Goal: Task Accomplishment & Management: Use online tool/utility

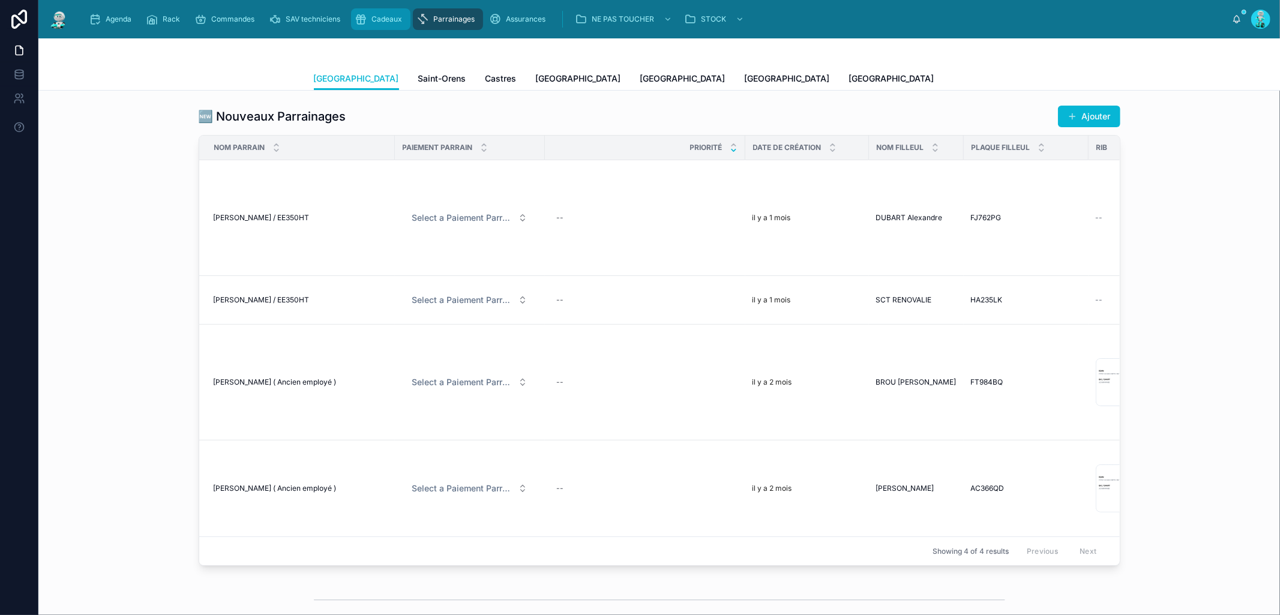
click at [385, 14] on span "Cadeaux" at bounding box center [386, 19] width 31 height 10
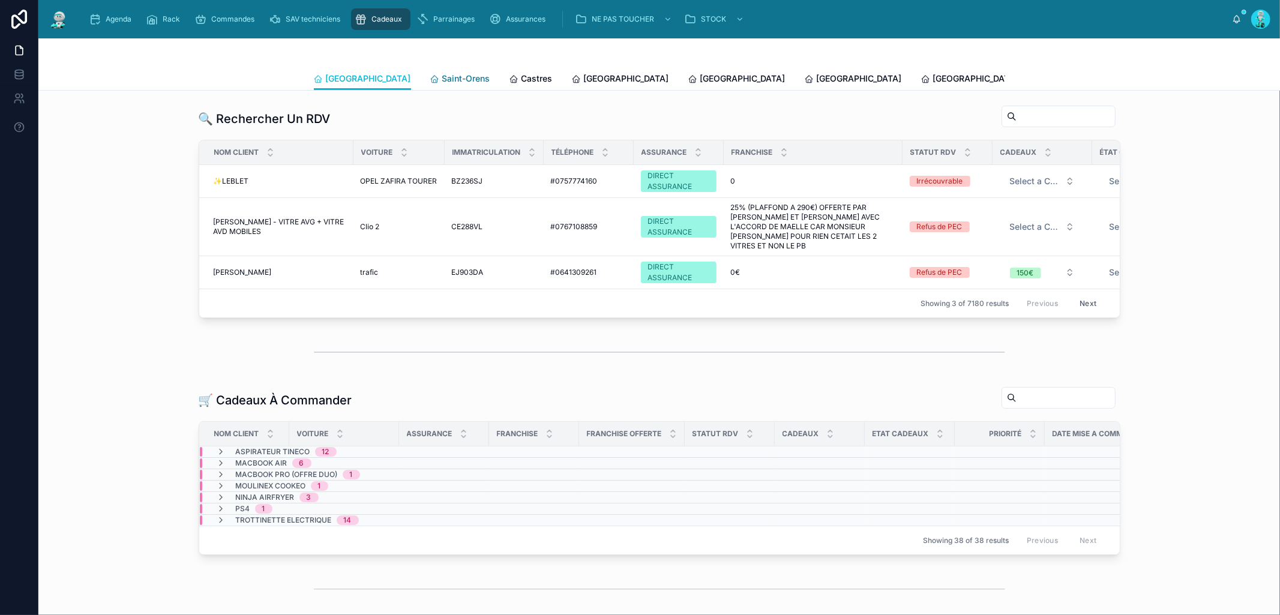
click at [442, 82] on span "Saint-Orens" at bounding box center [466, 79] width 48 height 12
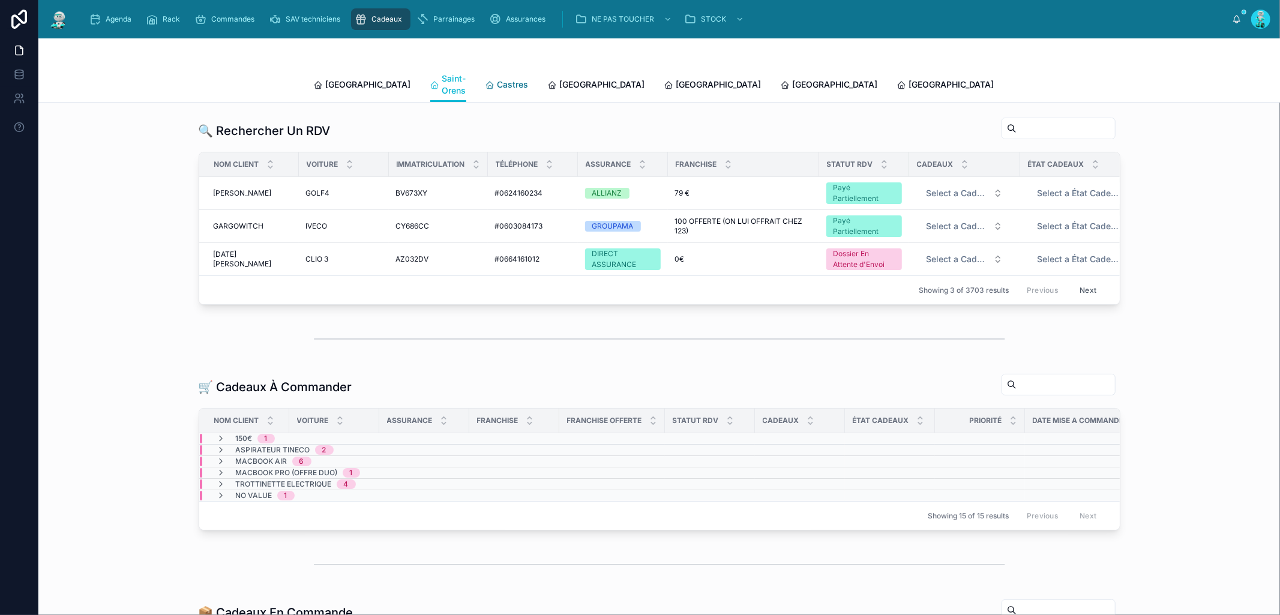
click at [497, 82] on span "Castres" at bounding box center [512, 85] width 31 height 12
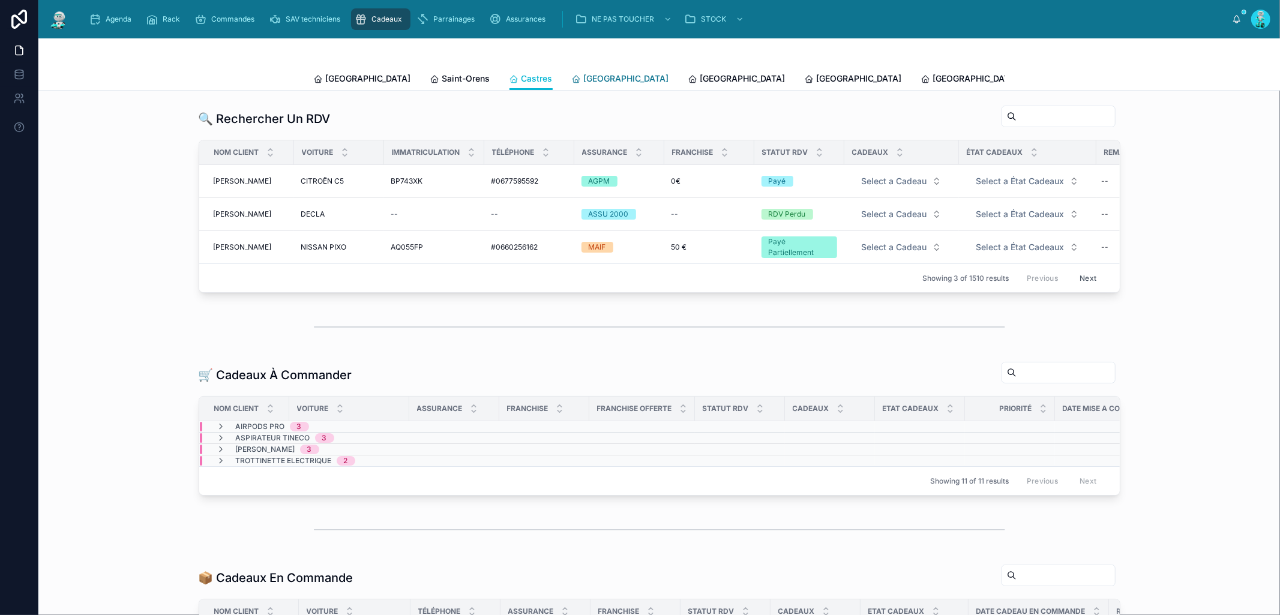
click at [584, 78] on span "Carcassonne" at bounding box center [626, 79] width 85 height 12
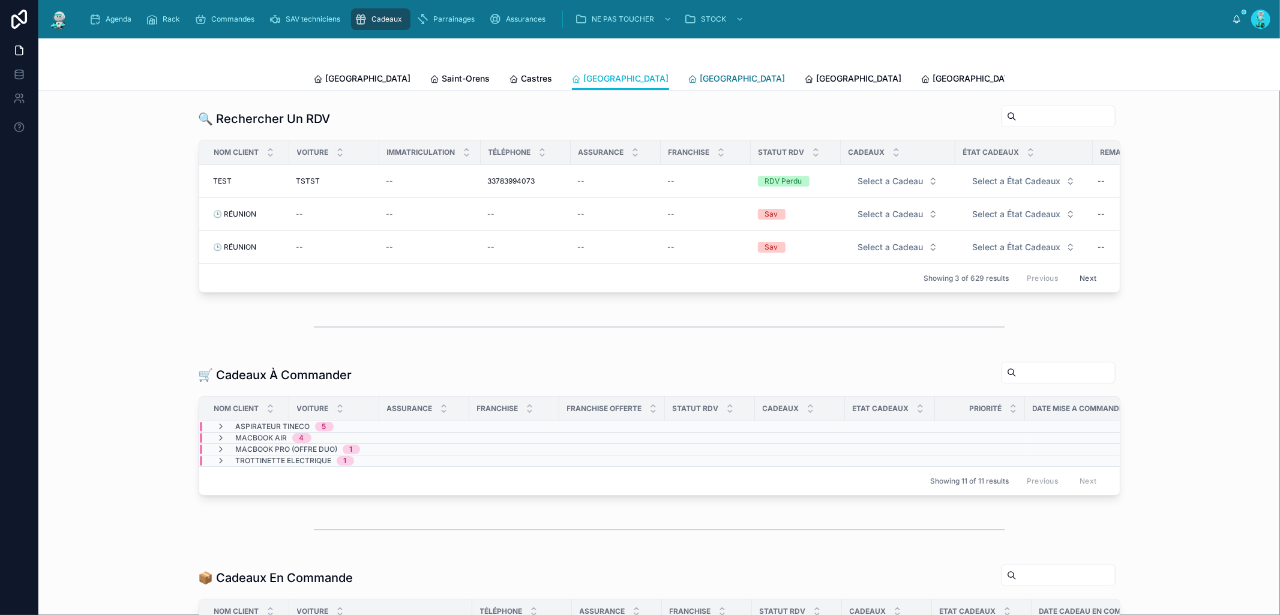
click at [700, 78] on span "Perpignan" at bounding box center [742, 79] width 85 height 12
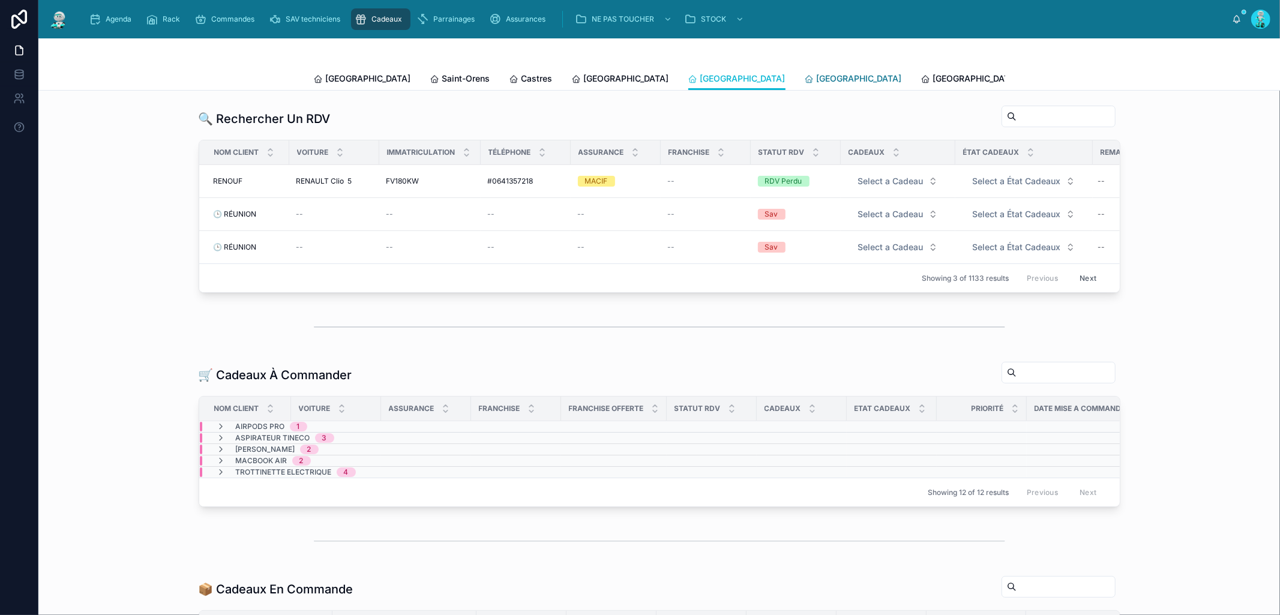
click at [805, 82] on div "[GEOGRAPHIC_DATA]" at bounding box center [853, 79] width 97 height 12
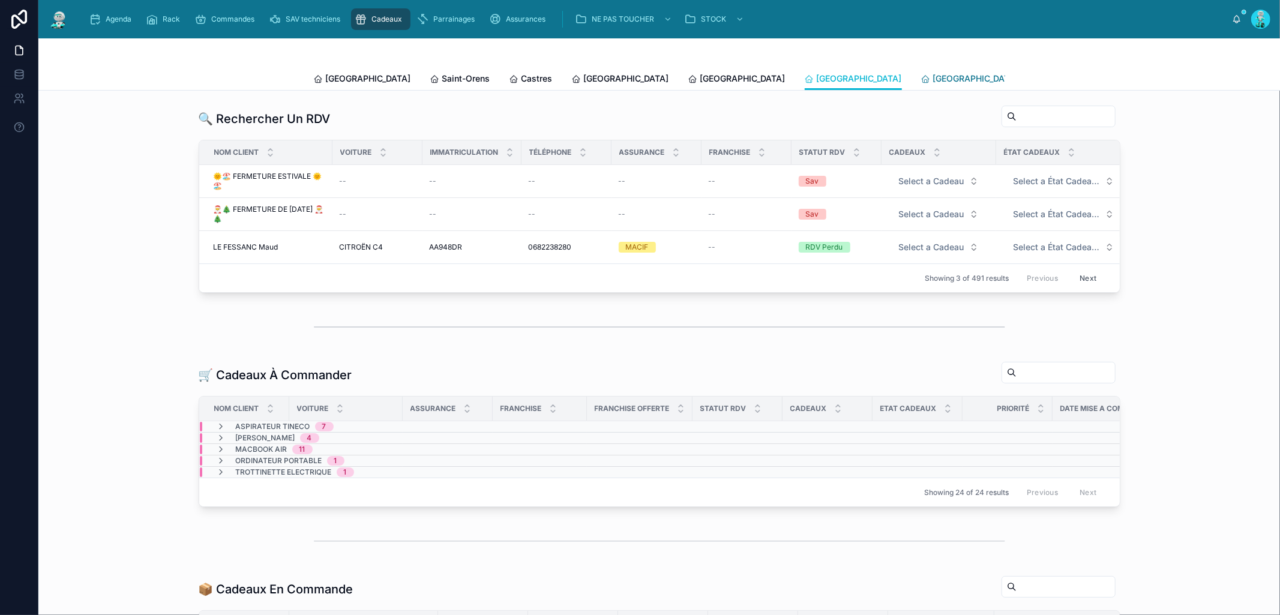
click at [933, 76] on span "[GEOGRAPHIC_DATA]" at bounding box center [975, 79] width 85 height 12
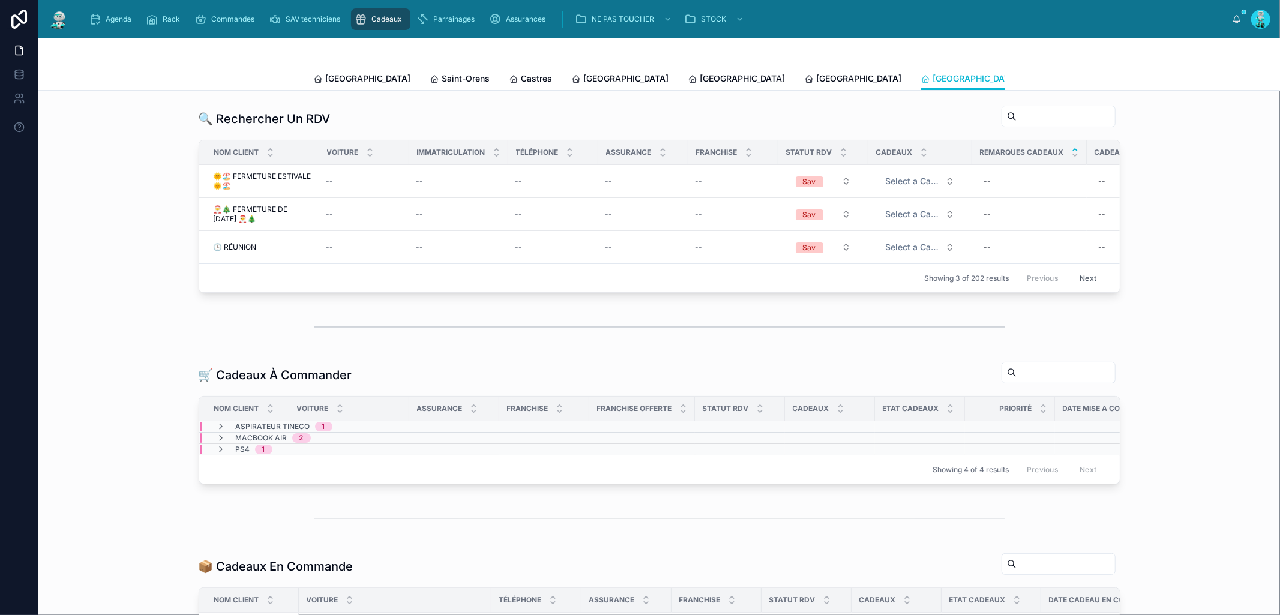
click at [361, 80] on div "Toulouse Saint-Orens Castres Carcassonne Perpignan Rennes Poitiers Liste Des Ca…" at bounding box center [659, 78] width 691 height 23
click at [354, 80] on span "[GEOGRAPHIC_DATA]" at bounding box center [368, 79] width 85 height 12
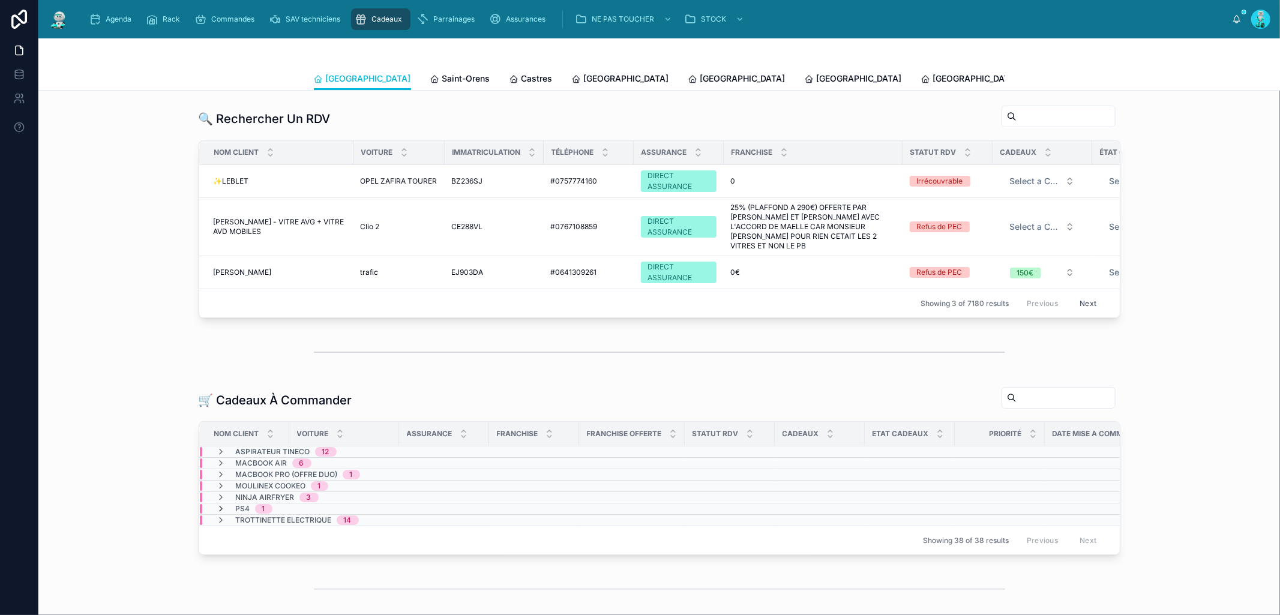
click at [218, 511] on icon at bounding box center [222, 509] width 10 height 10
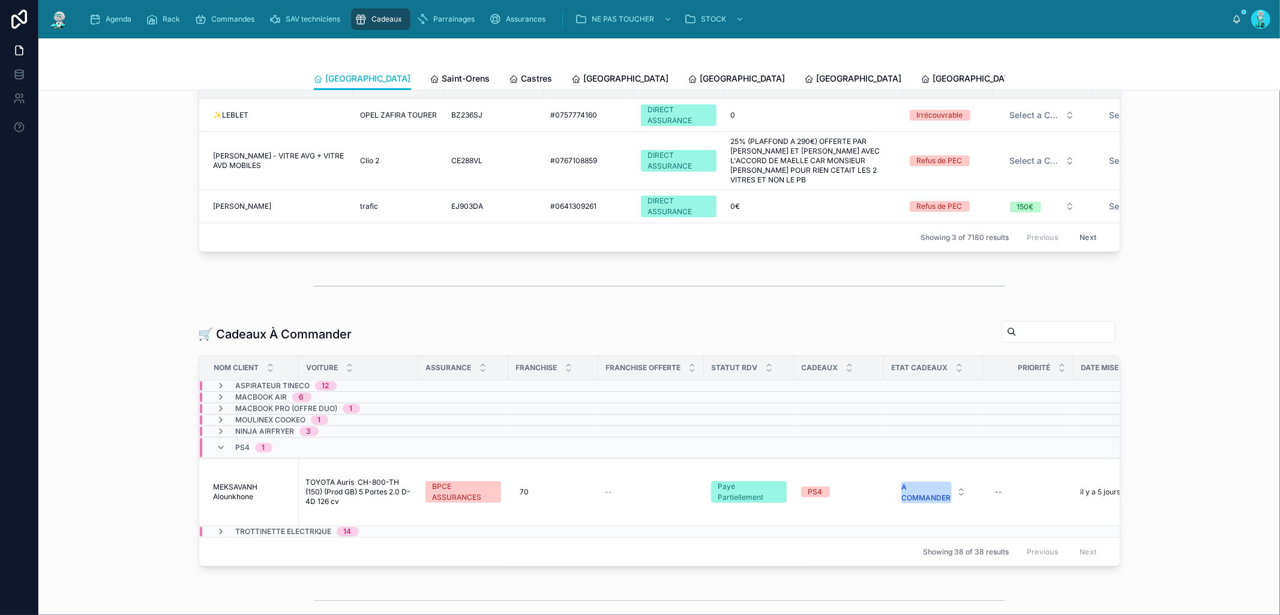
scroll to position [88, 0]
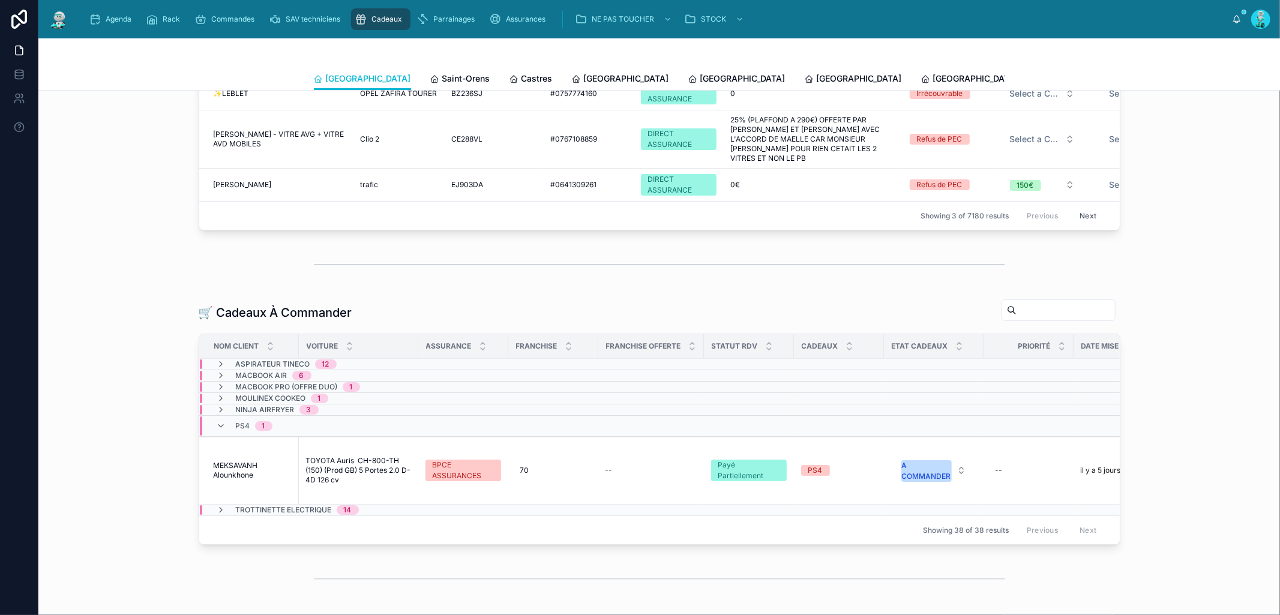
click at [221, 427] on div "PS4 1" at bounding box center [245, 425] width 56 height 19
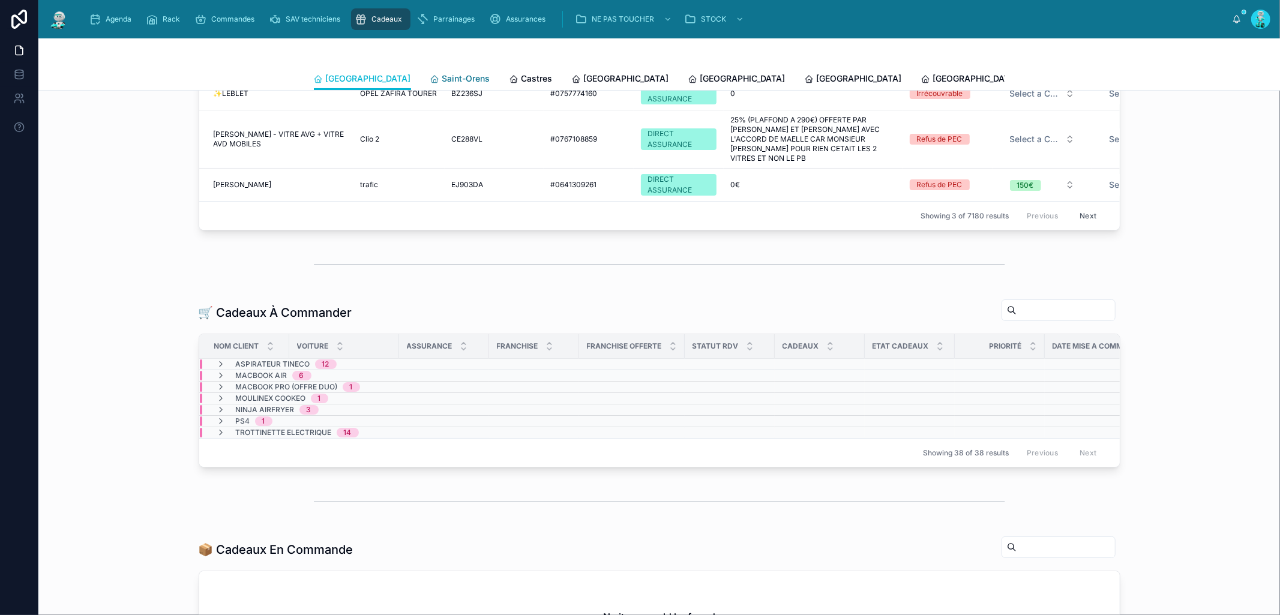
click at [442, 73] on span "Saint-Orens" at bounding box center [466, 79] width 48 height 12
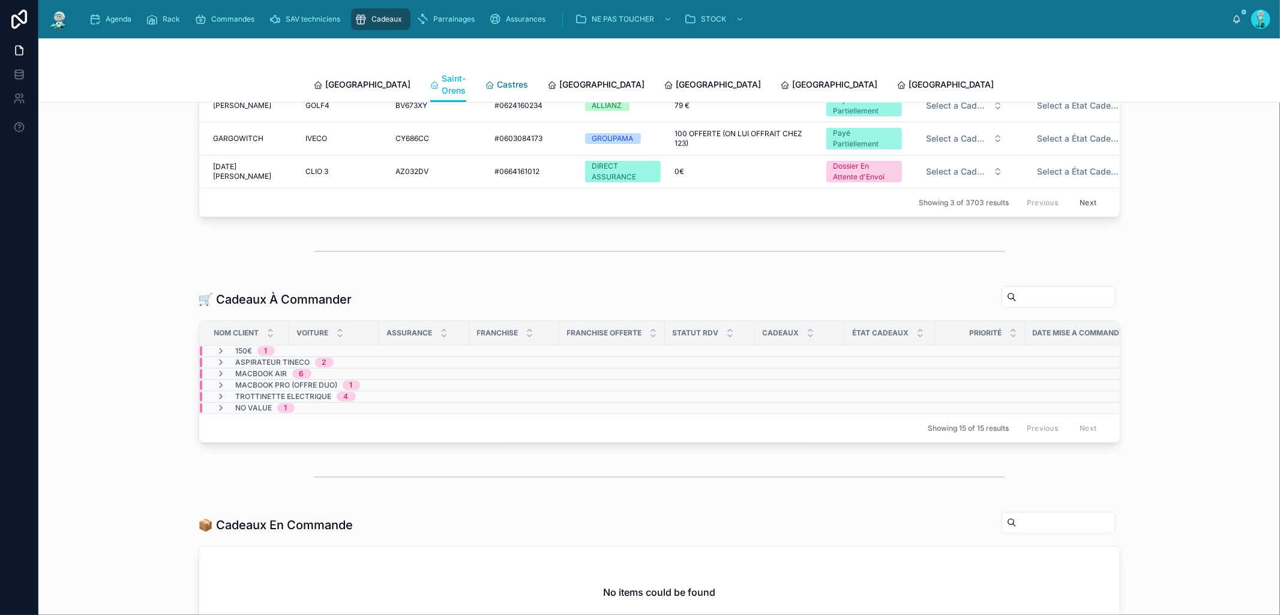
click at [497, 79] on span "Castres" at bounding box center [512, 85] width 31 height 12
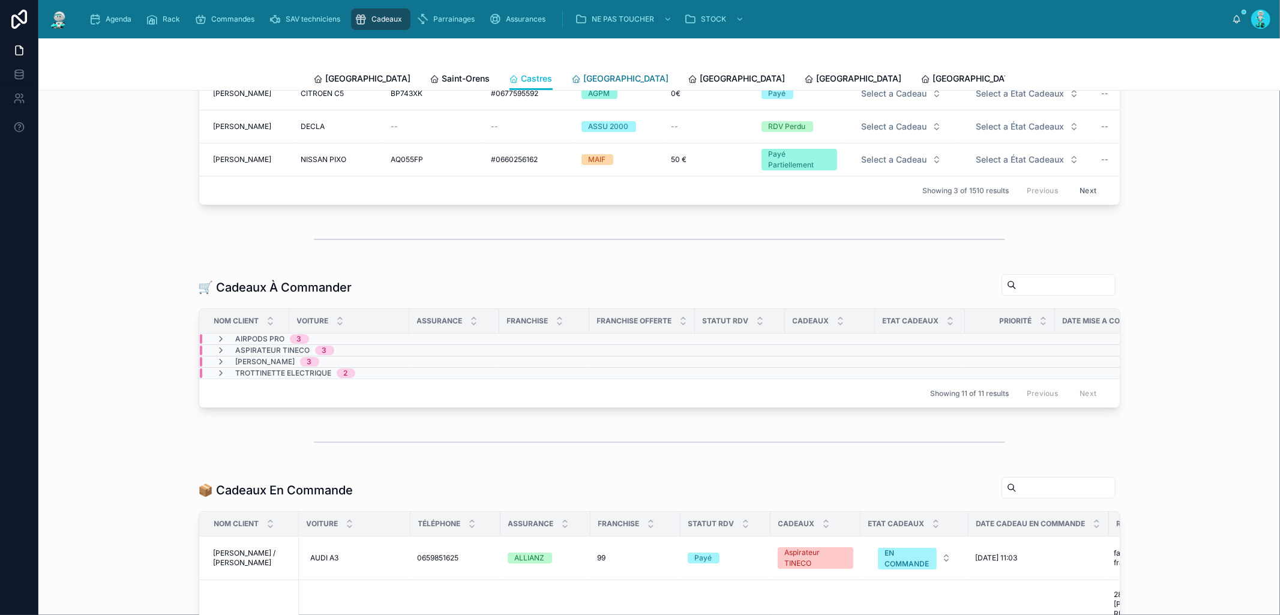
click at [584, 81] on span "[GEOGRAPHIC_DATA]" at bounding box center [626, 79] width 85 height 12
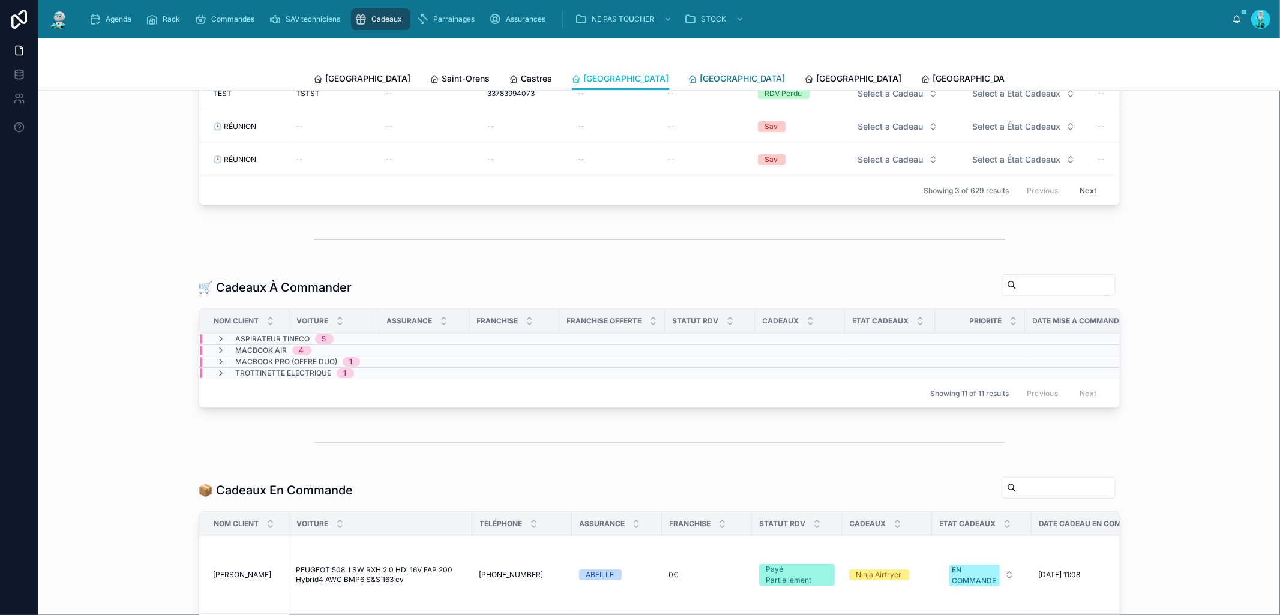
click at [700, 78] on span "[GEOGRAPHIC_DATA]" at bounding box center [742, 79] width 85 height 12
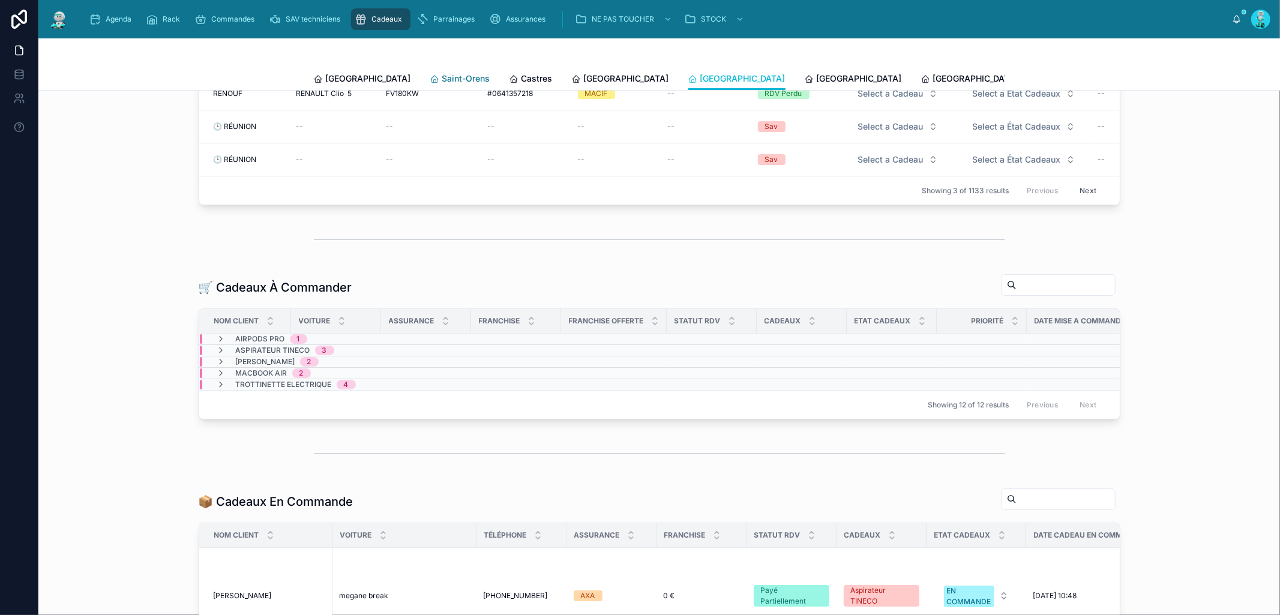
click at [442, 78] on span "Saint-Orens" at bounding box center [466, 79] width 48 height 12
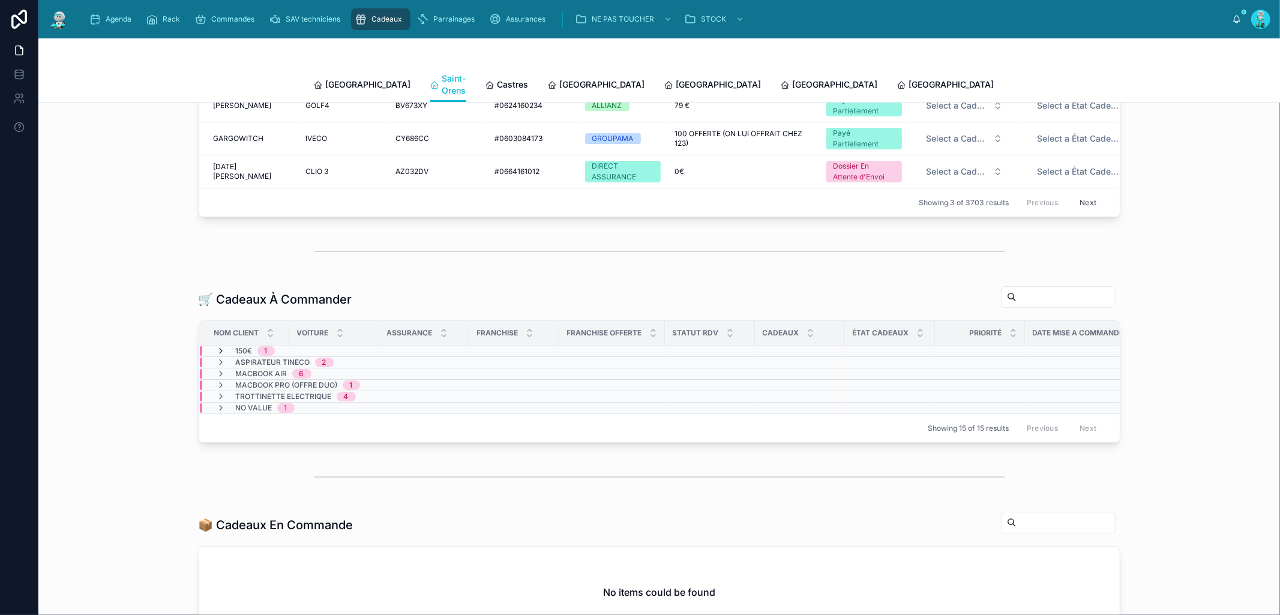
click at [217, 346] on icon at bounding box center [222, 351] width 10 height 10
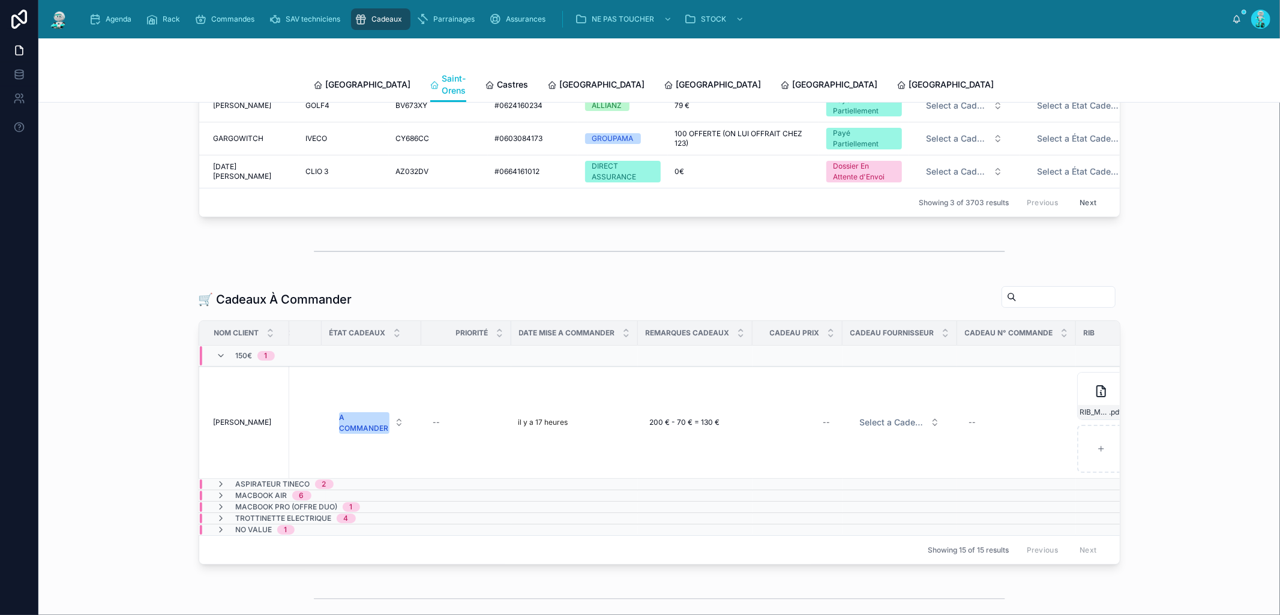
scroll to position [0, 570]
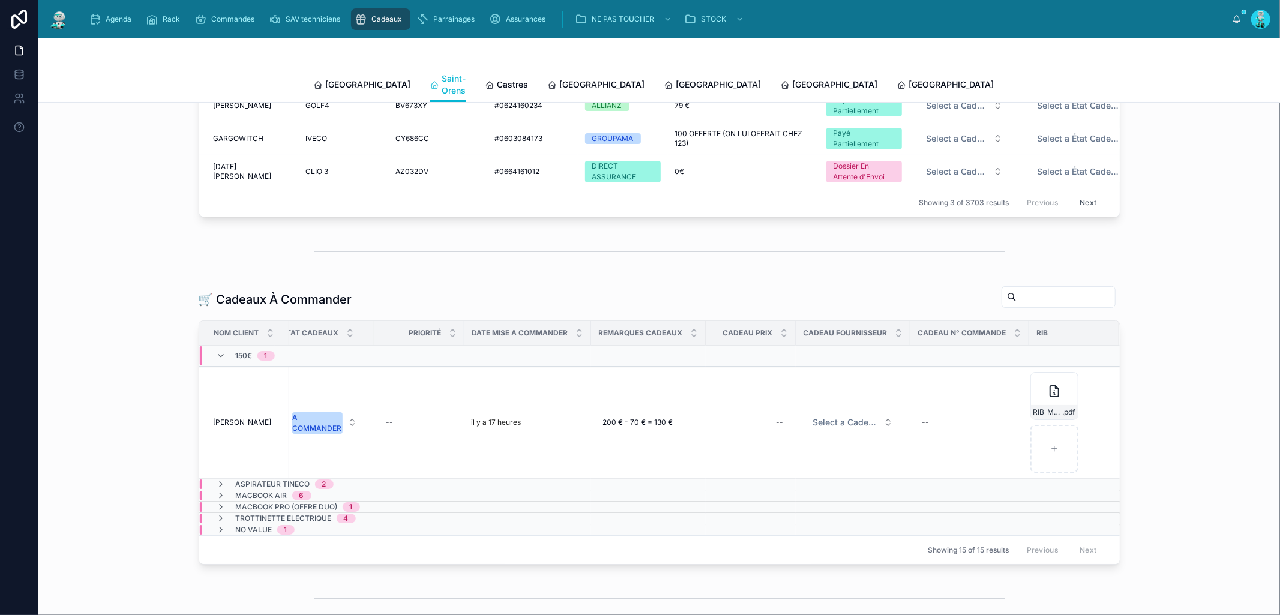
click at [217, 357] on div "150€ 1" at bounding box center [246, 355] width 58 height 19
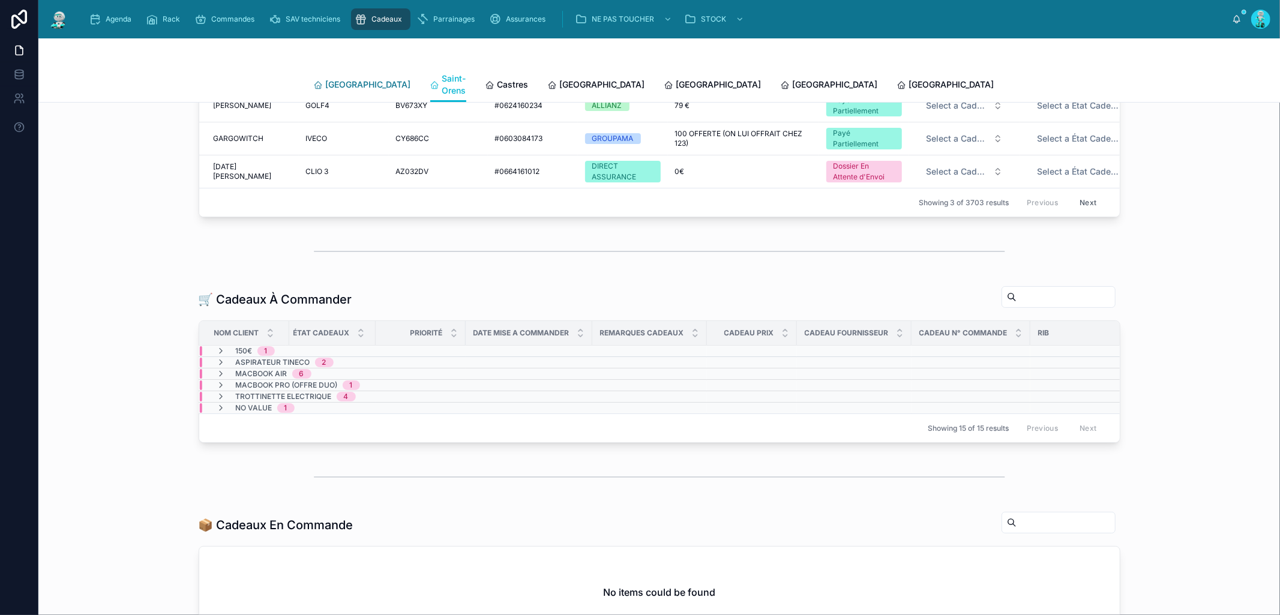
click at [326, 79] on span "[GEOGRAPHIC_DATA]" at bounding box center [368, 85] width 85 height 12
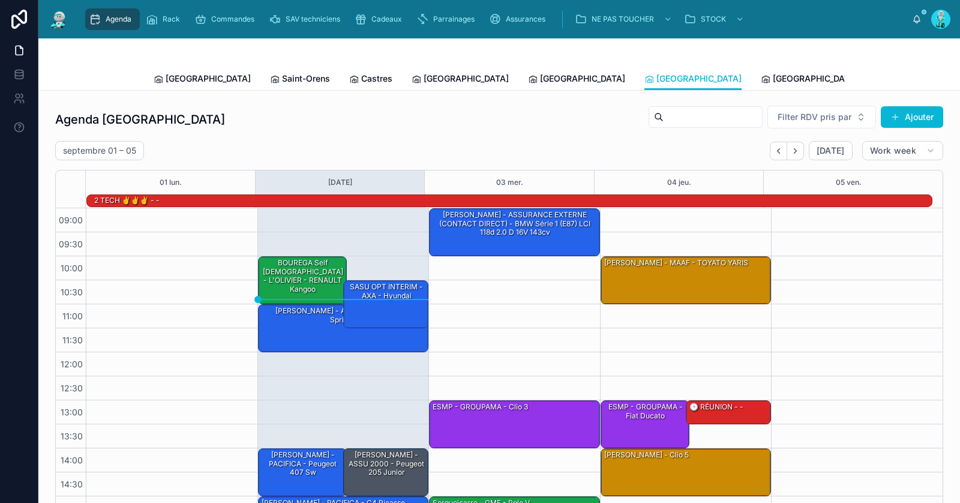
scroll to position [116, 0]
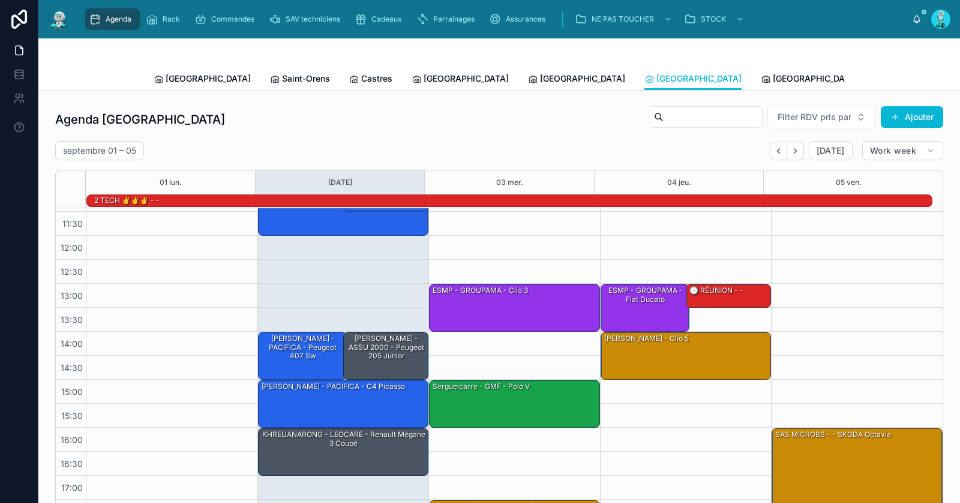
click at [171, 40] on div at bounding box center [499, 52] width 691 height 29
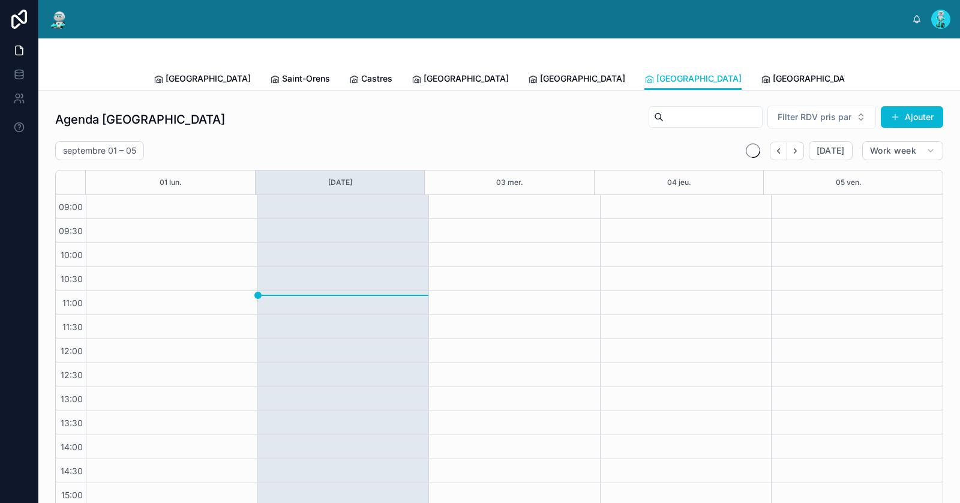
scroll to position [104, 0]
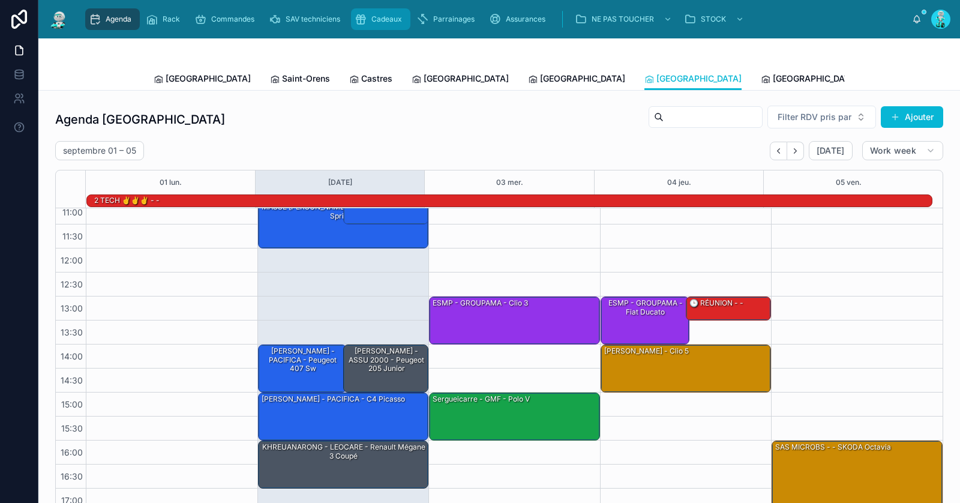
click at [388, 26] on div "Cadeaux" at bounding box center [381, 19] width 52 height 19
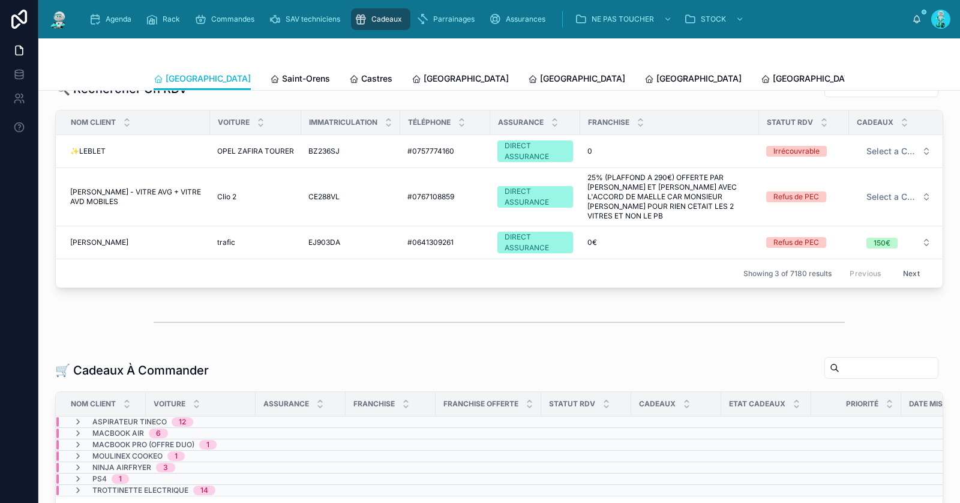
scroll to position [180, 0]
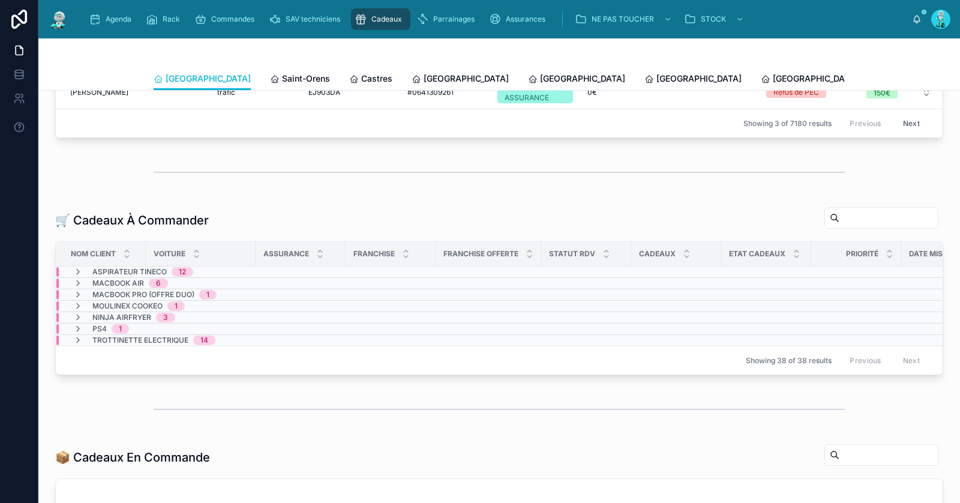
click at [72, 268] on div "Aspirateur TINECO 12" at bounding box center [133, 272] width 149 height 10
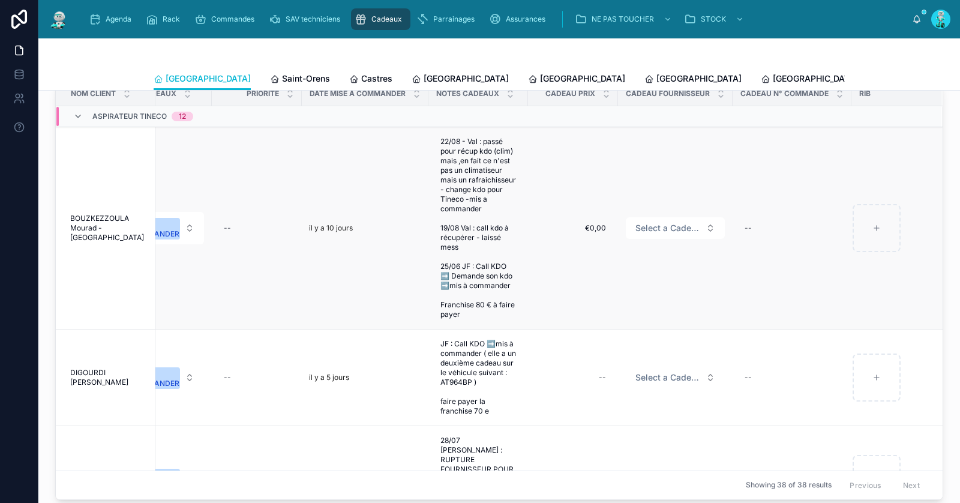
scroll to position [174, 0]
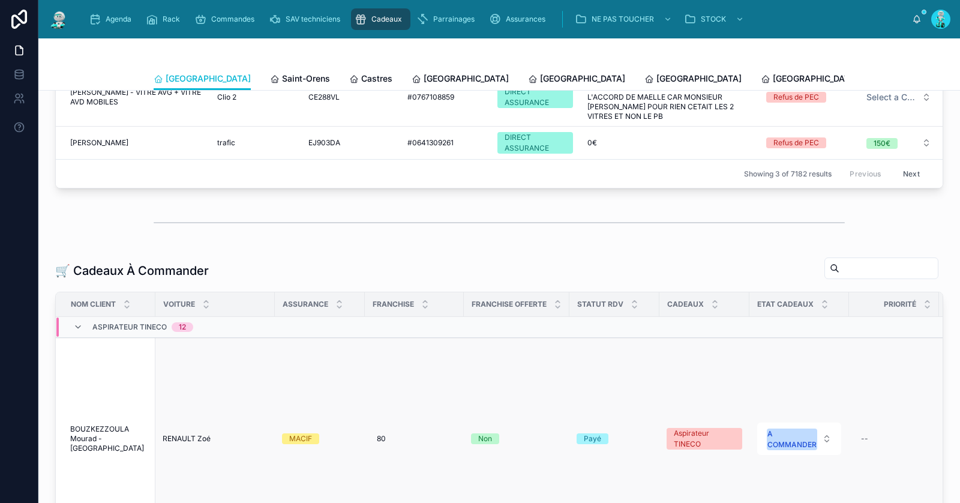
scroll to position [244, 0]
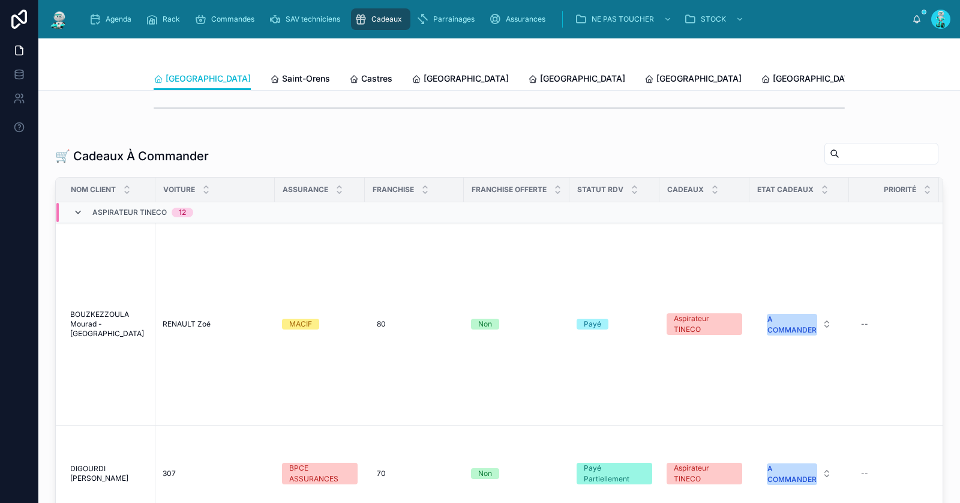
click at [77, 211] on icon at bounding box center [78, 213] width 10 height 10
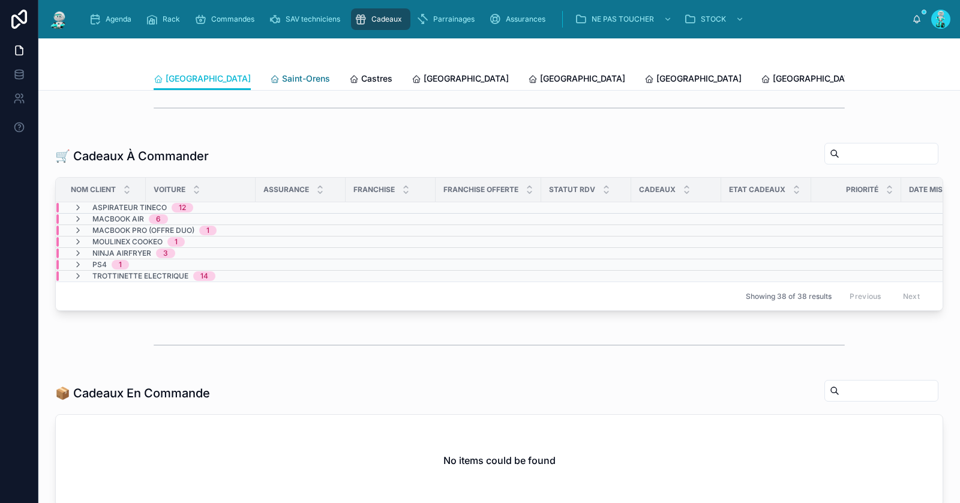
click at [282, 79] on span "Saint-Orens" at bounding box center [306, 79] width 48 height 12
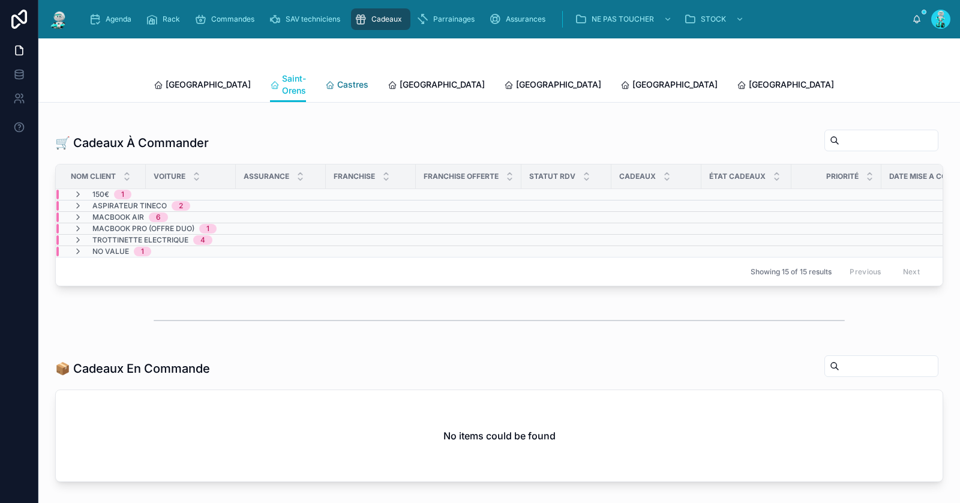
click at [337, 80] on span "Castres" at bounding box center [352, 85] width 31 height 12
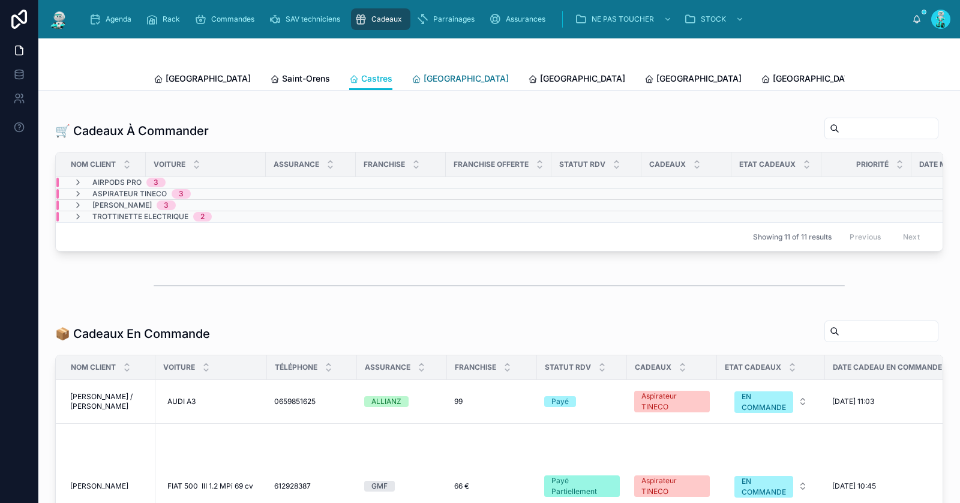
click at [424, 76] on span "[GEOGRAPHIC_DATA]" at bounding box center [466, 79] width 85 height 12
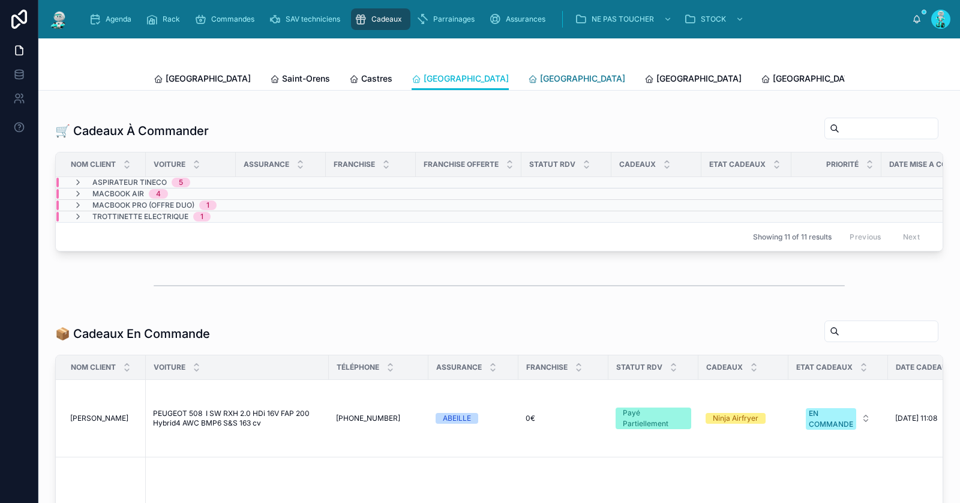
click at [540, 77] on span "[GEOGRAPHIC_DATA]" at bounding box center [582, 79] width 85 height 12
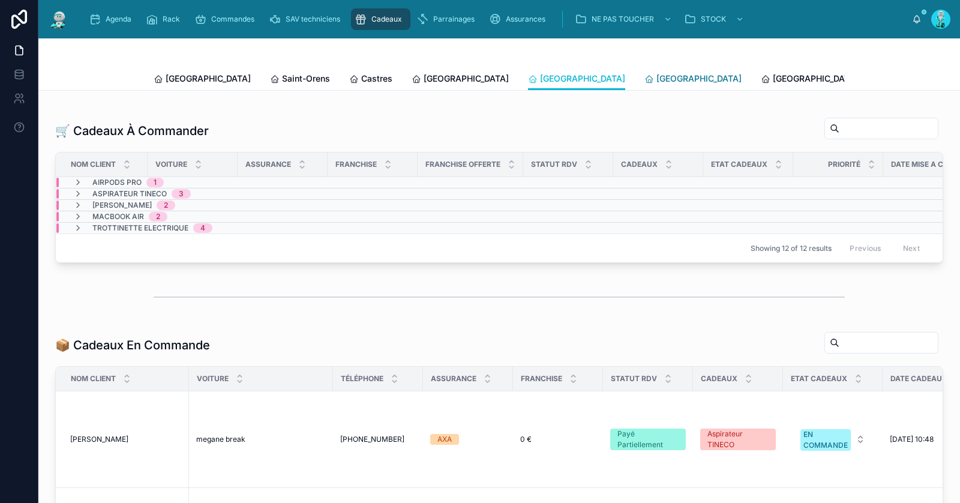
click at [644, 77] on icon at bounding box center [649, 79] width 10 height 10
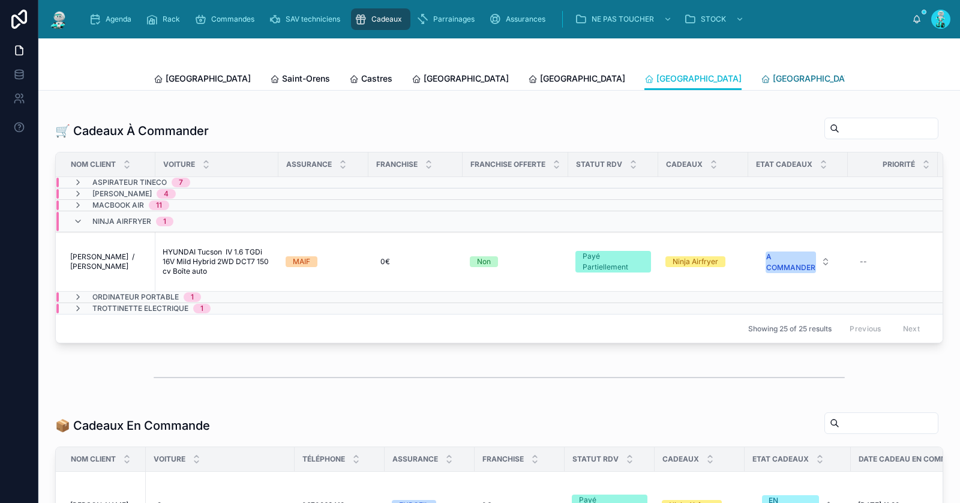
click at [761, 77] on div "[GEOGRAPHIC_DATA]" at bounding box center [809, 79] width 97 height 12
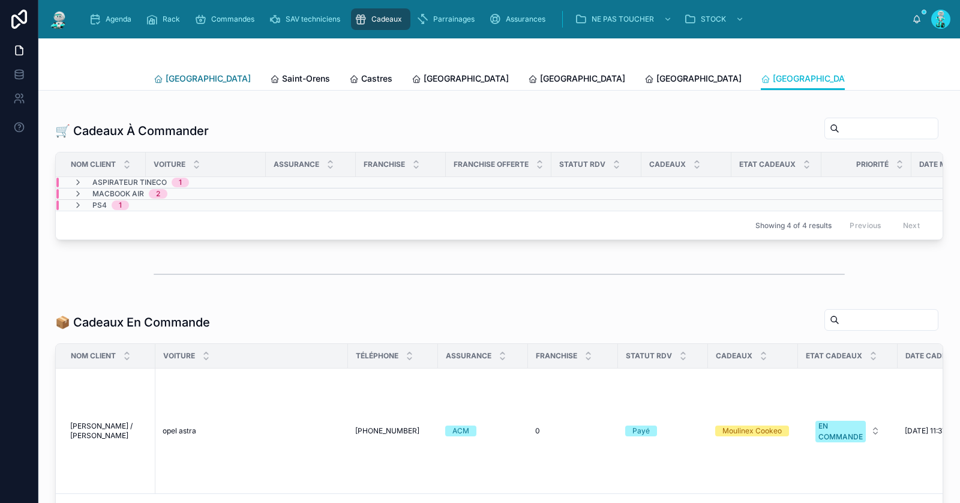
click at [166, 74] on span "[GEOGRAPHIC_DATA]" at bounding box center [208, 79] width 85 height 12
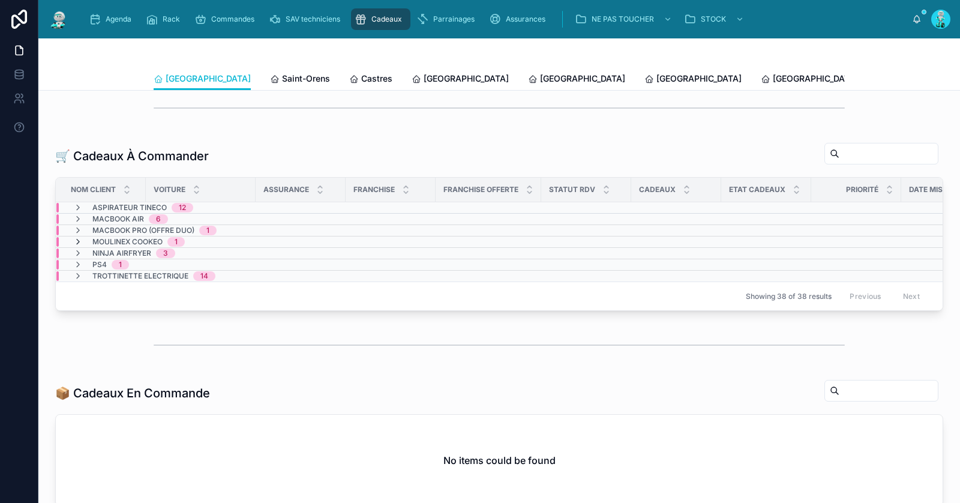
click at [81, 238] on icon at bounding box center [78, 242] width 10 height 10
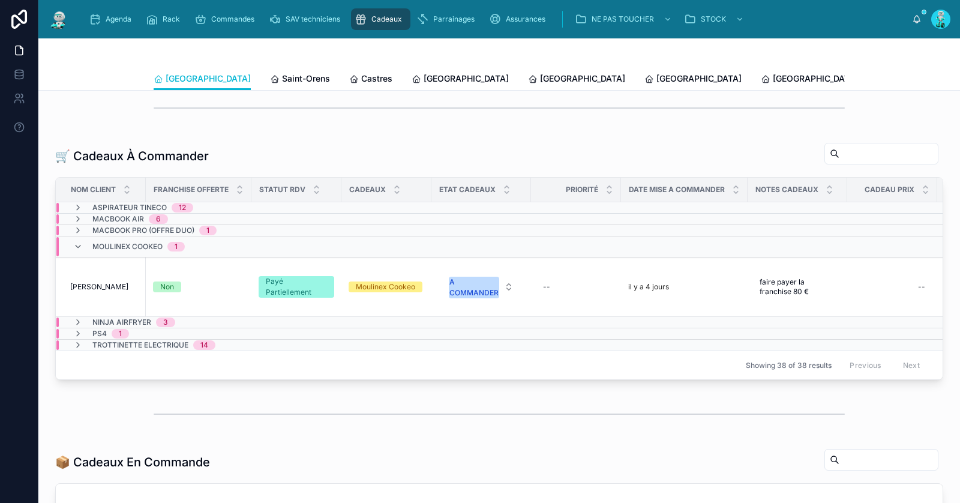
scroll to position [0, 589]
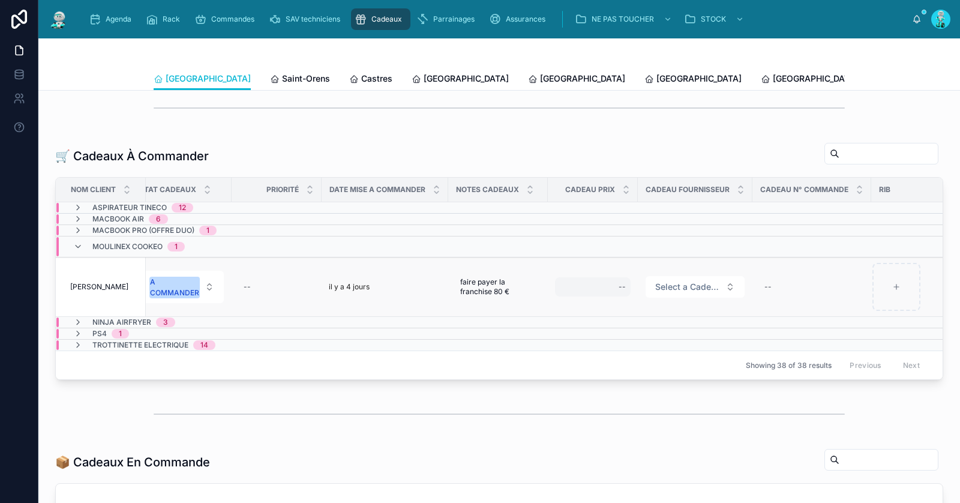
click at [612, 279] on div "--" at bounding box center [593, 286] width 76 height 19
type input "*******"
click button "submit" at bounding box center [773, 299] width 14 height 14
click at [699, 290] on button "Select a Cadeau Fournisseur" at bounding box center [695, 287] width 99 height 22
click at [700, 286] on span "Select a Cadeau Fournisseur" at bounding box center [687, 287] width 65 height 12
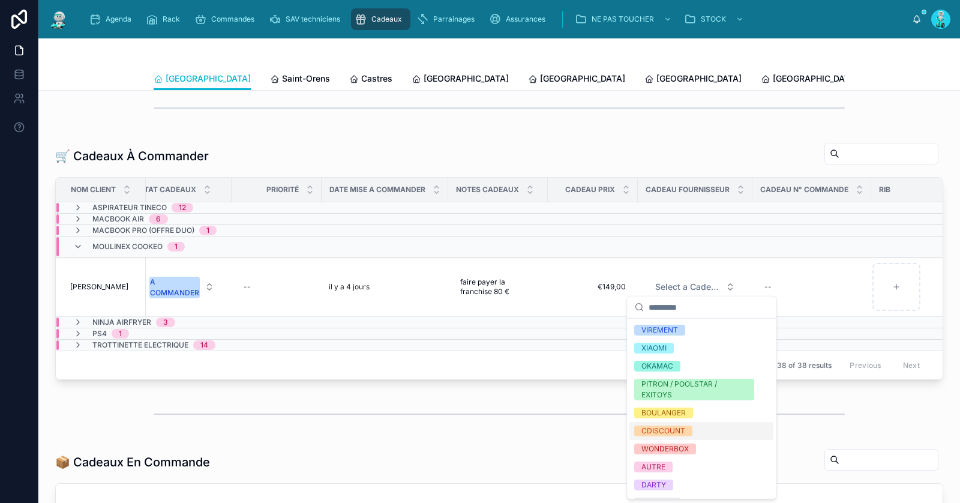
click at [684, 425] on div "CDISCOUNT" at bounding box center [663, 430] width 44 height 11
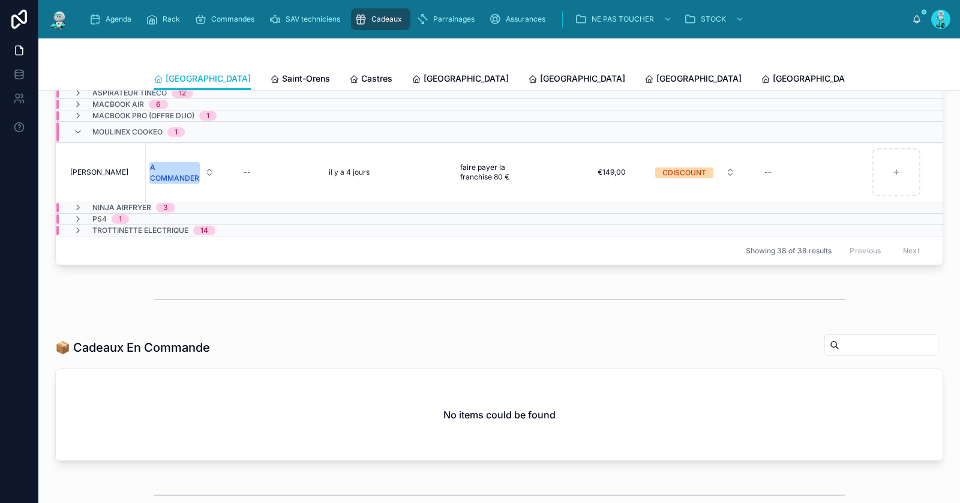
scroll to position [199, 0]
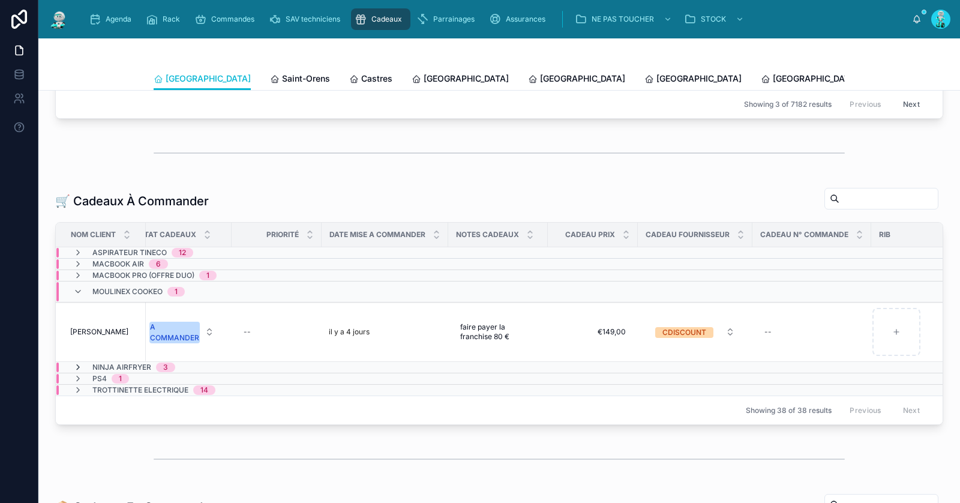
click at [78, 362] on icon at bounding box center [78, 367] width 10 height 10
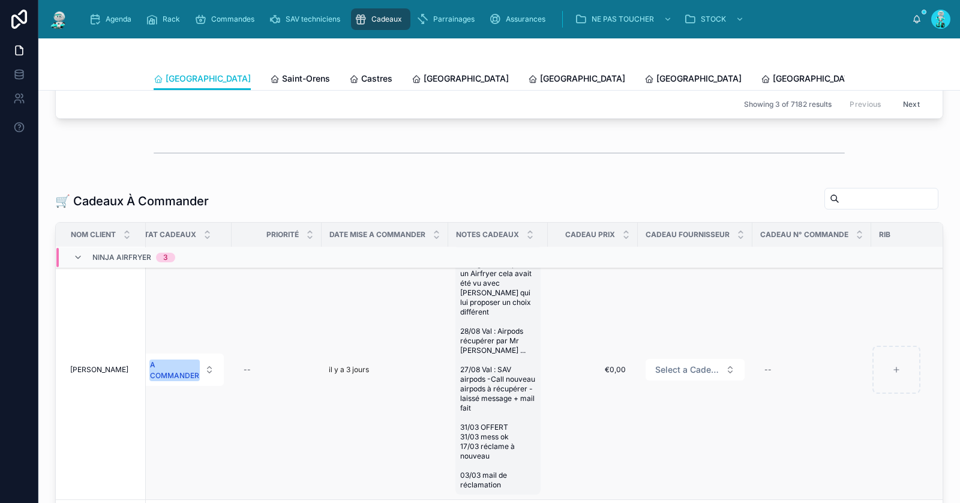
scroll to position [176, 589]
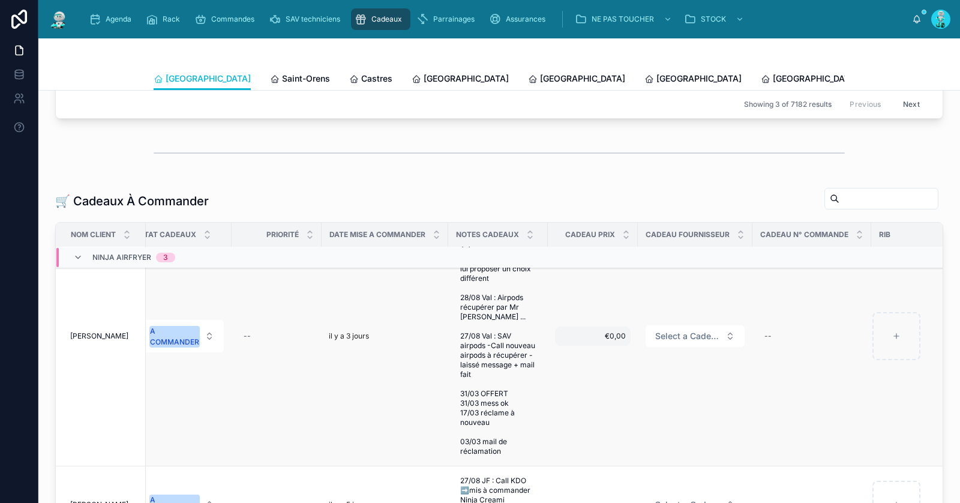
click at [619, 331] on span "€0,00" at bounding box center [593, 336] width 66 height 10
type input "*****"
type input "*******"
click button "submit" at bounding box center [714, 342] width 14 height 14
click at [697, 332] on button "Select a Cadeau Fournisseur" at bounding box center [695, 336] width 99 height 22
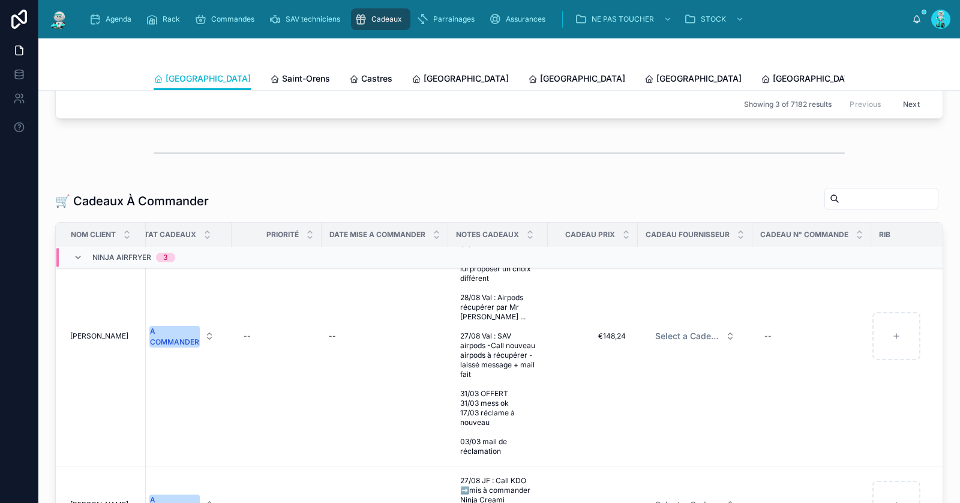
click at [691, 385] on td "Select a Cadeau Fournisseur" at bounding box center [695, 336] width 115 height 260
click at [681, 330] on span "Select a Cadeau Fournisseur" at bounding box center [687, 336] width 65 height 12
type input "*"
click at [670, 395] on div "CDISCOUNT" at bounding box center [663, 391] width 44 height 11
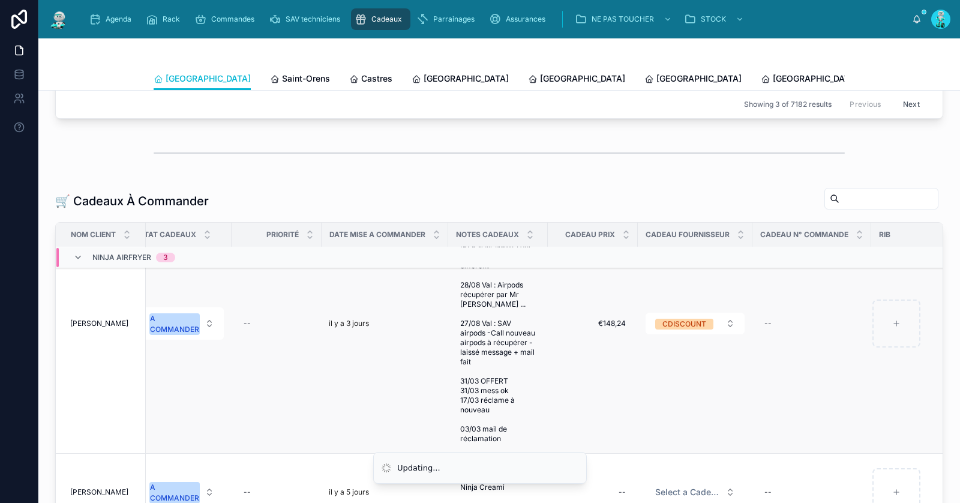
scroll to position [205, 589]
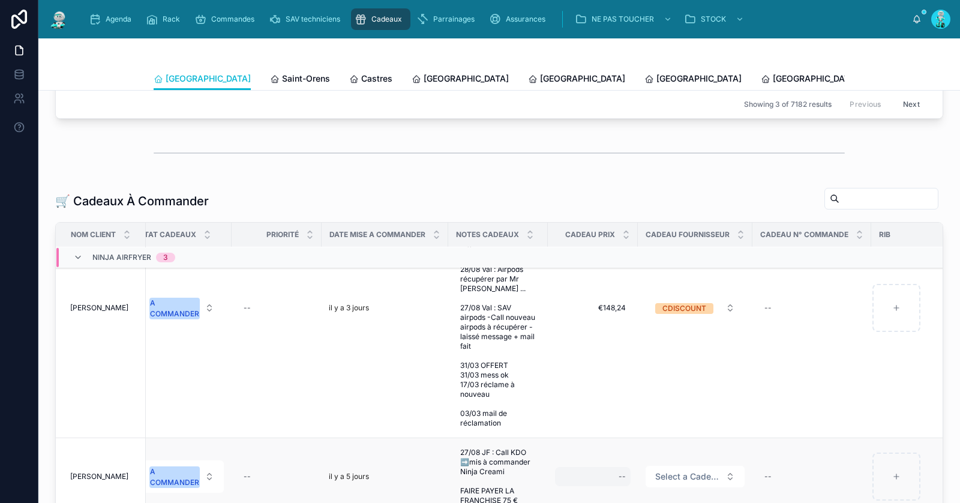
click at [616, 467] on div "--" at bounding box center [593, 476] width 76 height 19
type input "*******"
click button "submit" at bounding box center [773, 477] width 14 height 14
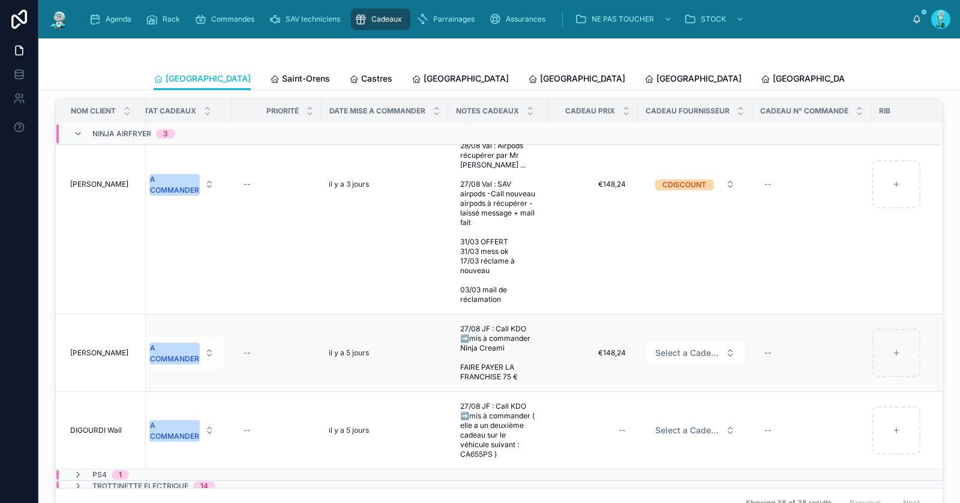
scroll to position [325, 0]
click at [680, 345] on span "Select a Cadeau Fournisseur" at bounding box center [687, 351] width 65 height 12
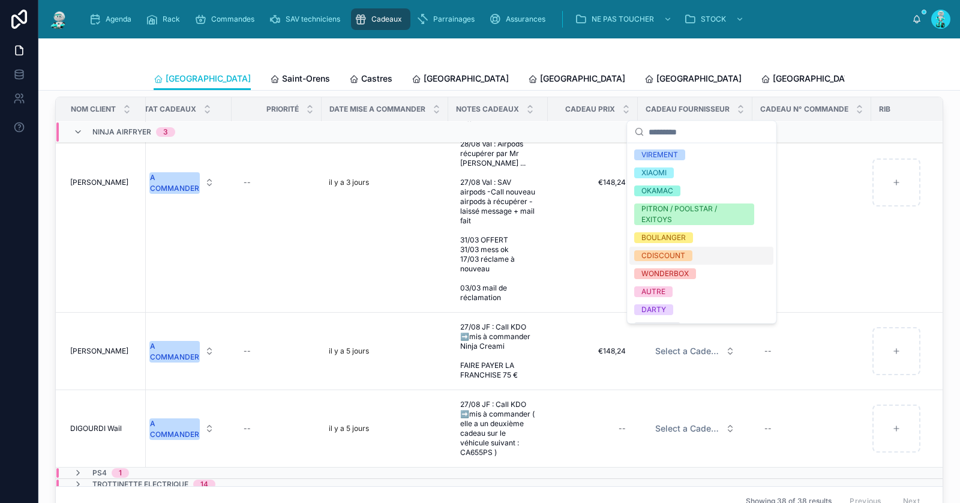
click at [688, 250] on span "CDISCOUNT" at bounding box center [663, 255] width 58 height 11
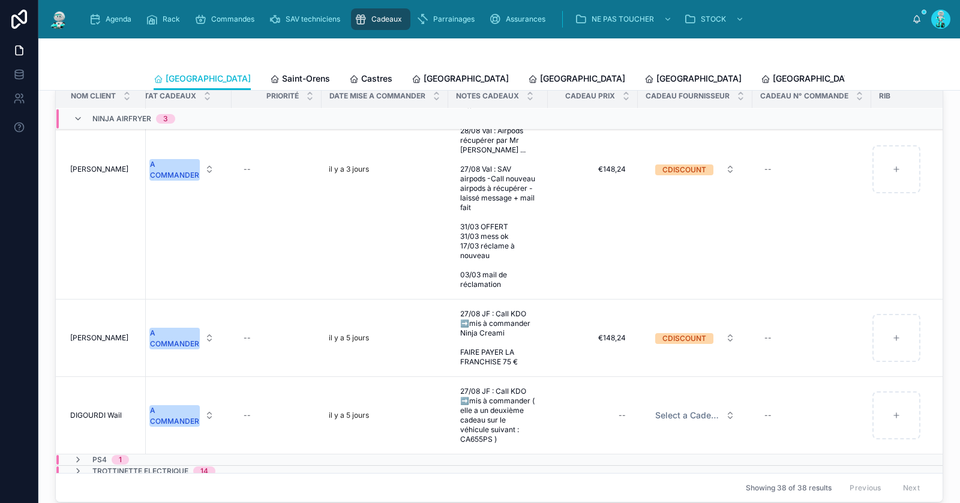
scroll to position [494, 0]
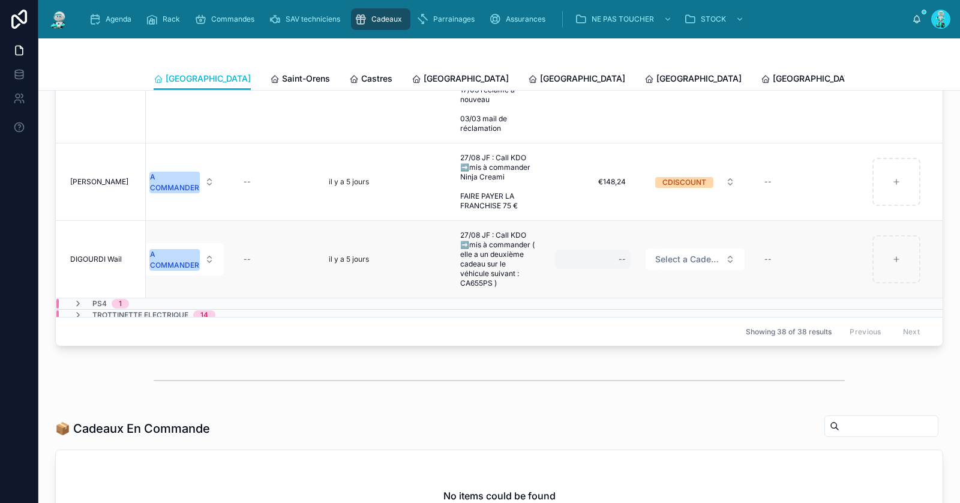
click at [602, 250] on div "--" at bounding box center [593, 259] width 76 height 19
type input "*******"
click button "submit" at bounding box center [773, 260] width 14 height 14
click at [689, 248] on button "Select a Cadeau Fournisseur" at bounding box center [695, 259] width 99 height 22
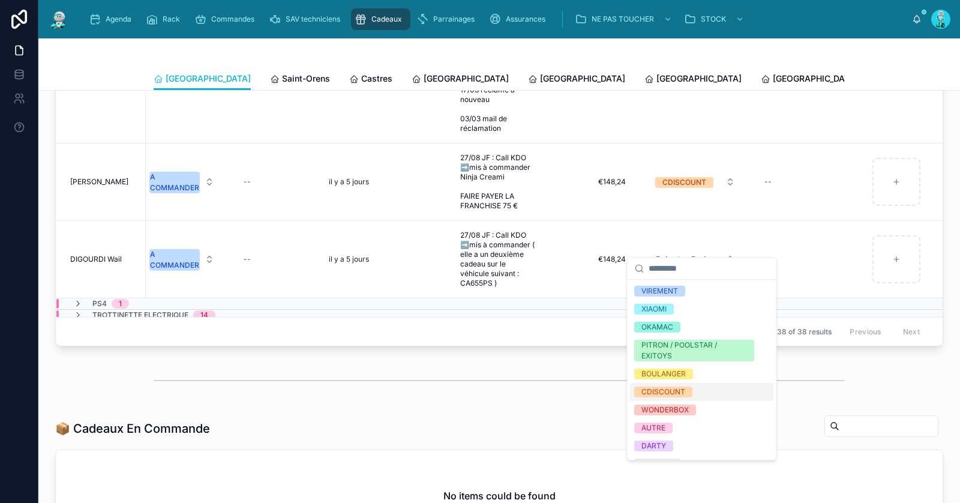
click at [647, 388] on div "CDISCOUNT" at bounding box center [663, 391] width 44 height 11
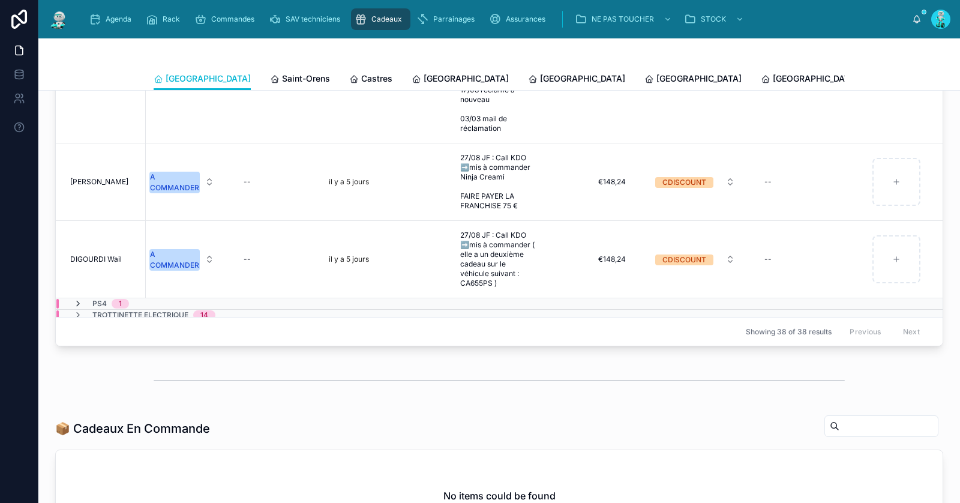
click at [77, 299] on icon at bounding box center [78, 304] width 10 height 10
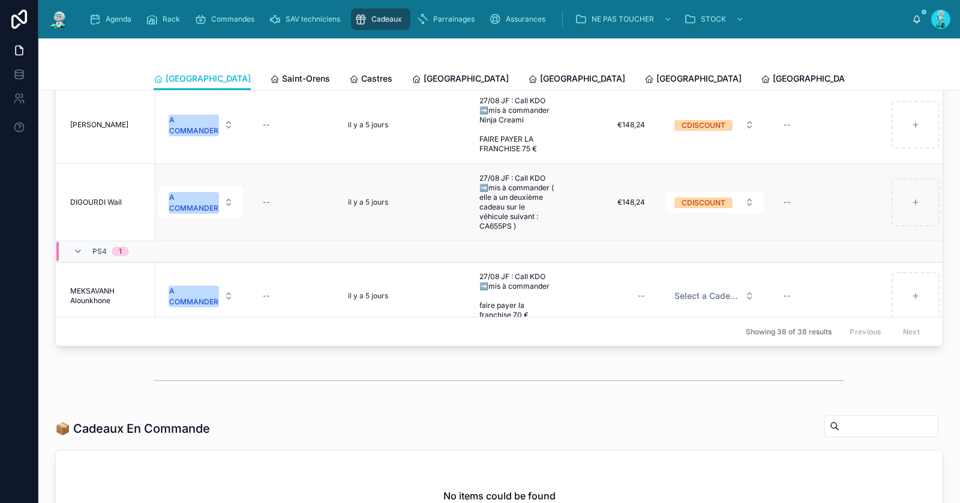
scroll to position [282, 589]
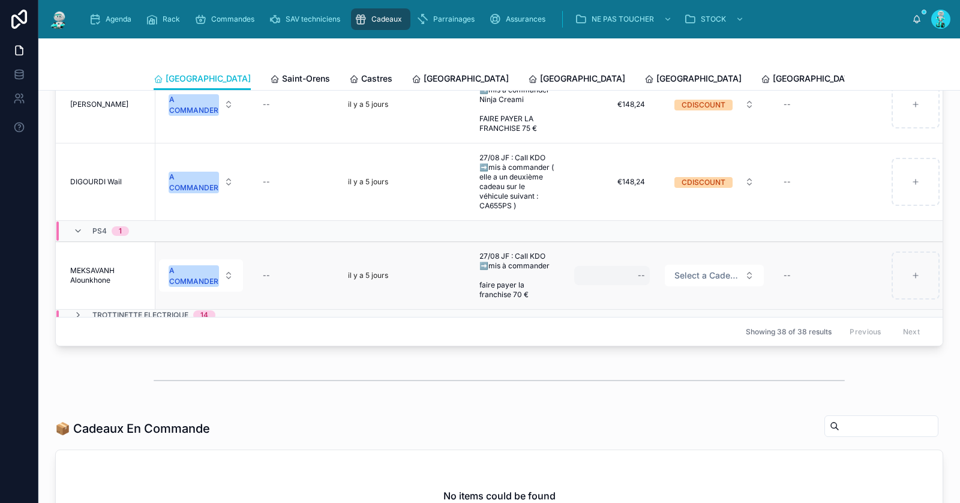
click at [634, 266] on div "--" at bounding box center [612, 275] width 76 height 19
type input "*******"
click button "submit" at bounding box center [785, 275] width 14 height 14
click at [694, 269] on span "Select a Cadeau Fournisseur" at bounding box center [706, 275] width 65 height 12
click at [704, 269] on span "Select a Cadeau Fournisseur" at bounding box center [706, 275] width 65 height 12
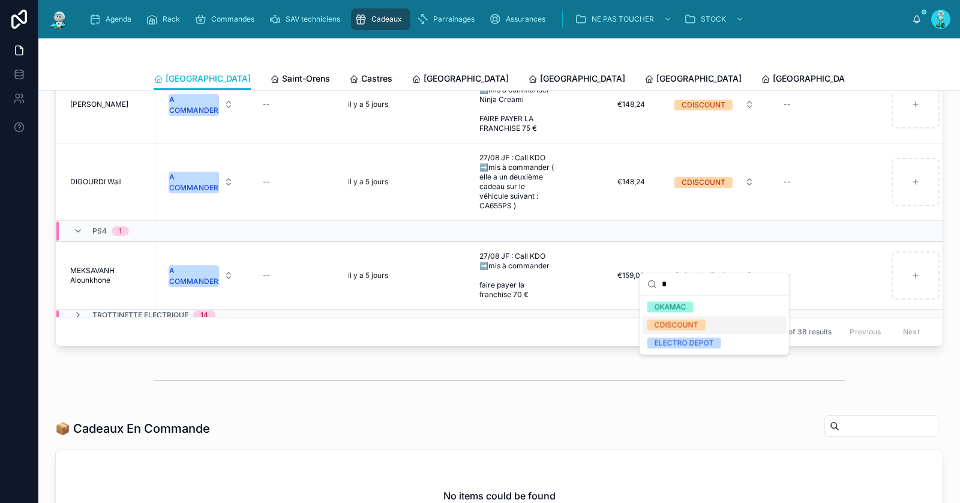
type input "*"
click at [692, 324] on div "CDISCOUNT" at bounding box center [677, 324] width 44 height 11
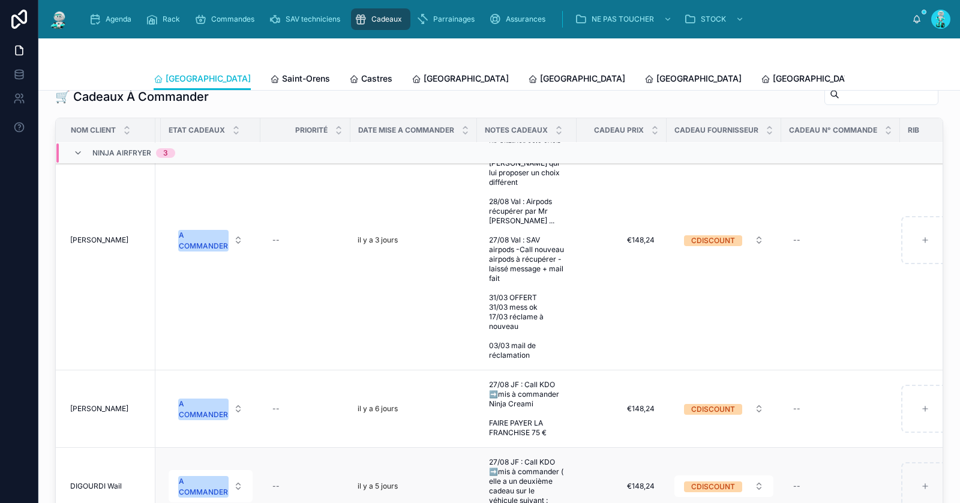
scroll to position [316, 589]
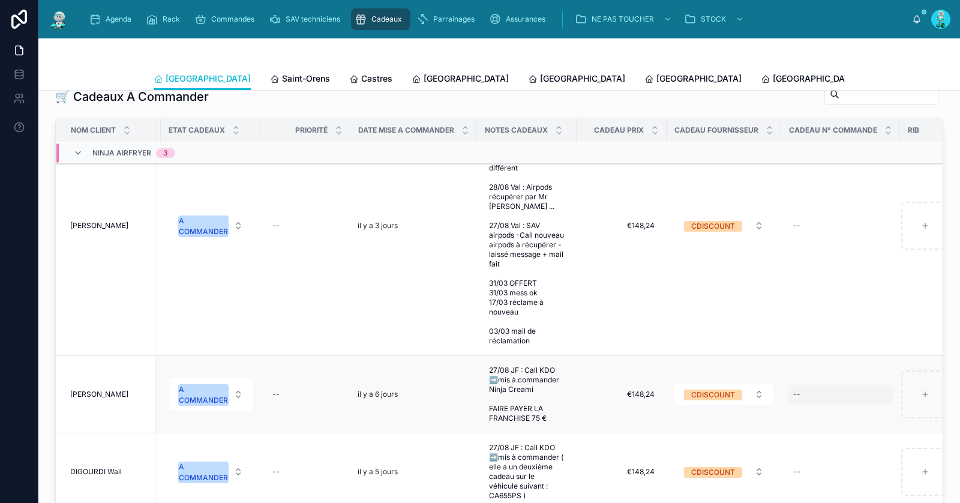
click at [850, 385] on div "--" at bounding box center [840, 394] width 104 height 19
type input "**********"
click at [939, 396] on icon "submit" at bounding box center [940, 396] width 10 height 10
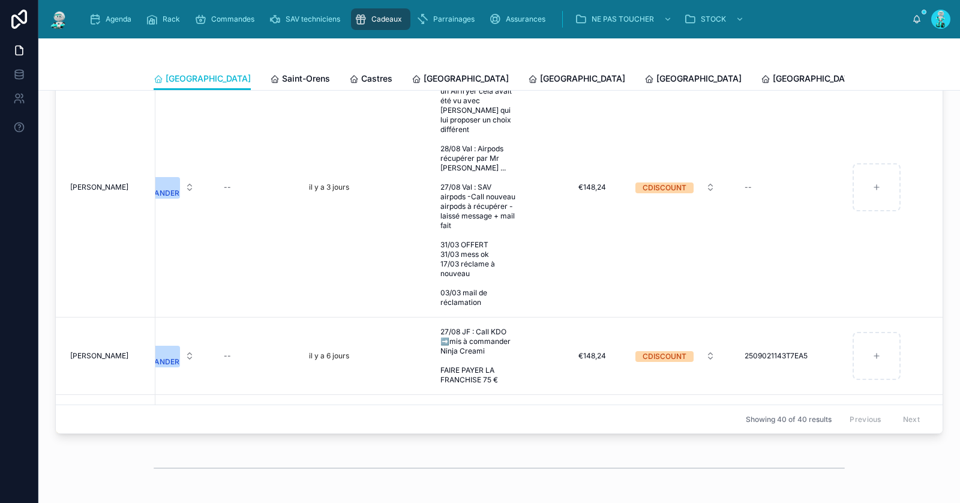
scroll to position [238, 656]
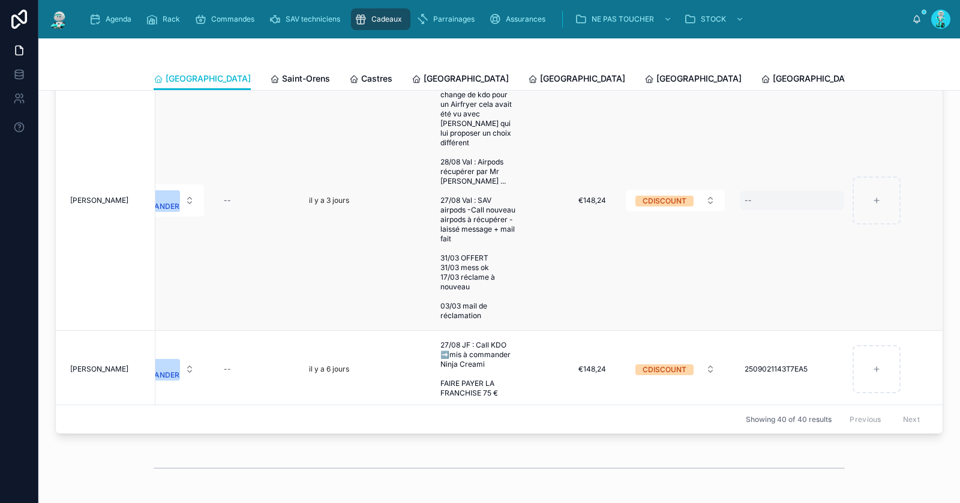
click at [743, 191] on div "--" at bounding box center [792, 200] width 104 height 19
type input "**********"
click at [869, 208] on icon "submit" at bounding box center [873, 207] width 10 height 10
click at [167, 190] on button "A COMMANDER" at bounding box center [162, 200] width 84 height 32
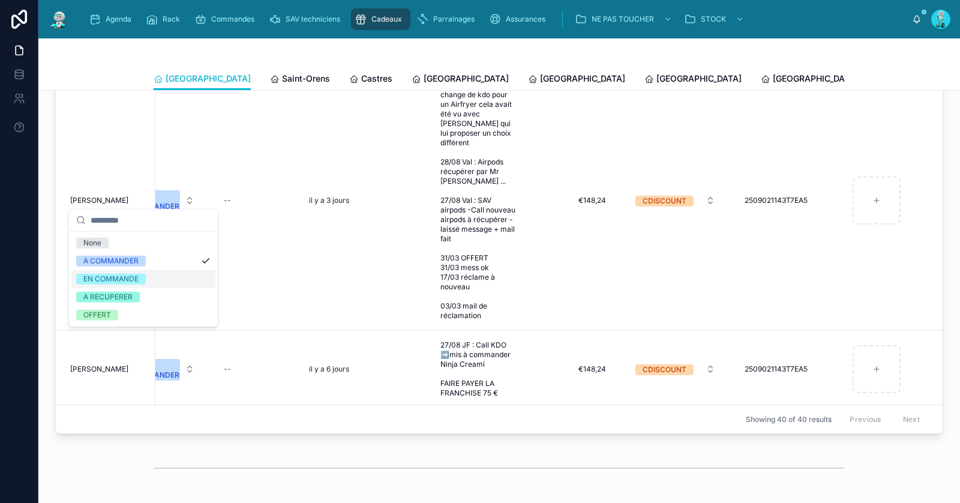
click at [140, 282] on span "EN COMMANDE" at bounding box center [111, 279] width 70 height 11
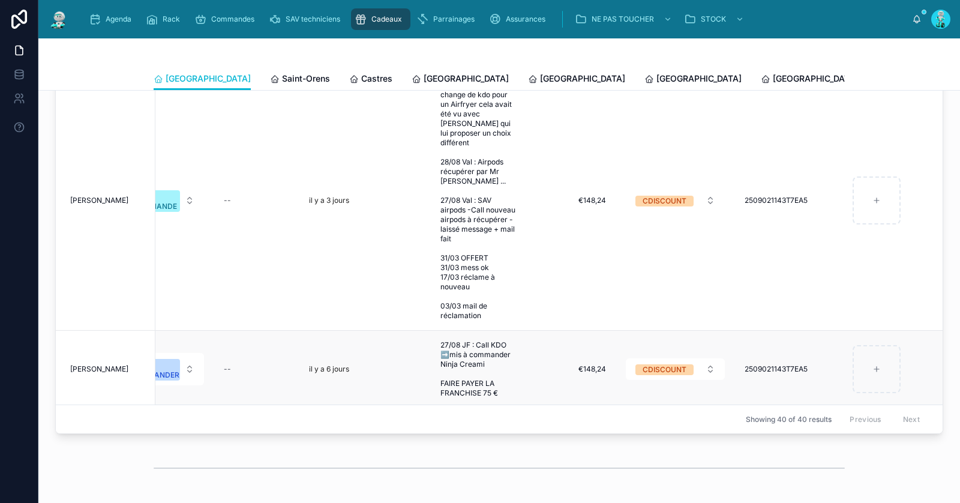
click at [150, 355] on td "DAUBA Mélissa DAUBA Mélissa" at bounding box center [106, 369] width 100 height 77
click at [162, 353] on button "A COMMANDER" at bounding box center [162, 369] width 84 height 32
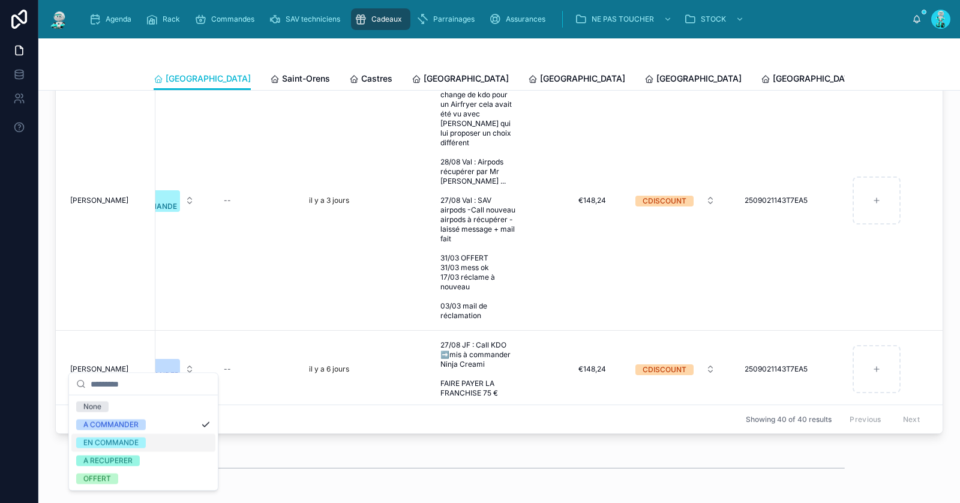
click at [142, 438] on span "EN COMMANDE" at bounding box center [111, 442] width 70 height 11
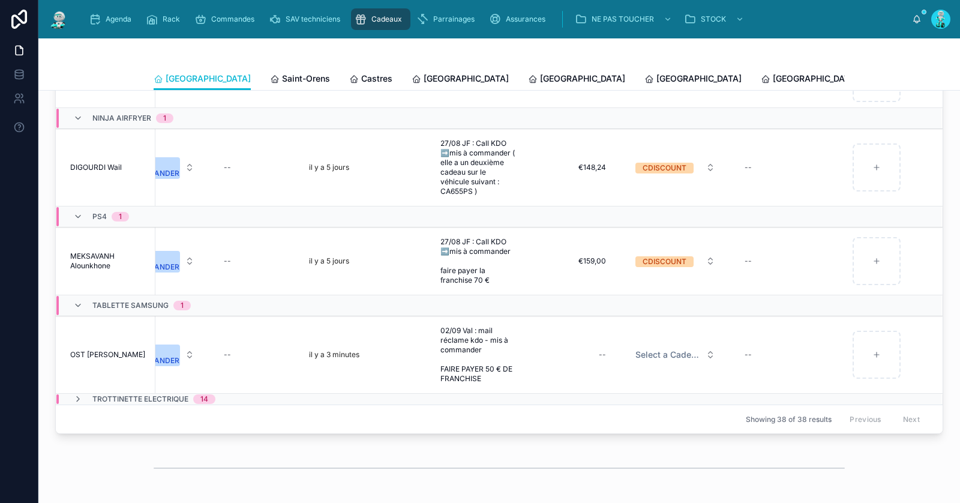
scroll to position [459, 0]
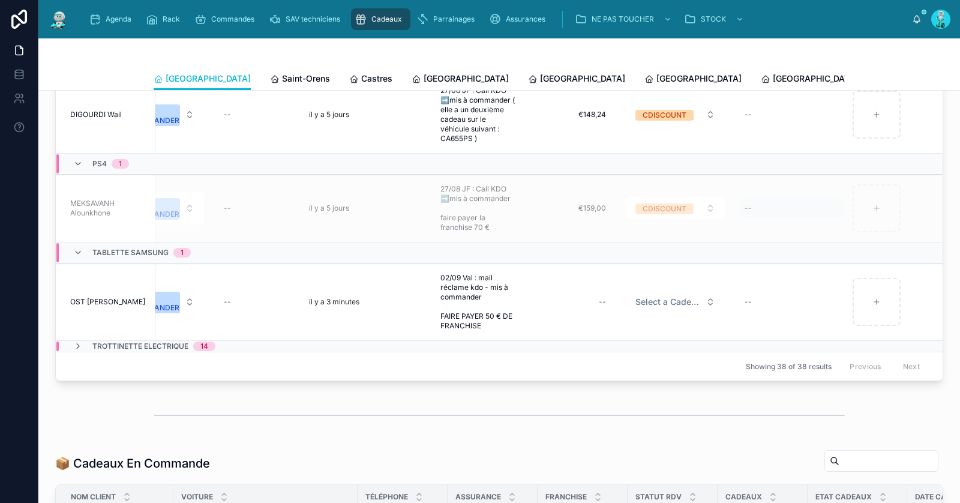
click at [769, 199] on div "--" at bounding box center [792, 208] width 104 height 19
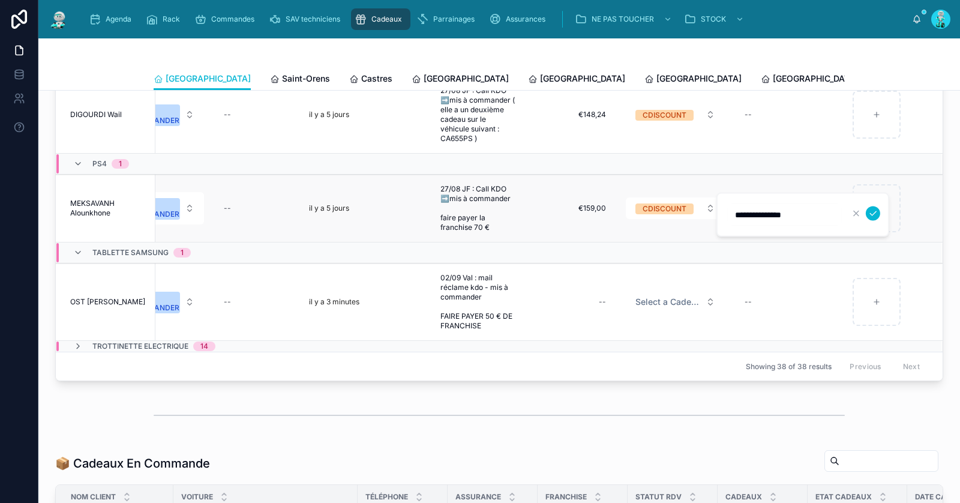
click at [769, 199] on div "**********" at bounding box center [802, 215] width 173 height 44
click at [878, 208] on div at bounding box center [864, 213] width 31 height 14
click at [876, 211] on icon "submit" at bounding box center [873, 214] width 10 height 10
click at [166, 197] on button "A COMMANDER" at bounding box center [162, 208] width 84 height 32
click at [157, 292] on div "A COMMANDER" at bounding box center [154, 303] width 49 height 22
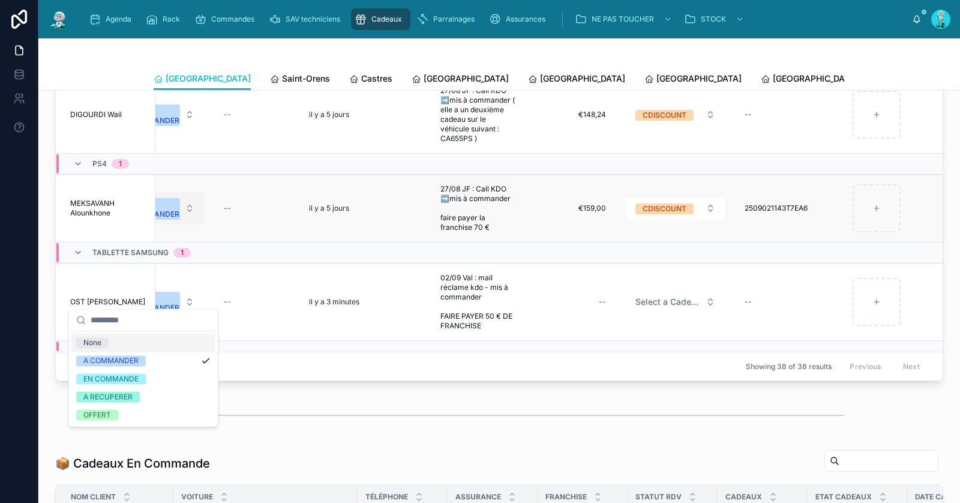
click at [161, 200] on button "A COMMANDER" at bounding box center [162, 208] width 84 height 32
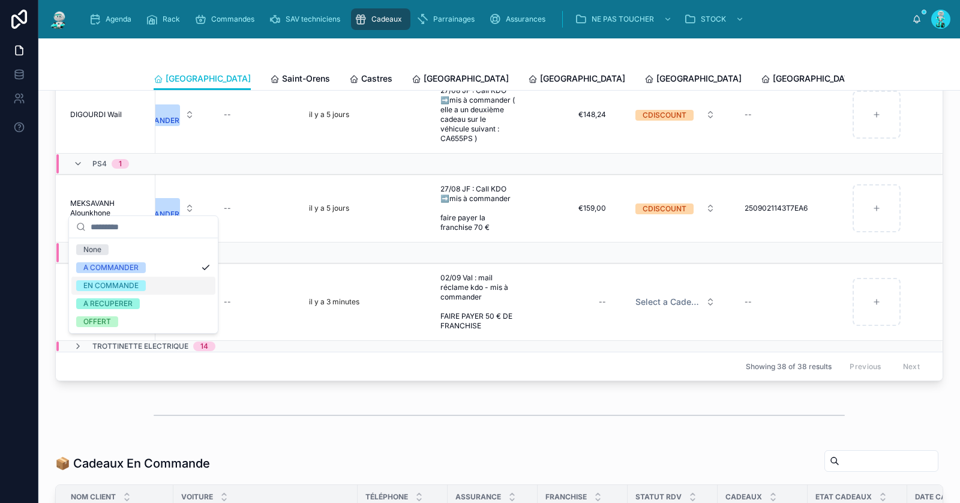
click at [133, 285] on div "EN COMMANDE" at bounding box center [110, 285] width 55 height 11
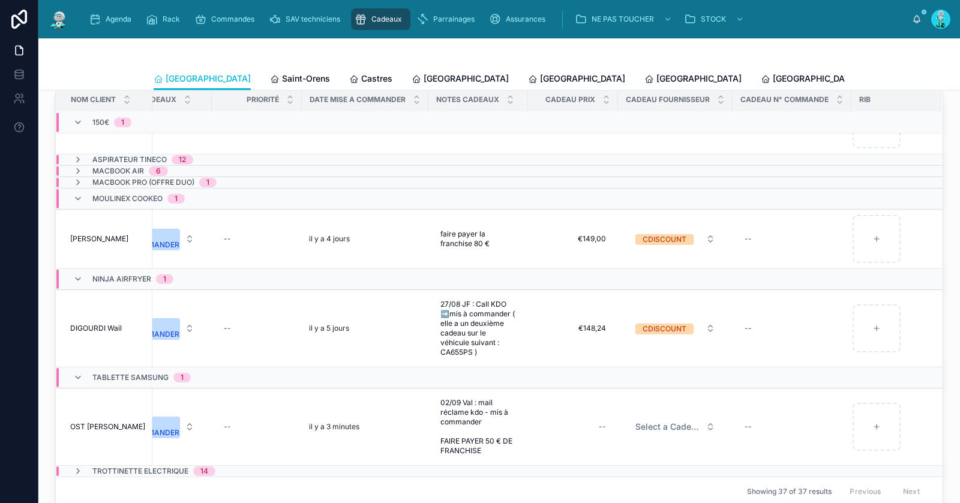
scroll to position [324, 0]
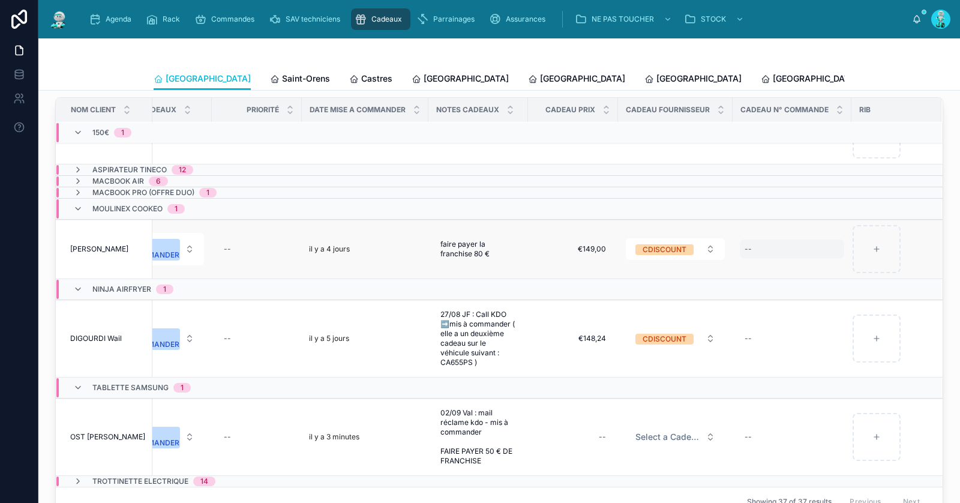
click at [763, 239] on div "--" at bounding box center [792, 248] width 104 height 19
type input "**********"
click at [872, 256] on icon "submit" at bounding box center [873, 255] width 10 height 10
click at [163, 243] on button "A COMMANDER" at bounding box center [162, 249] width 84 height 32
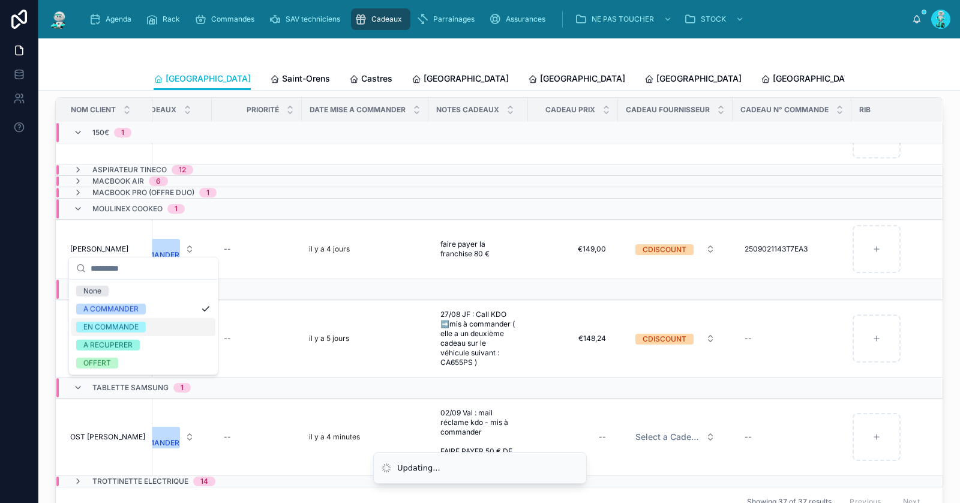
click at [146, 325] on div "EN COMMANDE" at bounding box center [143, 327] width 144 height 18
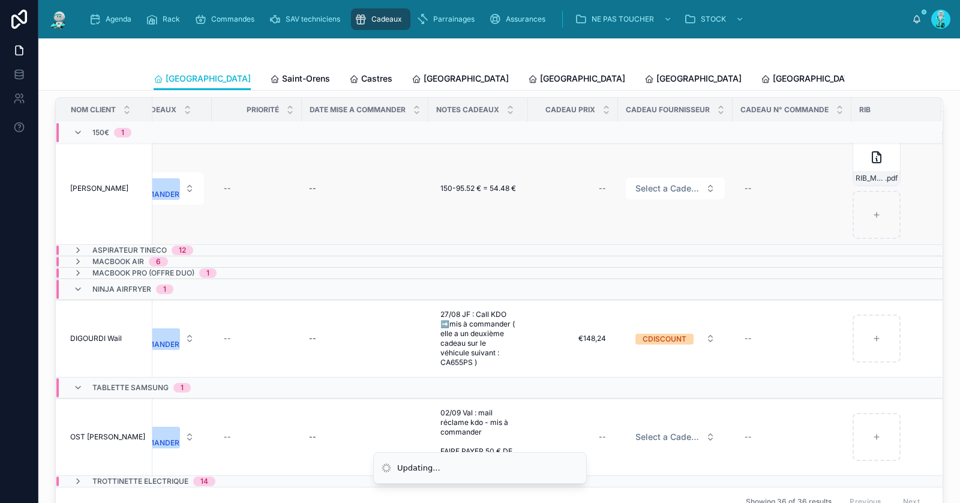
scroll to position [17, 637]
click at [73, 123] on div "150€ 1" at bounding box center [102, 132] width 58 height 19
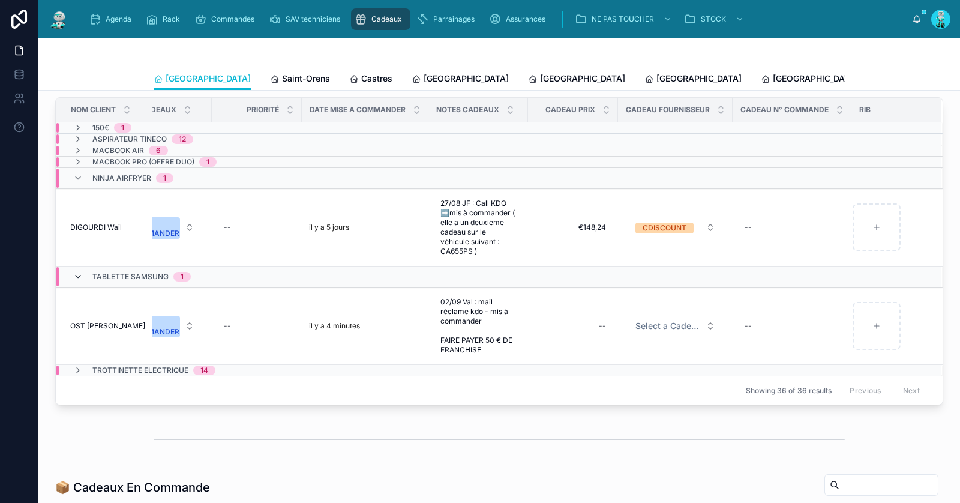
click at [80, 272] on icon at bounding box center [78, 277] width 10 height 10
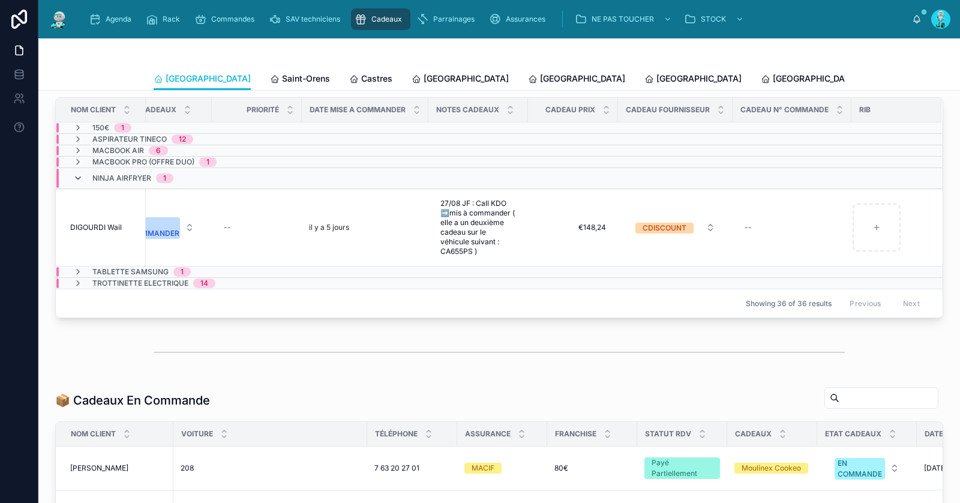
click at [80, 178] on icon at bounding box center [78, 178] width 10 height 10
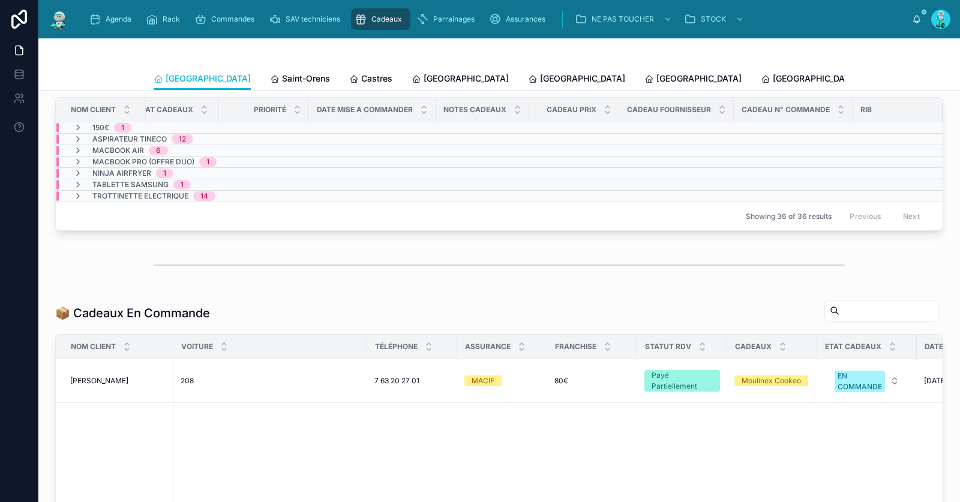
scroll to position [1538, 295]
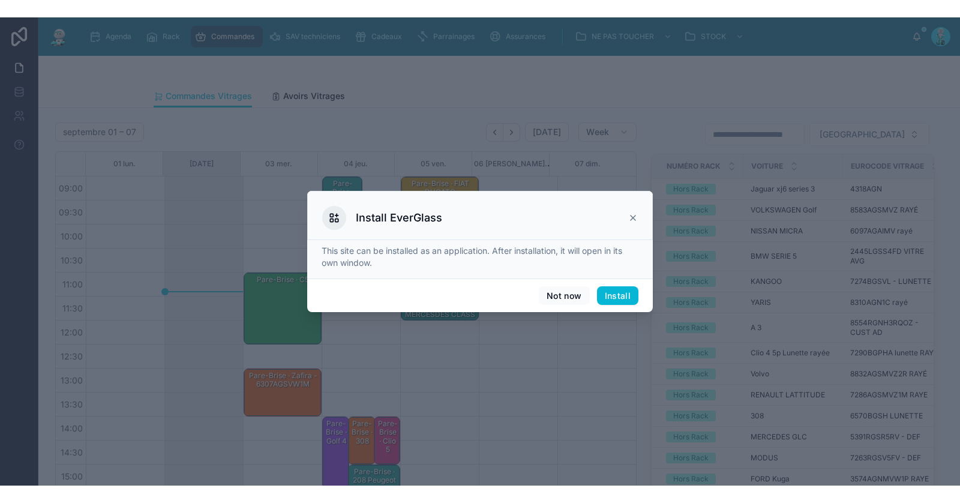
scroll to position [68, 0]
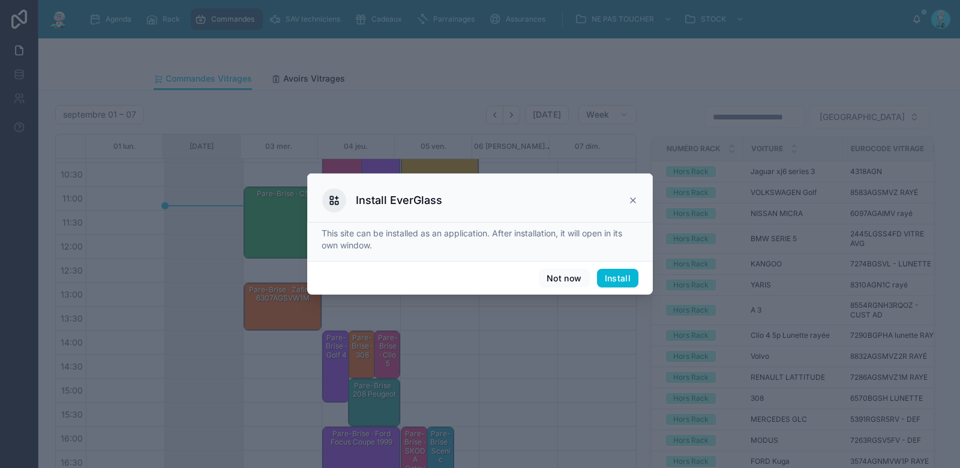
click at [634, 197] on icon at bounding box center [633, 201] width 10 height 10
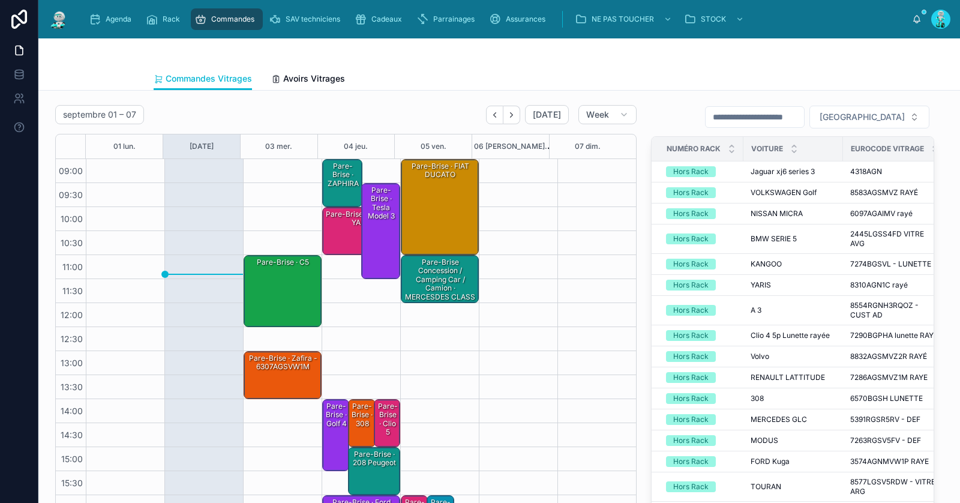
scroll to position [0, 0]
click at [335, 183] on div "Pare-Brise · ZAPHIRA" at bounding box center [343, 175] width 37 height 28
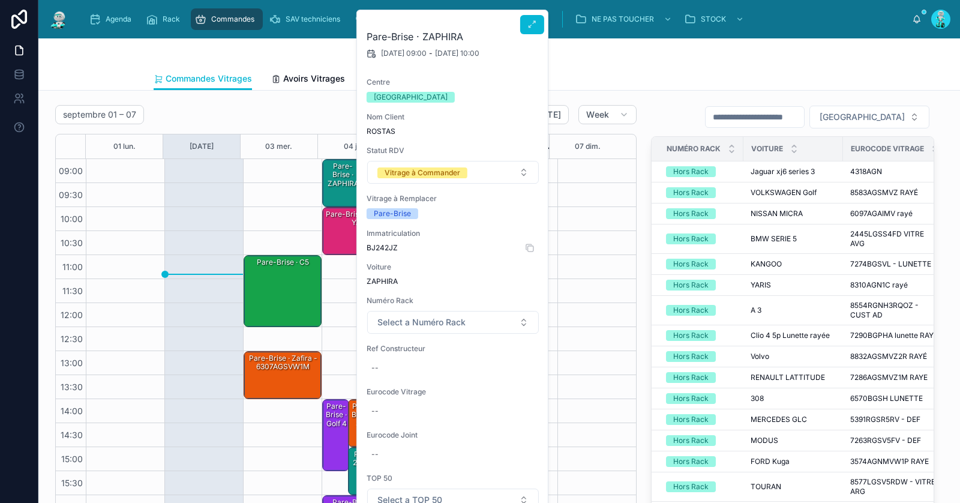
click at [385, 247] on span "BJ242JZ" at bounding box center [453, 248] width 173 height 10
copy span "BJ242JZ"
click at [661, 83] on div "Commandes Vitrages Avoirs Vitrages" at bounding box center [499, 78] width 691 height 23
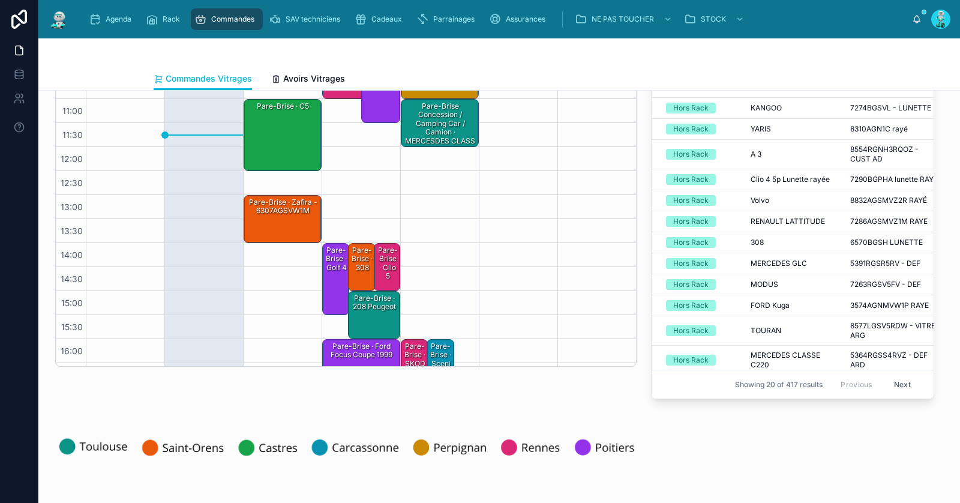
click at [286, 221] on div "Pare-Brise · zafira - 6307AGSVW1M" at bounding box center [283, 219] width 74 height 46
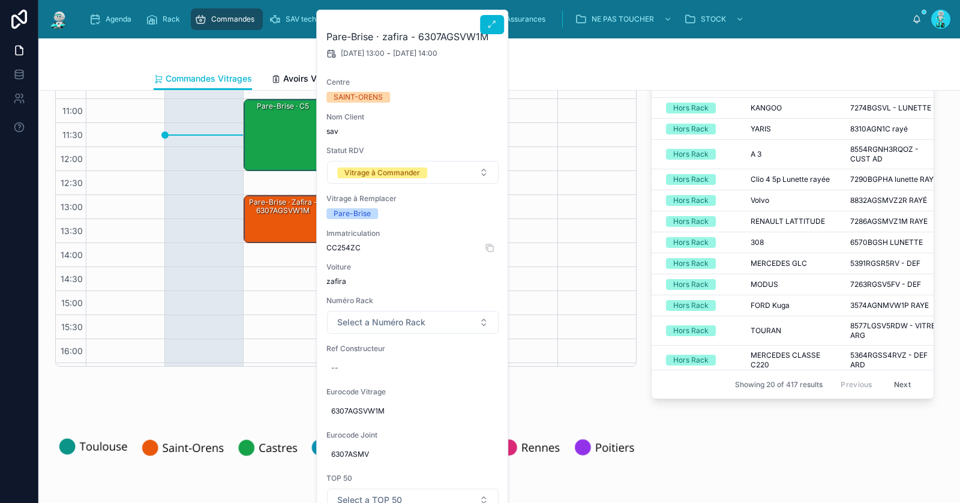
click at [346, 248] on span "CC254ZC" at bounding box center [412, 248] width 173 height 10
copy span "CC254ZC"
click at [600, 61] on div at bounding box center [499, 52] width 691 height 29
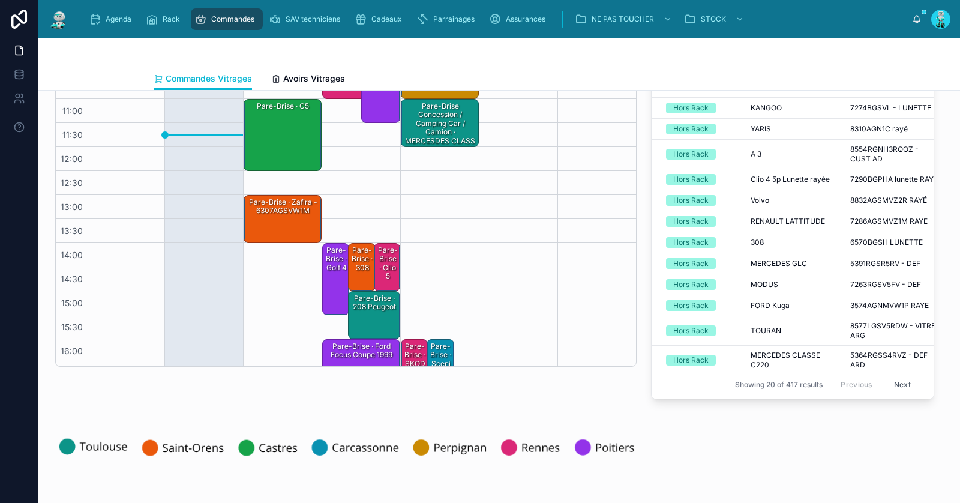
click at [356, 272] on div "Pare-Brise · 308" at bounding box center [361, 267] width 23 height 46
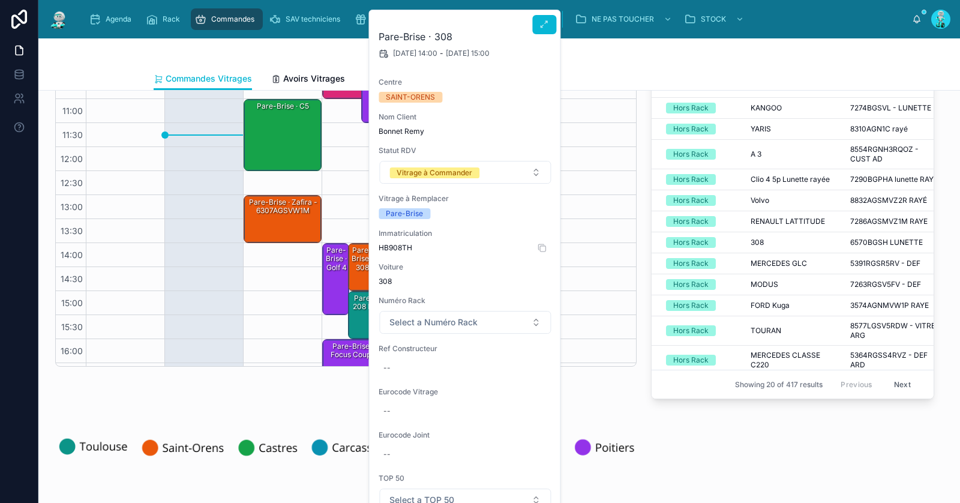
click at [399, 245] on span "HB908TH" at bounding box center [465, 248] width 173 height 10
copy span "HB908TH"
click at [424, 359] on div "--" at bounding box center [465, 367] width 173 height 19
type input "**********"
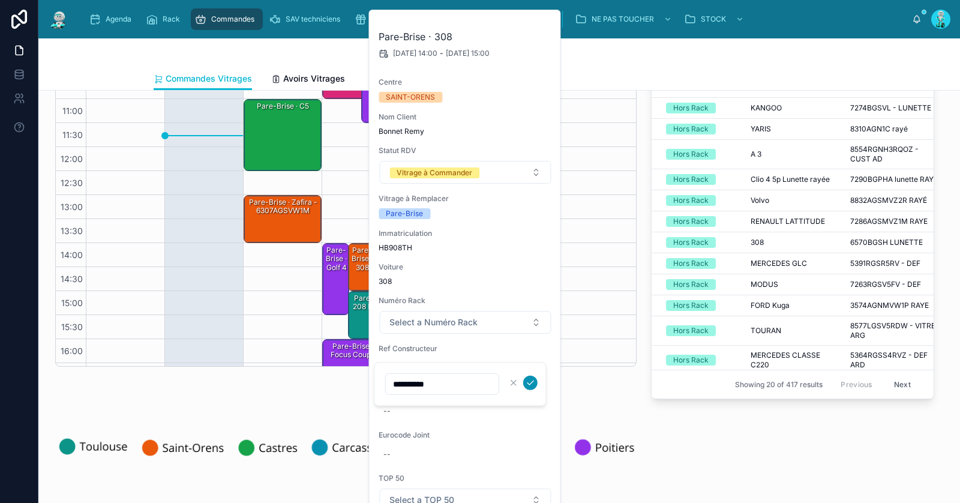
click at [534, 382] on icon "submit" at bounding box center [531, 383] width 10 height 10
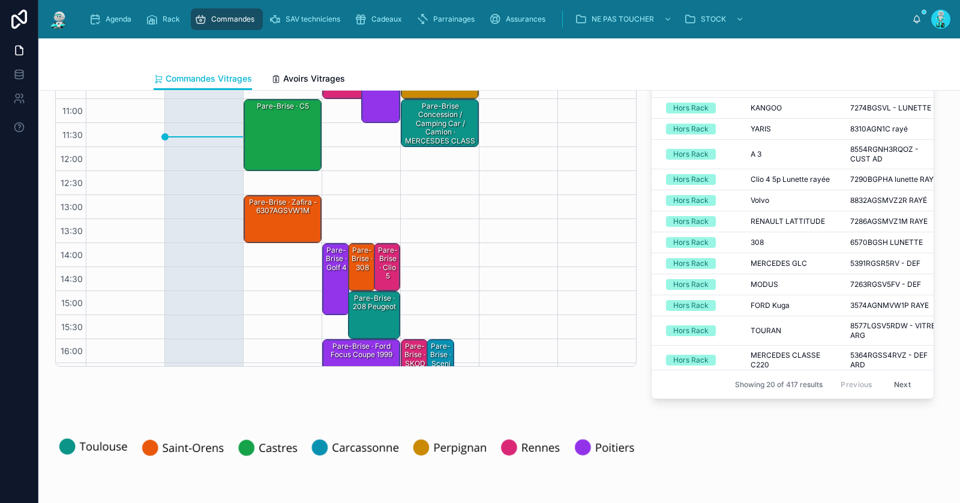
click at [356, 251] on div "Pare-Brise · 308" at bounding box center [361, 259] width 23 height 28
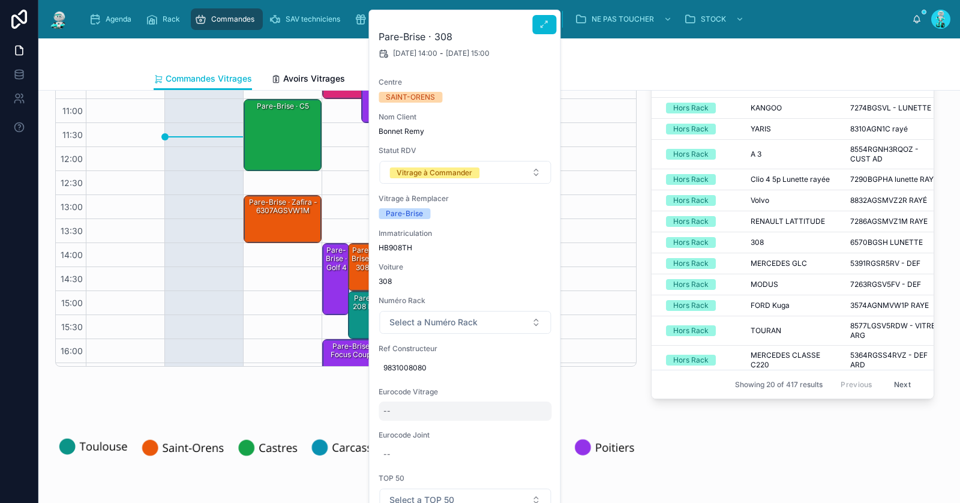
click at [410, 418] on div "--" at bounding box center [465, 410] width 173 height 19
click at [403, 428] on input "**********" at bounding box center [442, 427] width 113 height 17
type input "**********"
click button "submit" at bounding box center [530, 426] width 14 height 14
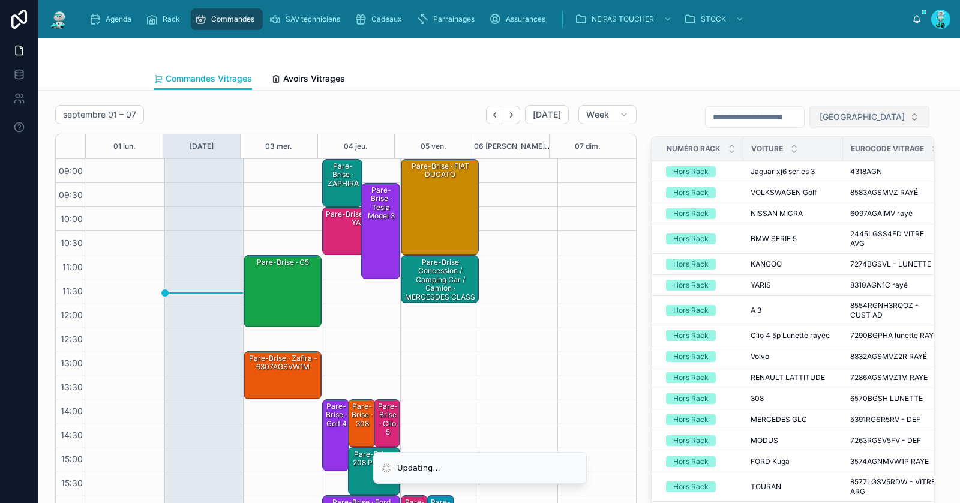
click at [886, 121] on span "Filter Centre" at bounding box center [862, 117] width 85 height 12
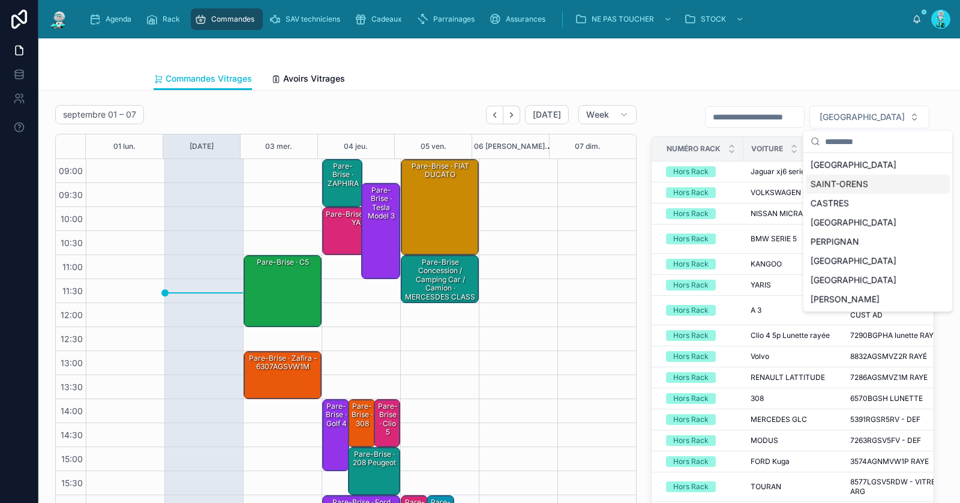
click at [866, 181] on div "SAINT-ORENS" at bounding box center [878, 184] width 144 height 19
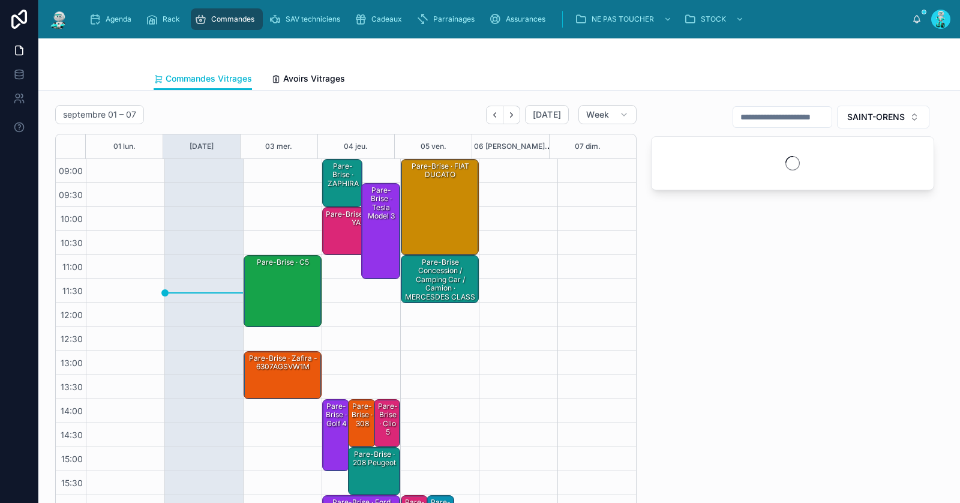
click at [811, 122] on input "text" at bounding box center [782, 117] width 98 height 17
paste input "**********"
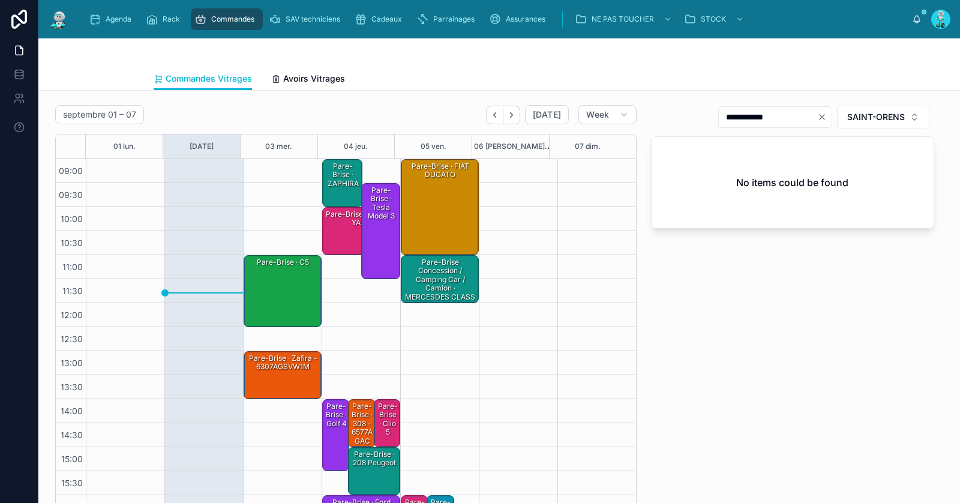
type input "**********"
click at [278, 379] on div "Pare-Brise · zafira - 6307AGSVW1M" at bounding box center [283, 375] width 74 height 46
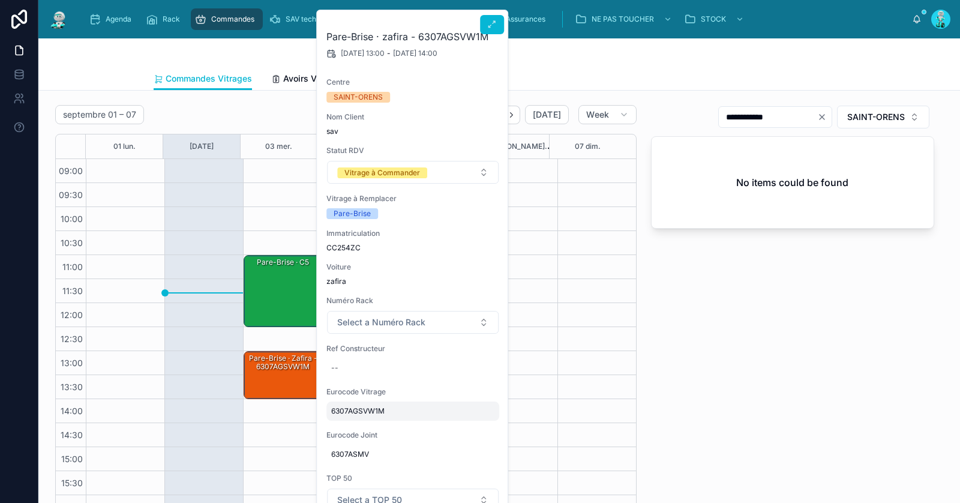
click at [360, 408] on span "6307AGSVW1M" at bounding box center [412, 411] width 163 height 10
click at [370, 423] on input "**********" at bounding box center [390, 427] width 113 height 17
click at [369, 427] on input "**********" at bounding box center [390, 427] width 113 height 17
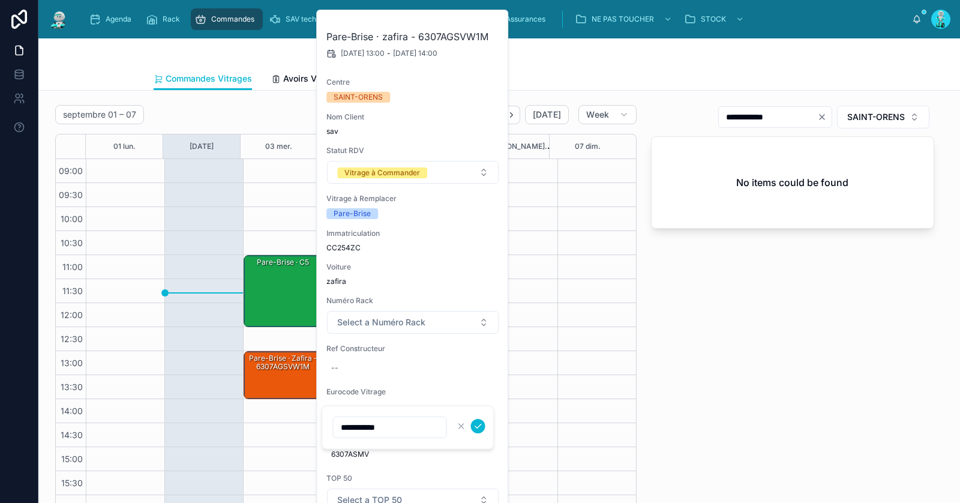
click at [370, 427] on input "**********" at bounding box center [390, 427] width 113 height 17
click at [852, 382] on div "**********" at bounding box center [793, 313] width 298 height 427
click at [833, 380] on div "**********" at bounding box center [793, 313] width 298 height 427
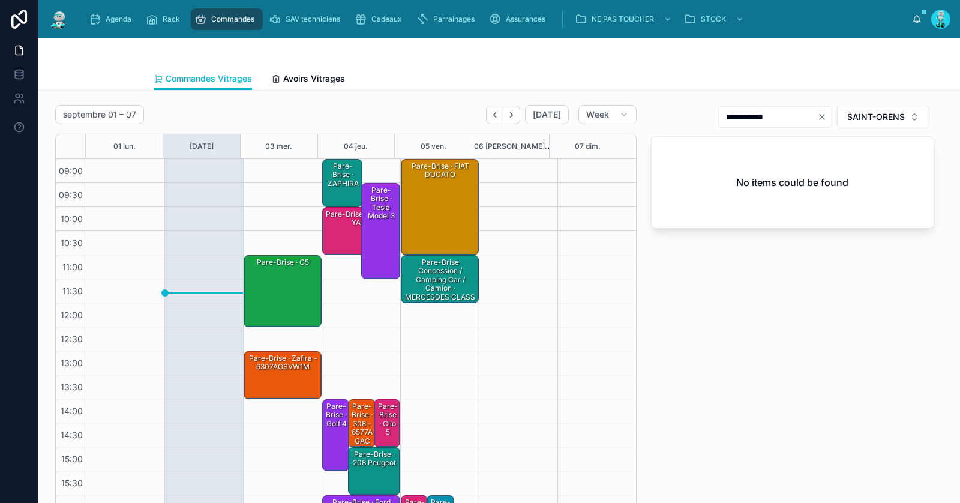
click at [350, 419] on div "Pare-Brise · 308 - 6577AGACMVZ" at bounding box center [361, 428] width 23 height 54
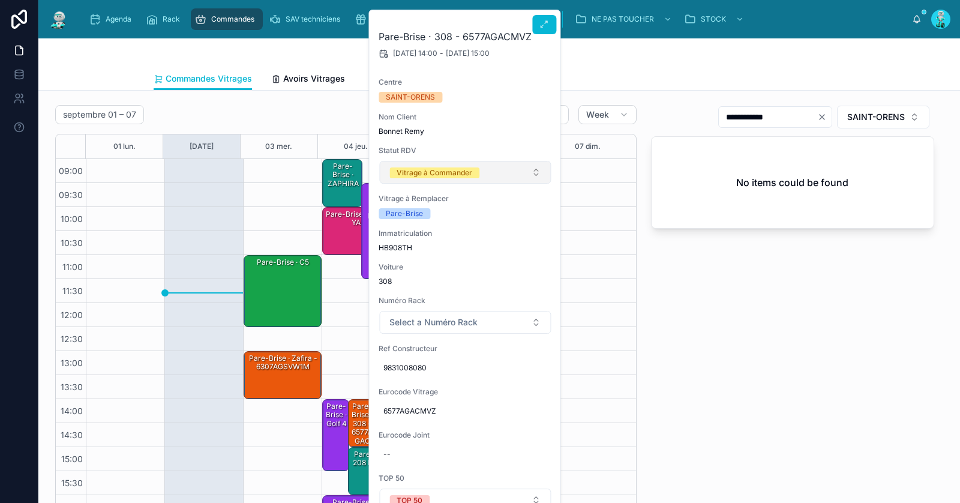
click at [469, 162] on button "Vitrage à Commander" at bounding box center [465, 172] width 172 height 23
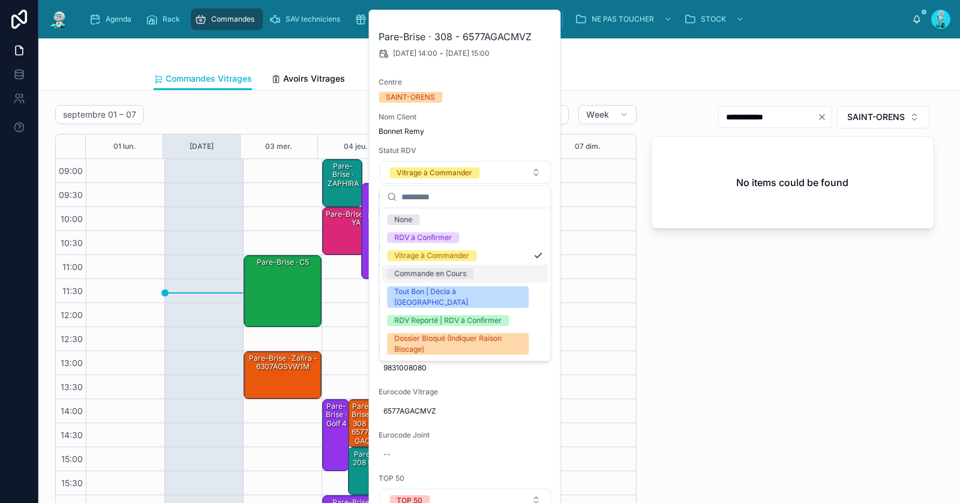
click at [477, 267] on div "Commande en Cours" at bounding box center [465, 274] width 166 height 18
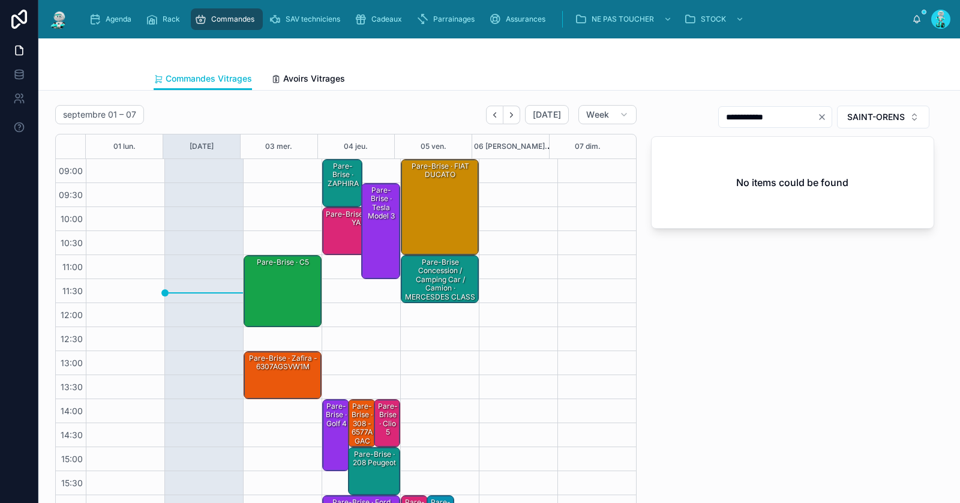
click at [279, 390] on div "Pare-Brise · zafira - 6307AGSVW1M" at bounding box center [283, 375] width 74 height 46
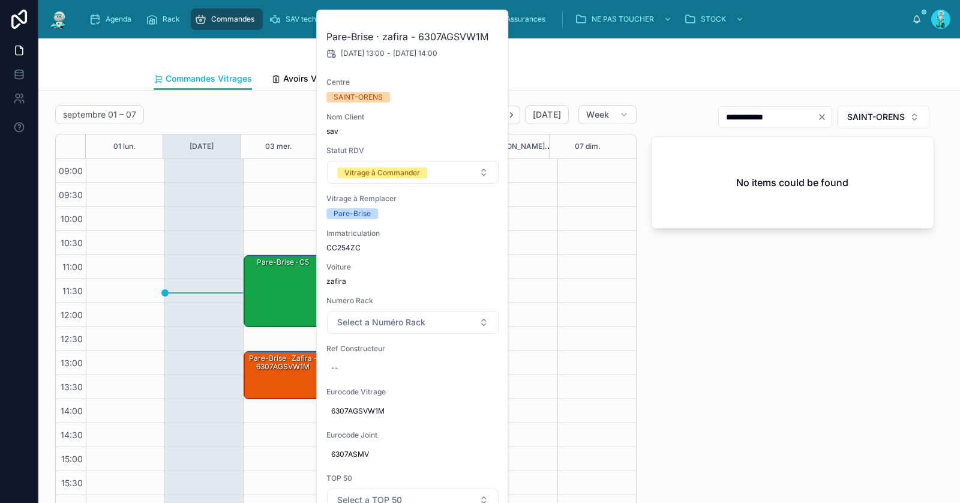
click at [272, 366] on div "Pare-Brise · zafira - 6307AGSVW1M" at bounding box center [283, 363] width 74 height 20
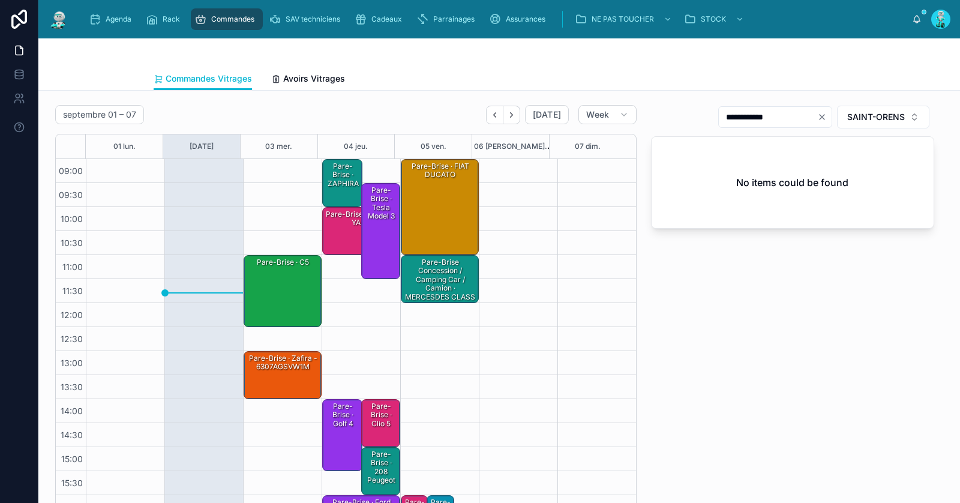
click at [271, 365] on div "Pare-Brise · zafira - 6307AGSVW1M" at bounding box center [283, 363] width 74 height 20
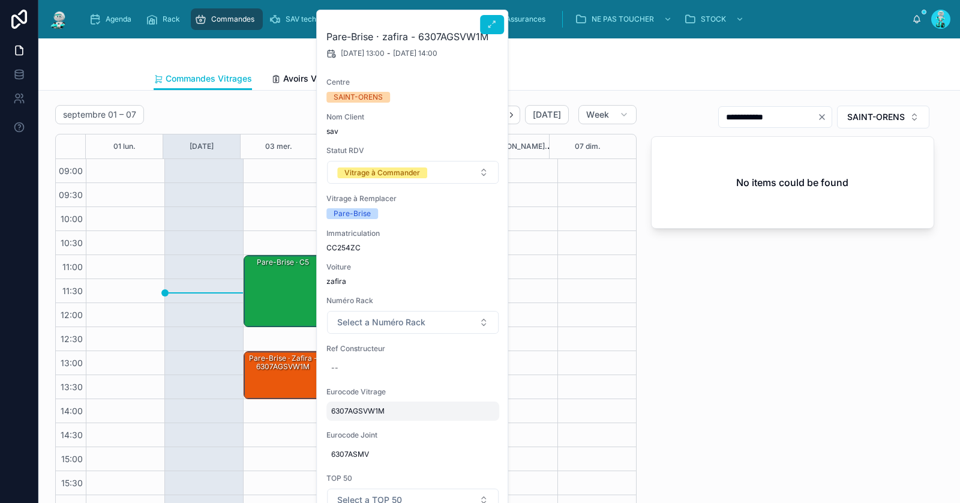
click at [357, 408] on span "6307AGSVW1M" at bounding box center [412, 411] width 163 height 10
click at [362, 421] on input "**********" at bounding box center [390, 427] width 113 height 17
click at [820, 118] on icon "Clear" at bounding box center [822, 117] width 5 height 5
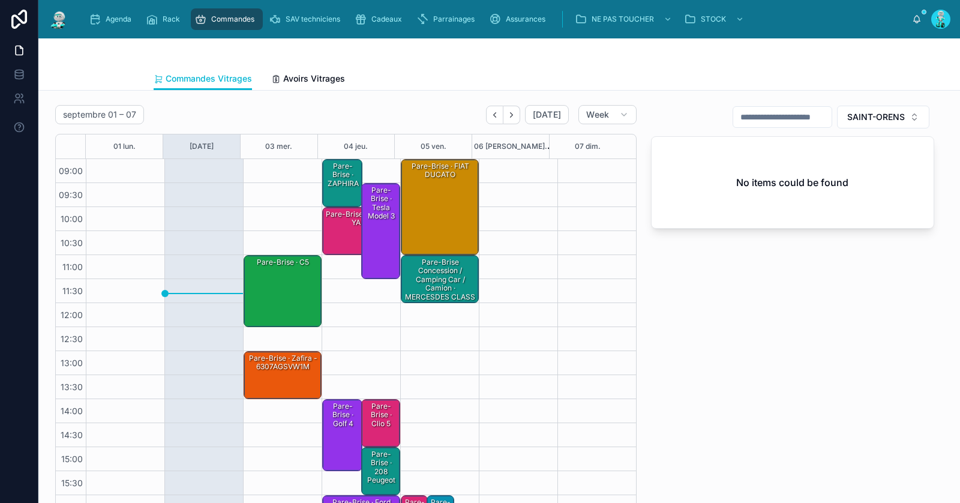
click at [799, 118] on input "text" at bounding box center [782, 117] width 98 height 17
paste input "**********"
type input "**********"
click at [287, 384] on div "Pare-Brise · zafira - 6307AGSVW1M" at bounding box center [283, 375] width 74 height 46
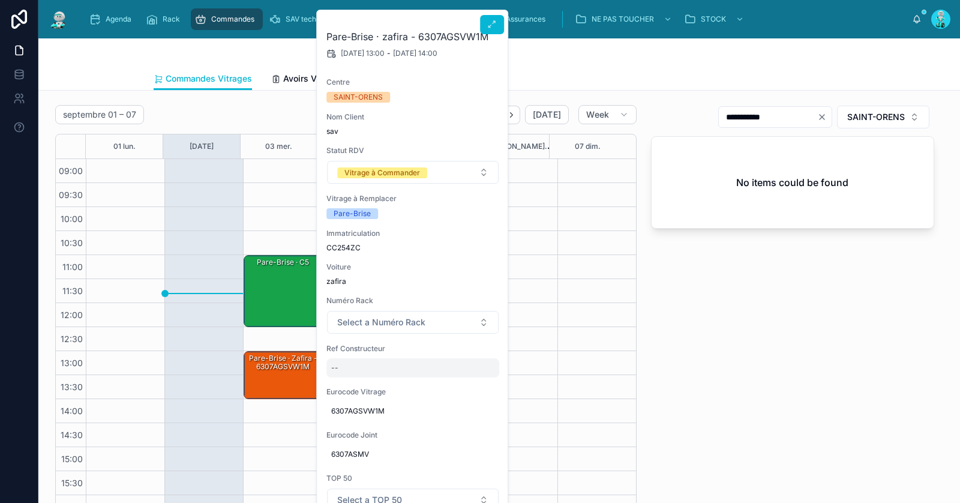
click at [350, 368] on div "--" at bounding box center [412, 367] width 173 height 19
type input "********"
click at [478, 380] on icon "submit" at bounding box center [478, 383] width 10 height 10
click at [416, 172] on div "Vitrage à Commander" at bounding box center [382, 172] width 76 height 11
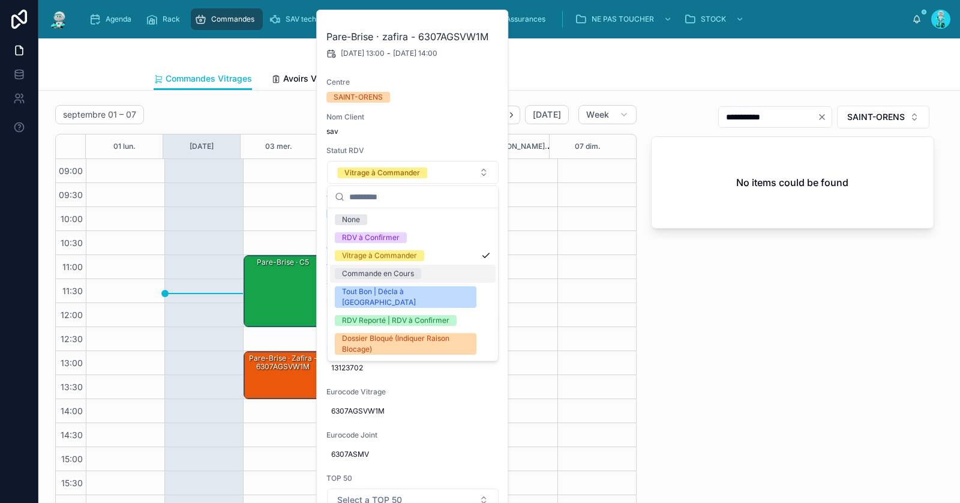
click at [428, 279] on div "Commande en Cours" at bounding box center [413, 274] width 166 height 18
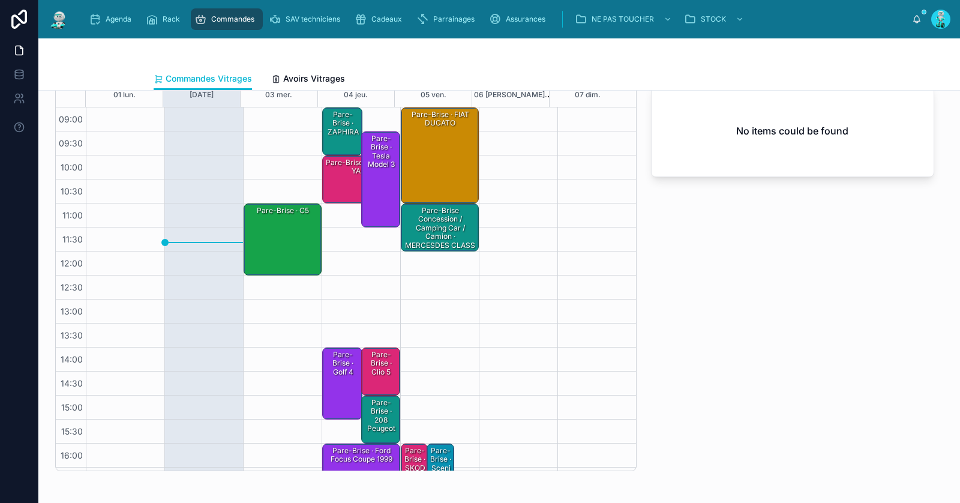
click at [338, 120] on div "Pare-Brise · ZAPHIRA" at bounding box center [343, 123] width 37 height 28
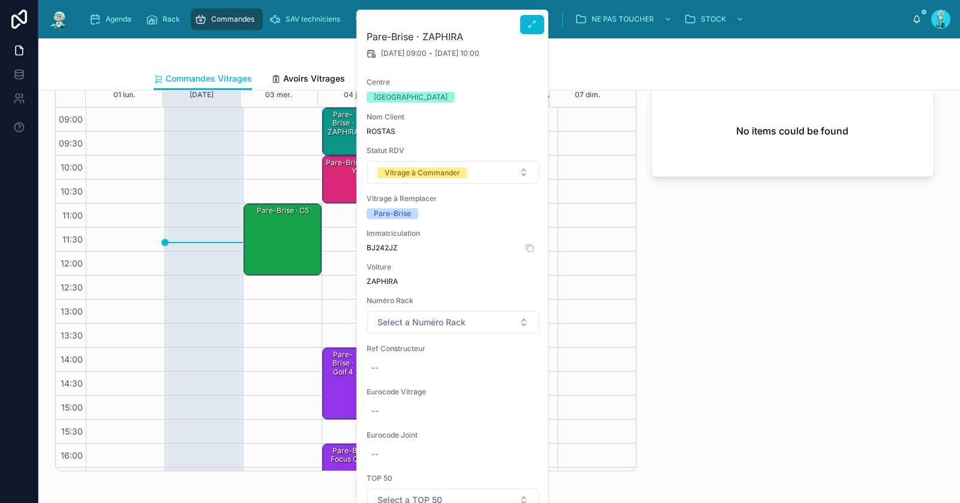
click at [386, 243] on span "BJ242JZ" at bounding box center [453, 248] width 173 height 10
copy span "BJ242JZ"
click at [418, 412] on div "--" at bounding box center [453, 410] width 173 height 19
type input "**********"
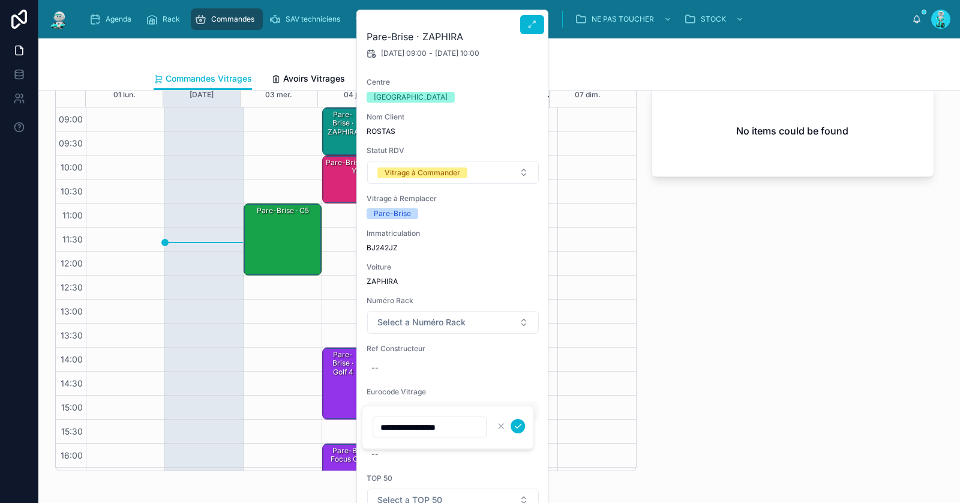
click button "submit" at bounding box center [518, 426] width 14 height 14
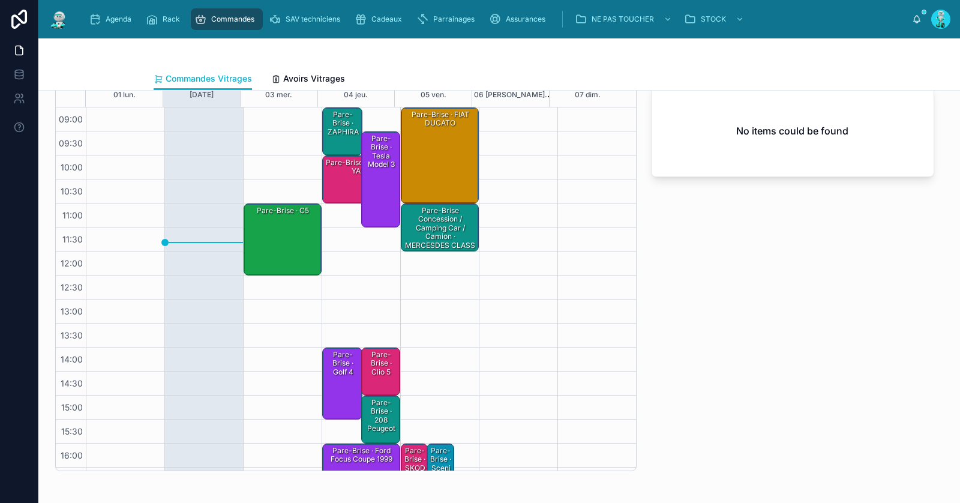
click at [376, 416] on div "Pare-Brise · 208 Peugeot" at bounding box center [381, 415] width 35 height 37
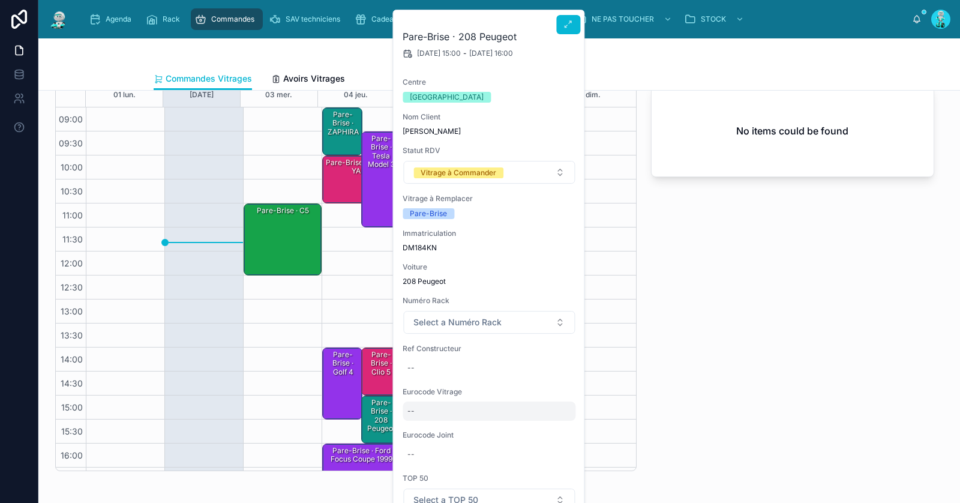
click at [457, 415] on div "--" at bounding box center [489, 410] width 173 height 19
click at [845, 349] on div "**********" at bounding box center [793, 262] width 298 height 427
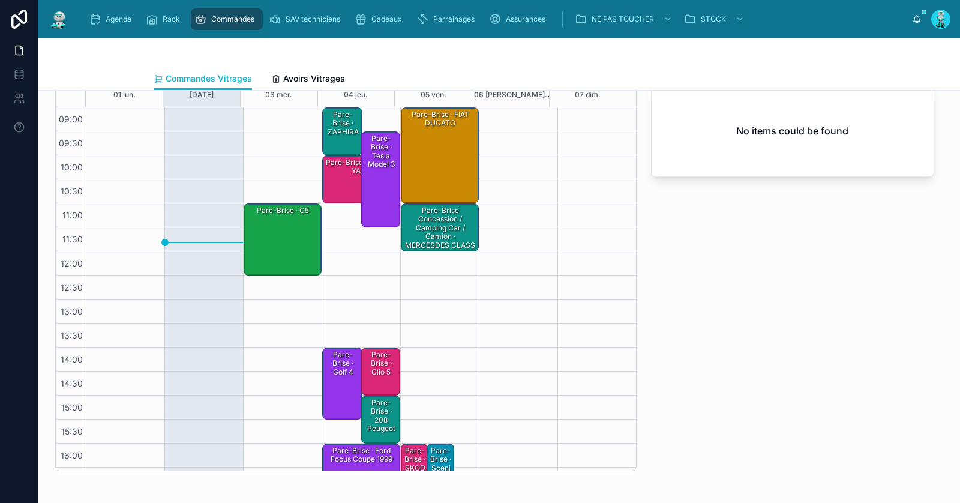
click at [332, 111] on div "Pare-Brise · ZAPHIRA" at bounding box center [343, 123] width 37 height 28
click at [788, 235] on div "**********" at bounding box center [793, 262] width 298 height 427
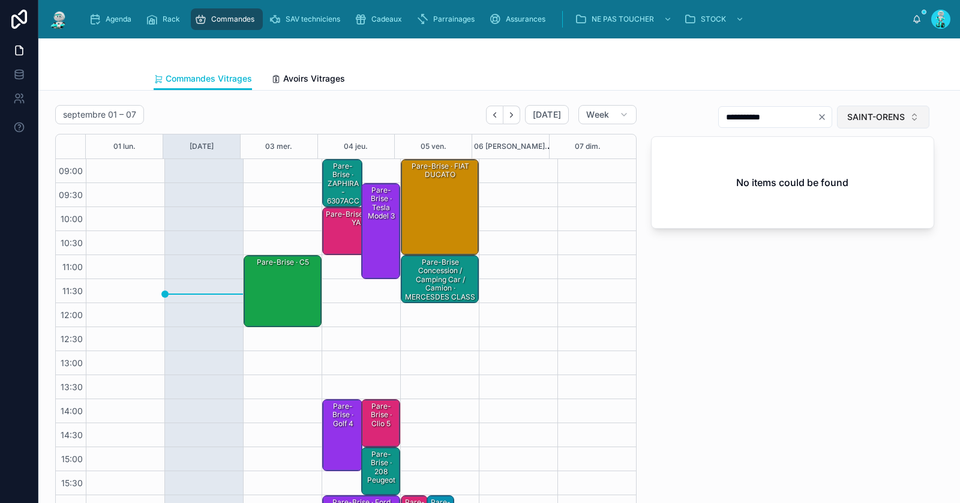
click at [857, 110] on button "SAINT-ORENS" at bounding box center [883, 117] width 92 height 23
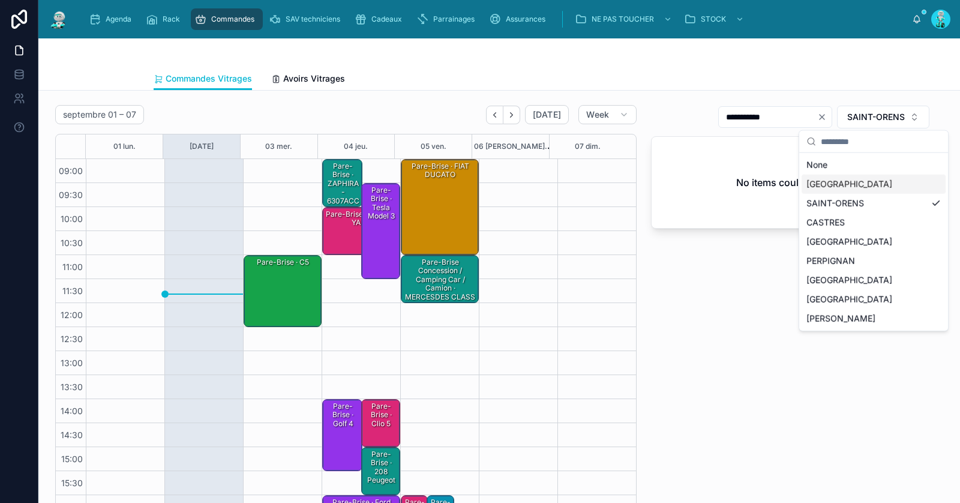
click at [857, 181] on div "[GEOGRAPHIC_DATA]" at bounding box center [874, 184] width 144 height 19
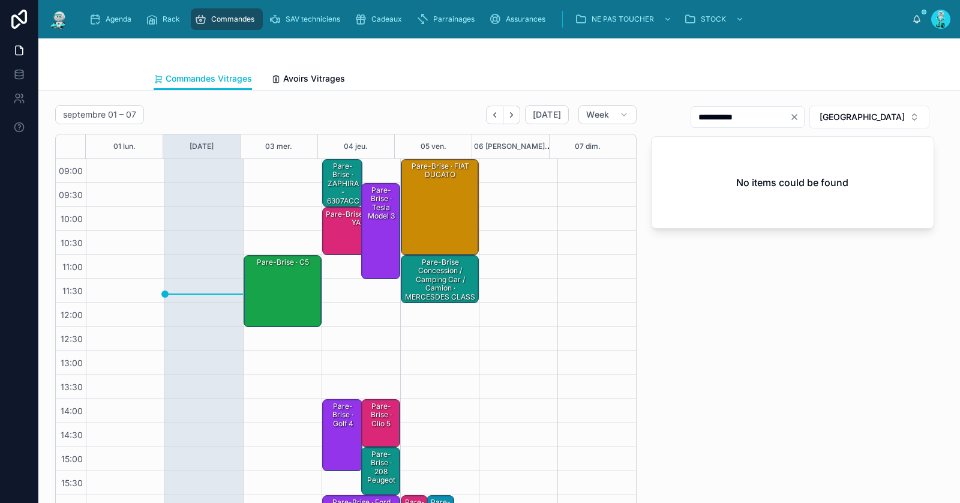
click at [799, 114] on icon "Clear" at bounding box center [795, 117] width 10 height 10
click at [804, 116] on input "text" at bounding box center [755, 117] width 98 height 17
paste input "**********"
type input "**********"
click at [339, 178] on div "Pare-Brise · ZAPHIRA - 6307ACCBLMVW1R vi" at bounding box center [343, 192] width 37 height 63
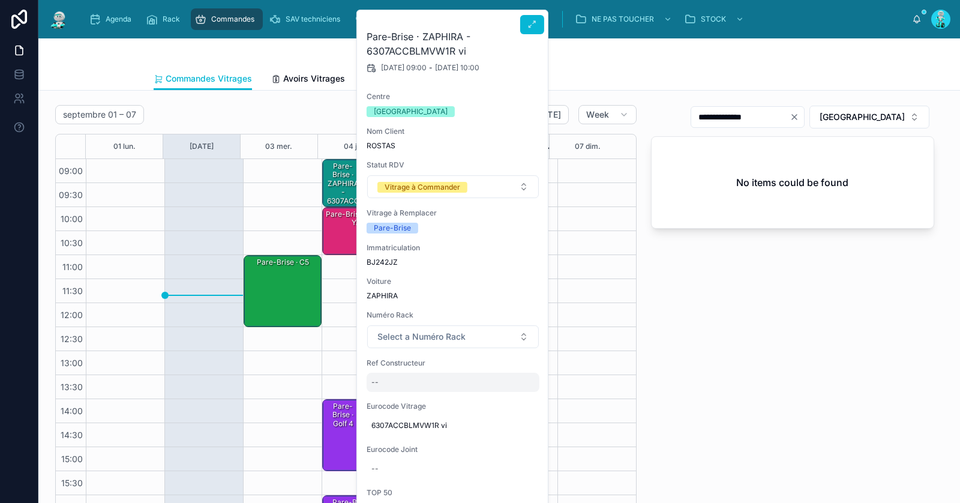
click at [416, 385] on div "--" at bounding box center [453, 382] width 173 height 19
type input "********"
click at [515, 394] on icon "submit" at bounding box center [518, 397] width 10 height 10
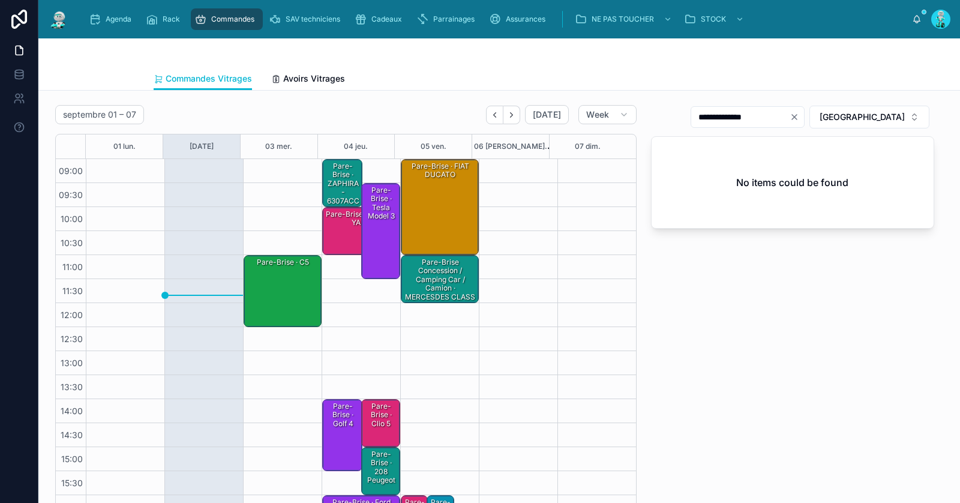
click at [336, 185] on div "Pare-Brise · ZAPHIRA - 6307ACCBLMVW1R vin" at bounding box center [343, 192] width 37 height 63
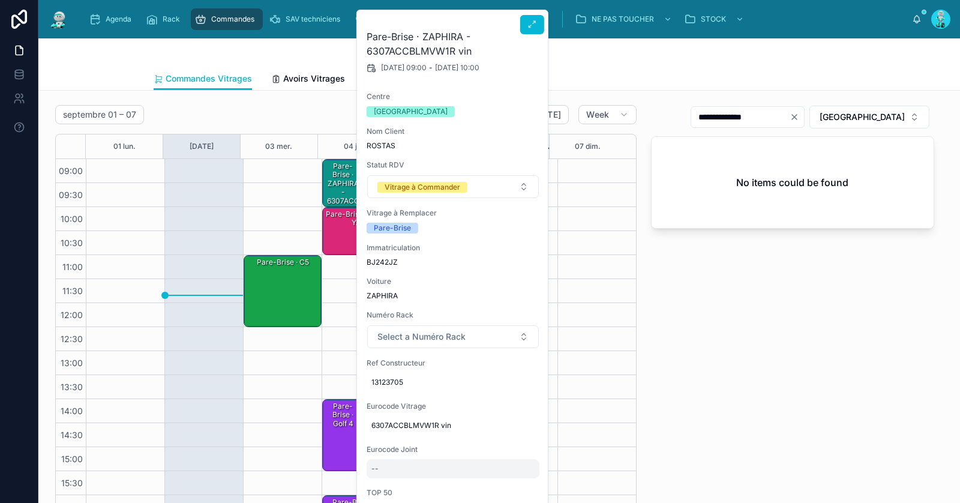
click at [395, 467] on div "--" at bounding box center [453, 468] width 173 height 19
type input "********"
drag, startPoint x: 520, startPoint y: 480, endPoint x: 513, endPoint y: 443, distance: 37.2
click at [520, 480] on icon "submit" at bounding box center [518, 480] width 10 height 10
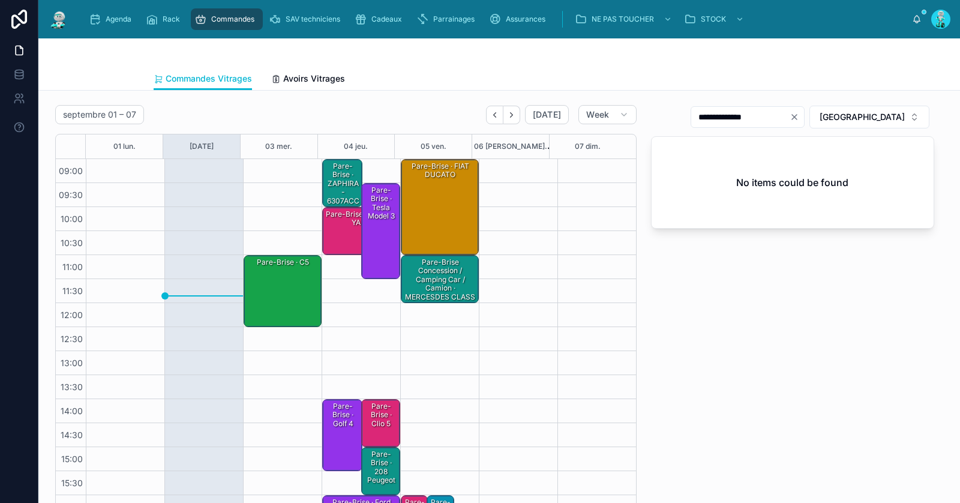
click at [333, 182] on div "Pare-Brise · ZAPHIRA - 6307ACCBLMVW1R vin" at bounding box center [343, 192] width 37 height 63
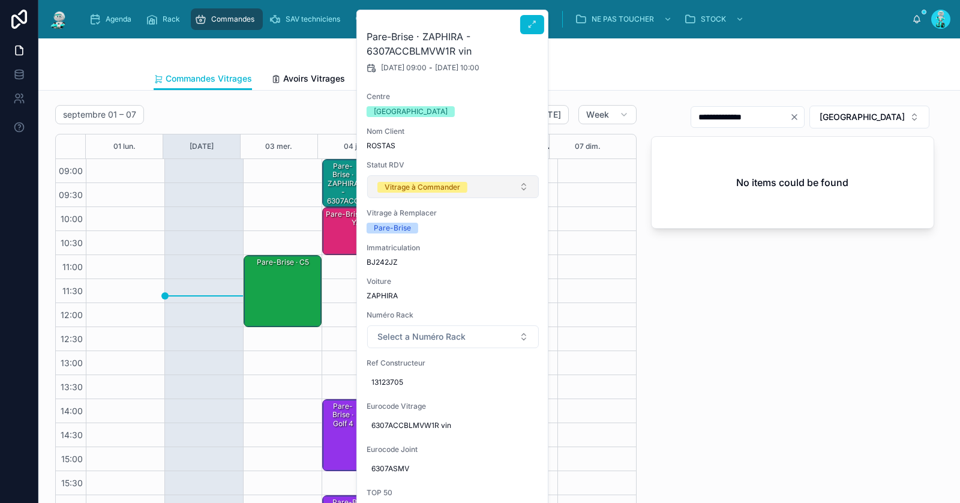
click at [407, 193] on button "Vitrage à Commander" at bounding box center [453, 186] width 172 height 23
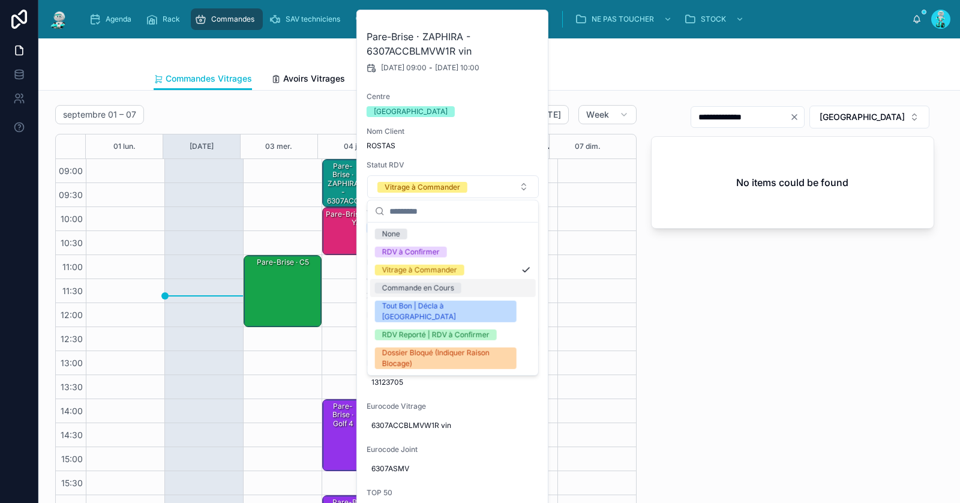
click at [403, 290] on div "Commande en Cours" at bounding box center [418, 288] width 72 height 11
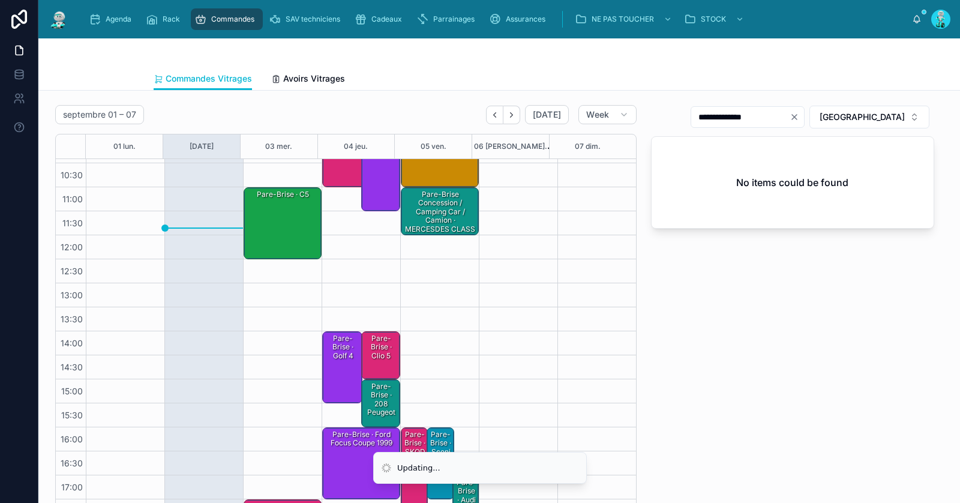
scroll to position [103, 0]
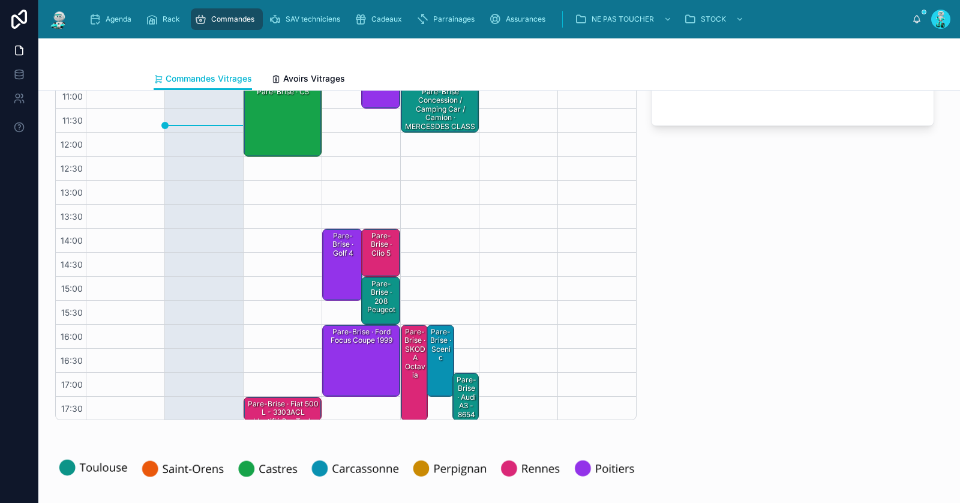
click at [364, 296] on div "Pare-Brise · 208 Peugeot" at bounding box center [381, 296] width 35 height 37
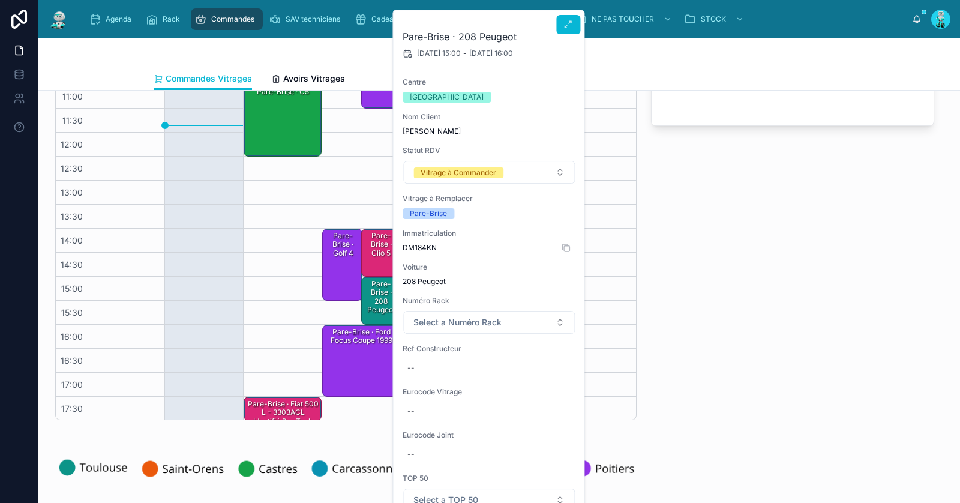
click at [415, 244] on span "DM184KN" at bounding box center [489, 248] width 173 height 10
click at [415, 245] on span "DM184KN" at bounding box center [489, 248] width 173 height 10
copy span "DM184KN"
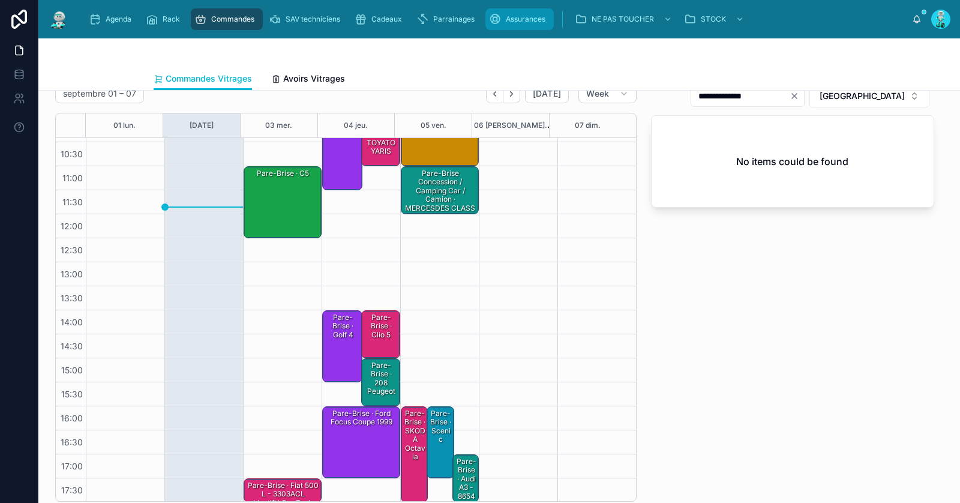
scroll to position [0, 0]
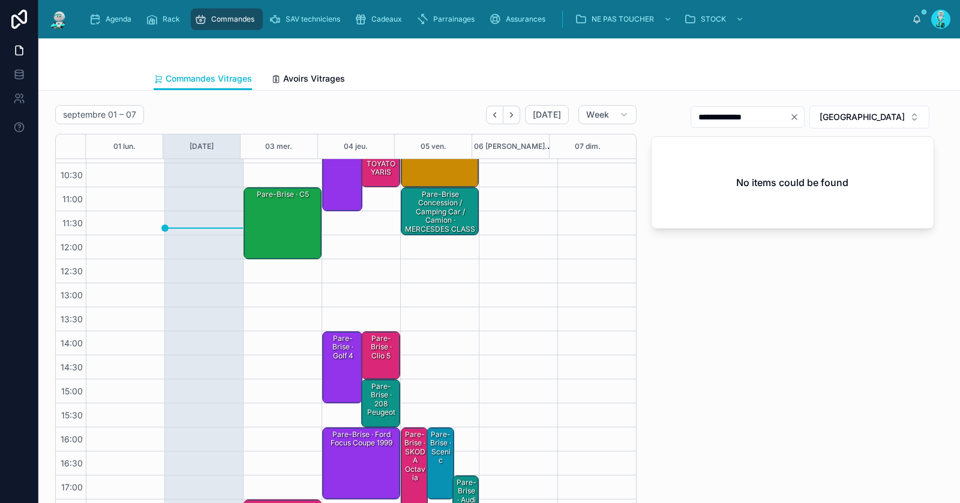
click at [799, 116] on icon "Clear" at bounding box center [795, 117] width 10 height 10
click at [804, 115] on input "text" at bounding box center [755, 117] width 98 height 17
paste input "**********"
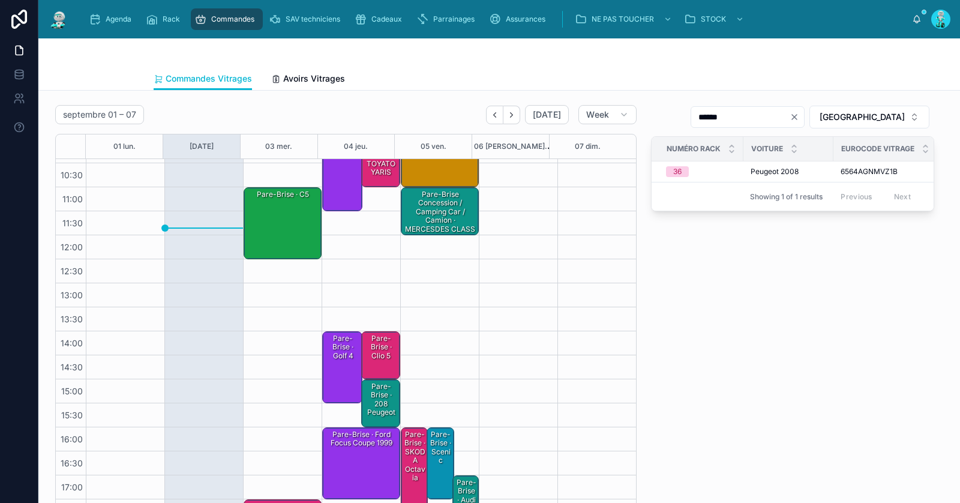
type input "*****"
click at [881, 359] on div "***** TOULOUSE Numéro Rack Voiture Eurocode Vitrage Centre Statut RDV 36 Peugeo…" at bounding box center [793, 313] width 298 height 427
click at [380, 393] on div "Pare-Brise · 208 Peugeot" at bounding box center [381, 399] width 35 height 37
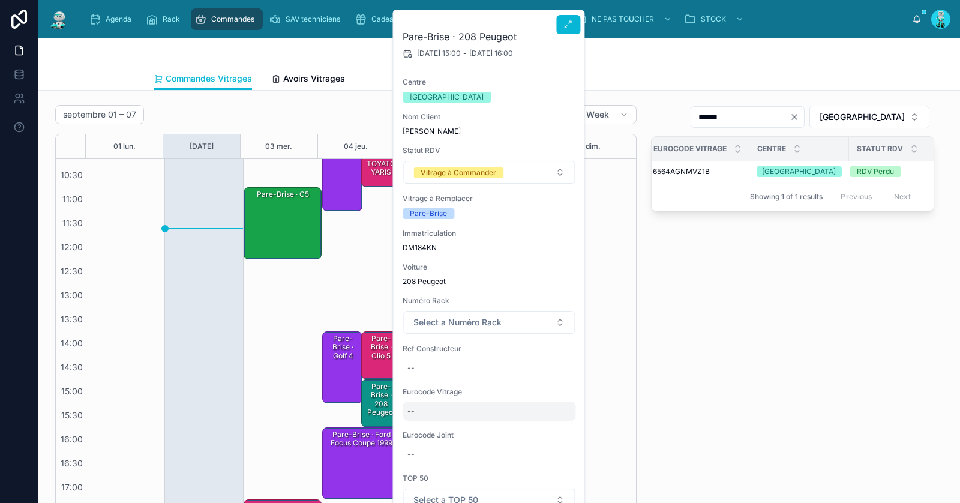
click at [455, 409] on div "--" at bounding box center [489, 410] width 173 height 19
type input "**********"
click at [557, 426] on icon "submit" at bounding box center [555, 426] width 10 height 10
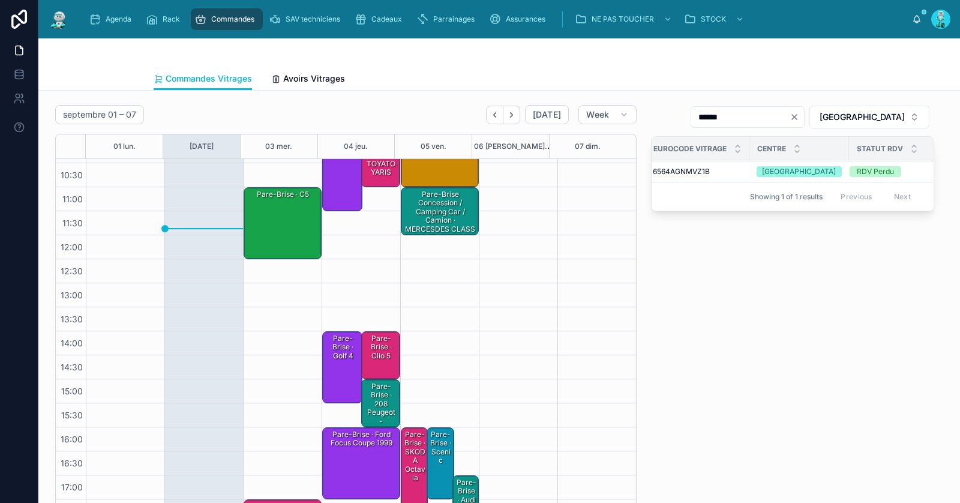
scroll to position [0, 0]
click at [368, 415] on div "Pare-Brise · 208 Peugeot - 6564AGNMVZ1B" at bounding box center [381, 412] width 35 height 63
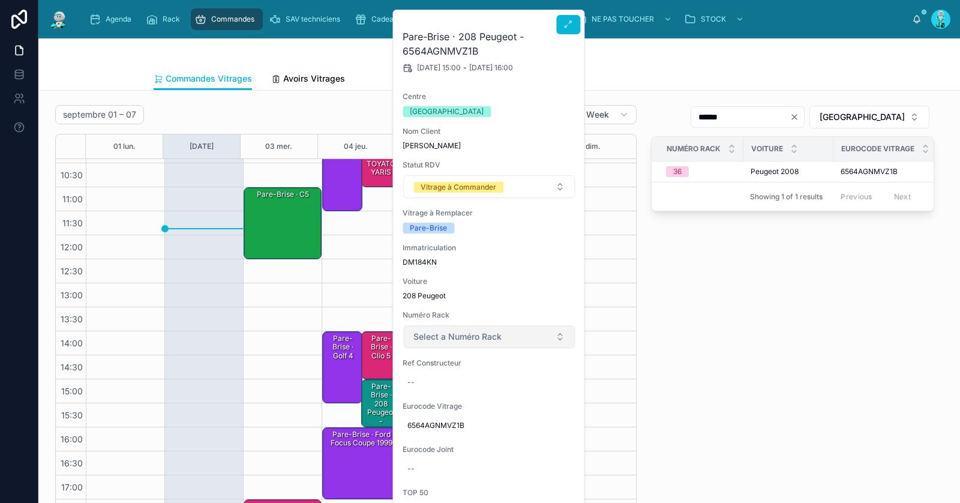
click at [454, 343] on button "Select a Numéro Rack" at bounding box center [489, 336] width 172 height 23
type input "**"
click at [465, 383] on div "36" at bounding box center [489, 383] width 166 height 18
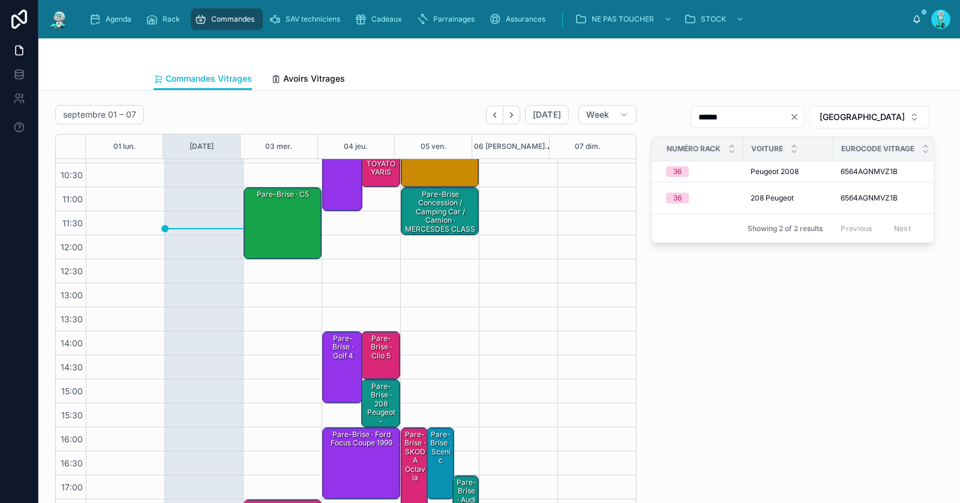
click at [375, 394] on div "Pare-Brise · 208 Peugeot - 6564AGNMVZ1B (36)" at bounding box center [381, 416] width 35 height 71
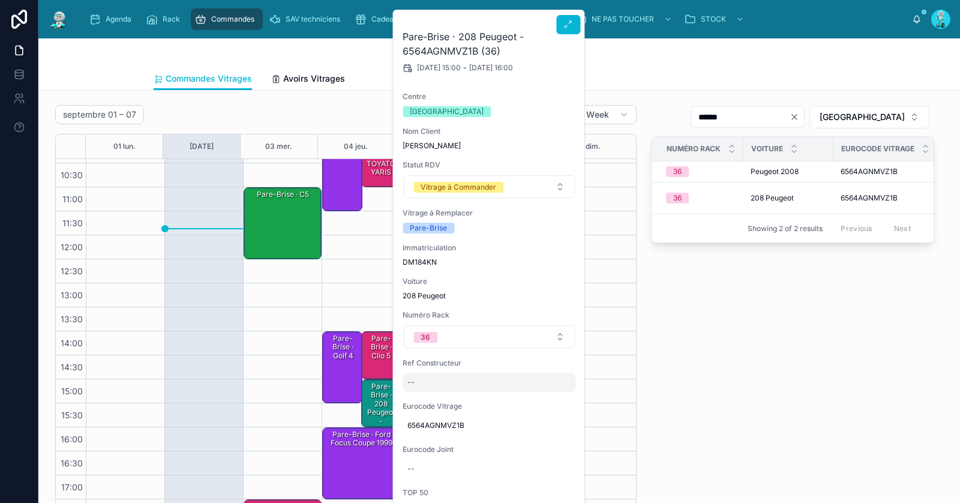
click at [434, 382] on div "--" at bounding box center [489, 382] width 173 height 19
type input "**********"
click at [560, 398] on button "submit" at bounding box center [554, 397] width 14 height 14
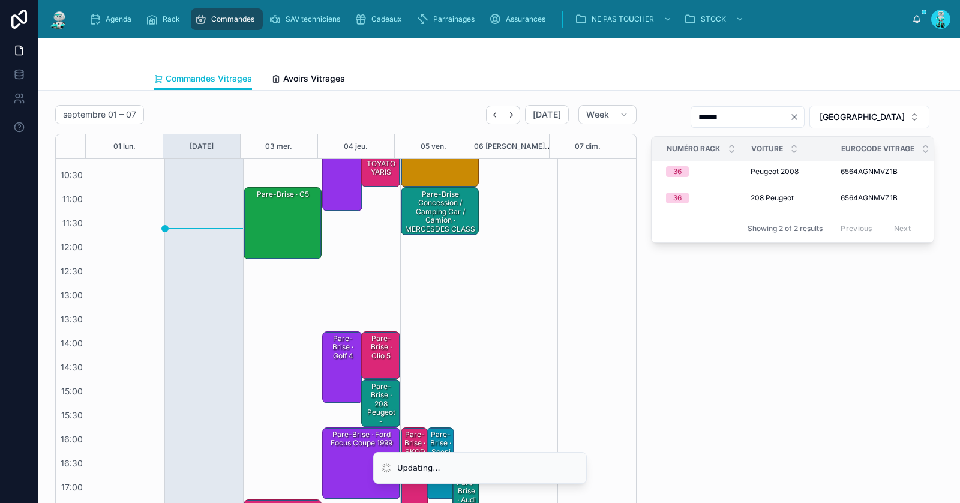
click at [369, 411] on div "Pare-Brise · 208 Peugeot - 6564AGNMVZ1B (36)" at bounding box center [381, 416] width 35 height 71
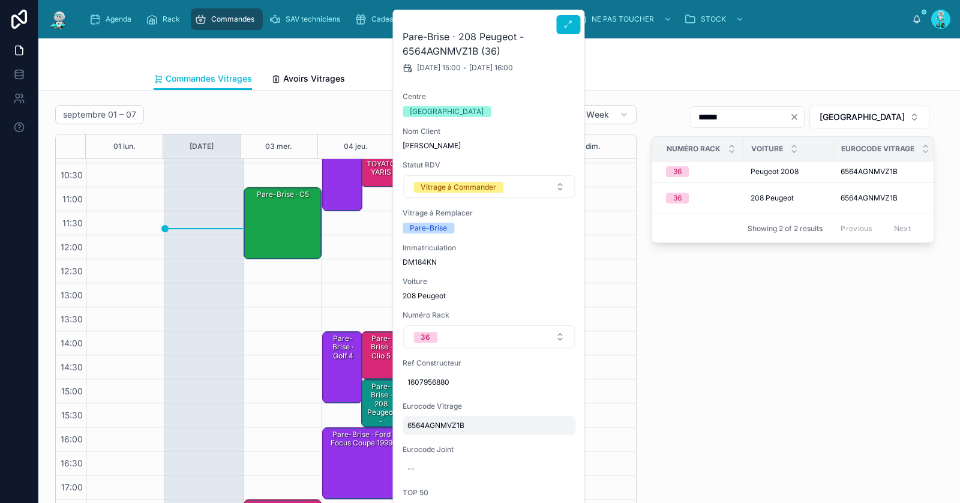
click at [441, 418] on div "6564AGNMVZ1B" at bounding box center [489, 425] width 173 height 19
click at [449, 441] on input "**********" at bounding box center [466, 441] width 113 height 17
click at [449, 442] on input "**********" at bounding box center [466, 441] width 113 height 17
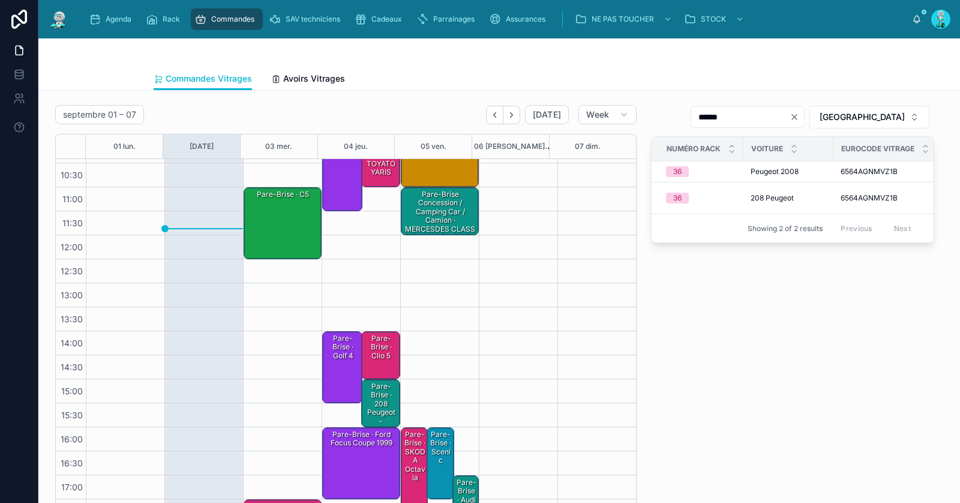
click at [380, 395] on div "Pare-Brise · 208 Peugeot - 6564AGNMVZ1B (36)" at bounding box center [381, 416] width 35 height 71
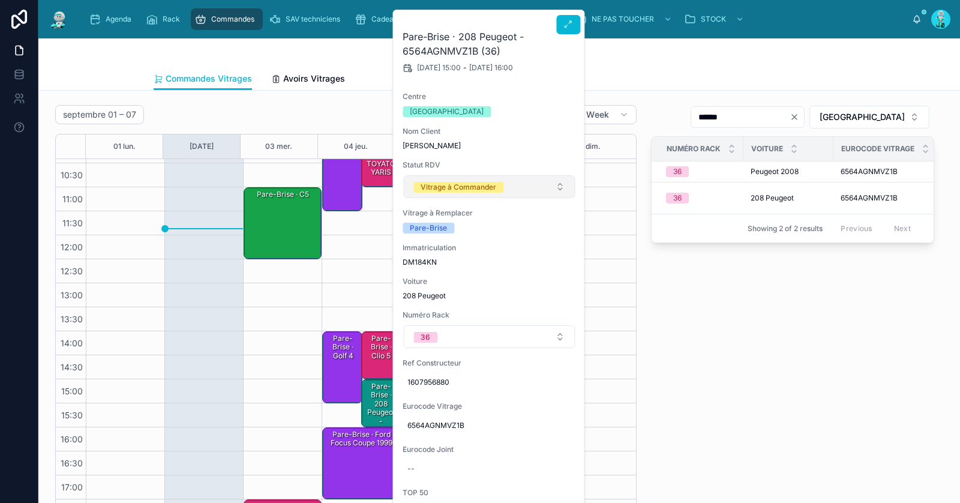
click at [467, 193] on button "Vitrage à Commander" at bounding box center [489, 186] width 172 height 23
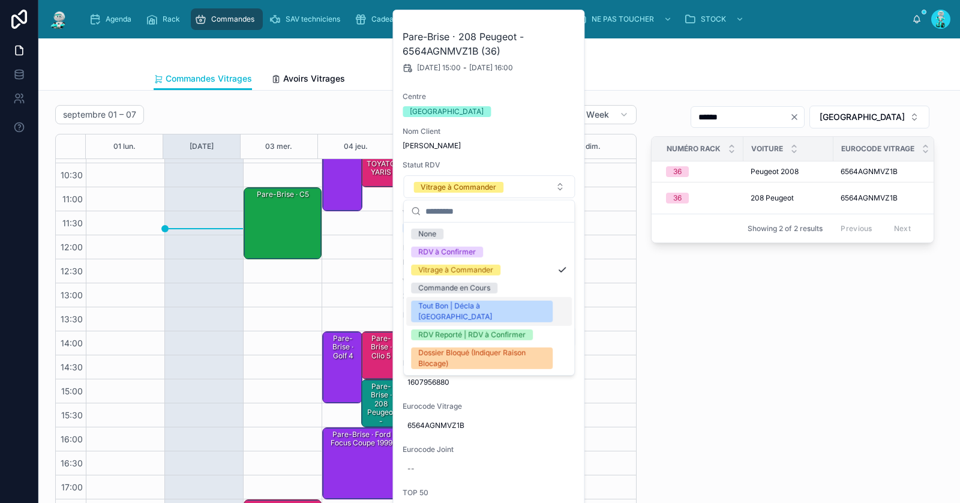
click at [464, 303] on div "Tout Bon | Décla à [GEOGRAPHIC_DATA]" at bounding box center [481, 312] width 127 height 22
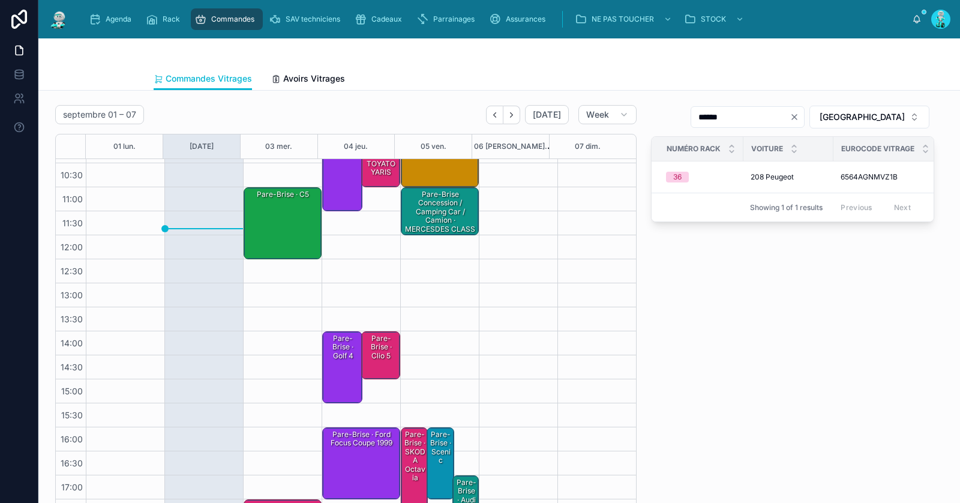
drag, startPoint x: 731, startPoint y: 331, endPoint x: 451, endPoint y: 317, distance: 280.5
click at [730, 331] on div "***** TOULOUSE Numéro Rack Voiture Eurocode Vitrage Centre Statut RDV 36 208 Pe…" at bounding box center [793, 313] width 298 height 427
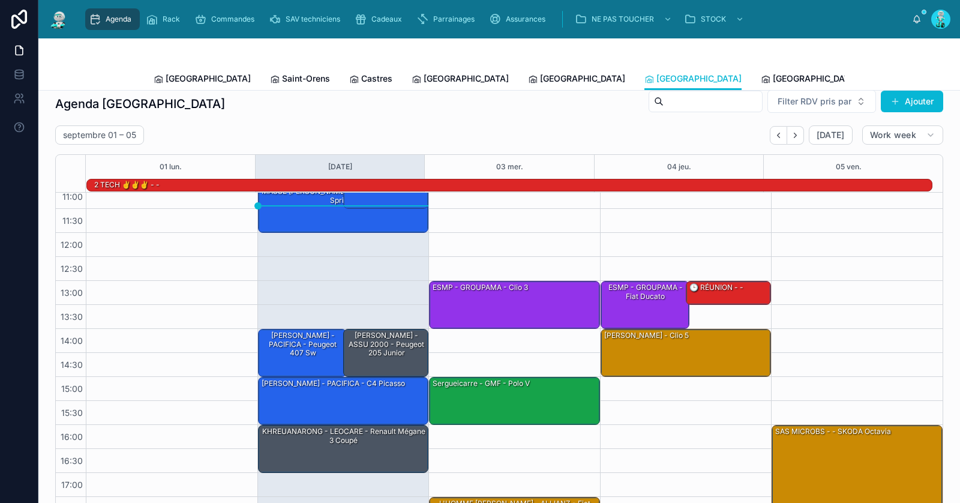
scroll to position [23, 0]
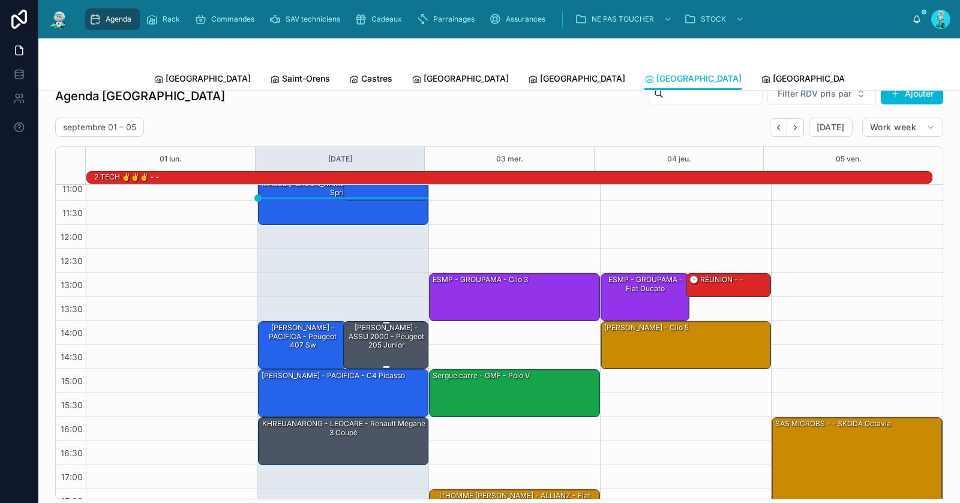
click at [365, 343] on div "[PERSON_NAME] - ASSU 2000 - Peugeot 205 junior" at bounding box center [387, 336] width 82 height 28
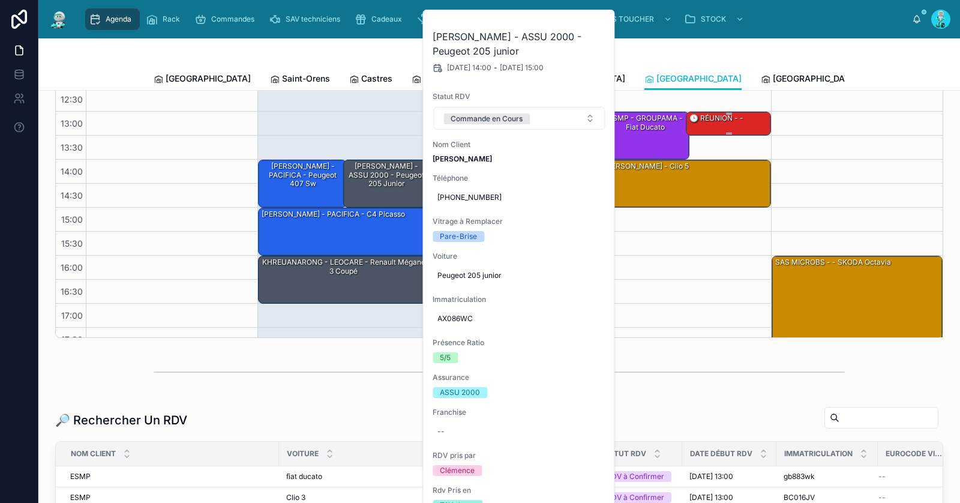
scroll to position [358, 0]
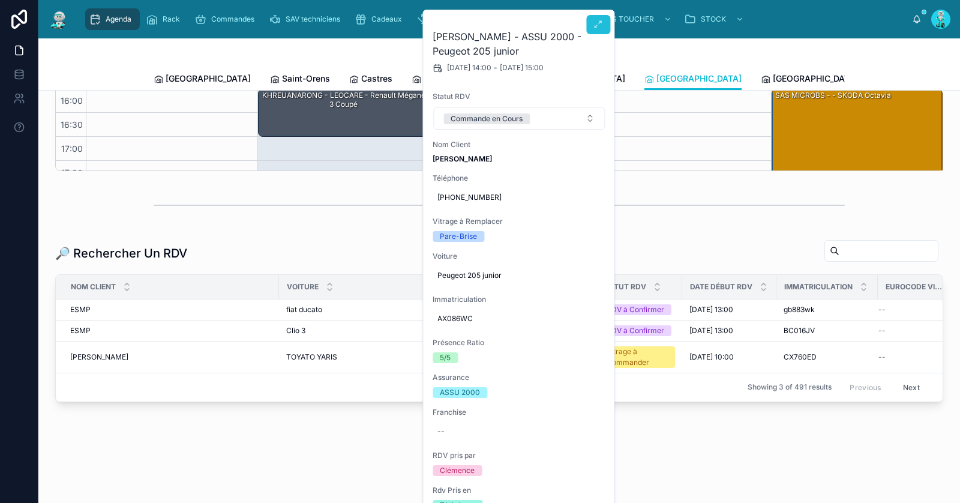
click at [602, 26] on icon at bounding box center [598, 25] width 10 height 10
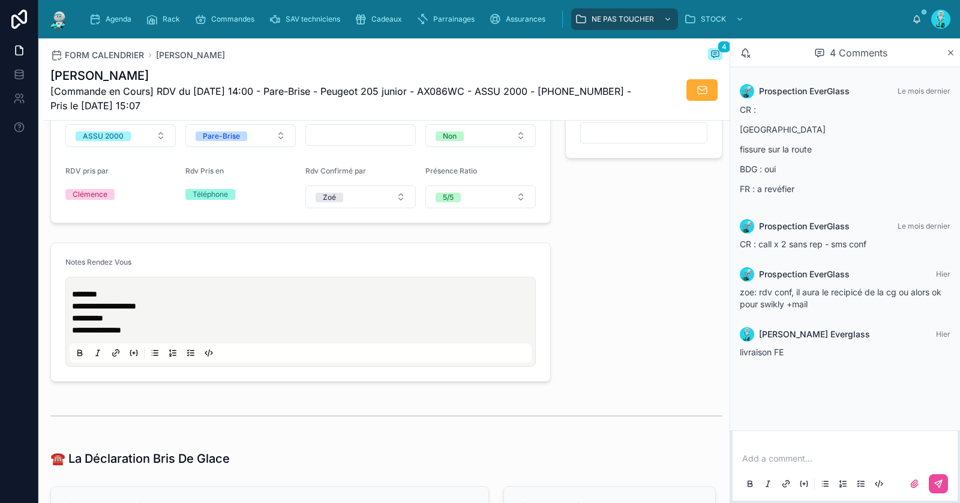
scroll to position [479, 0]
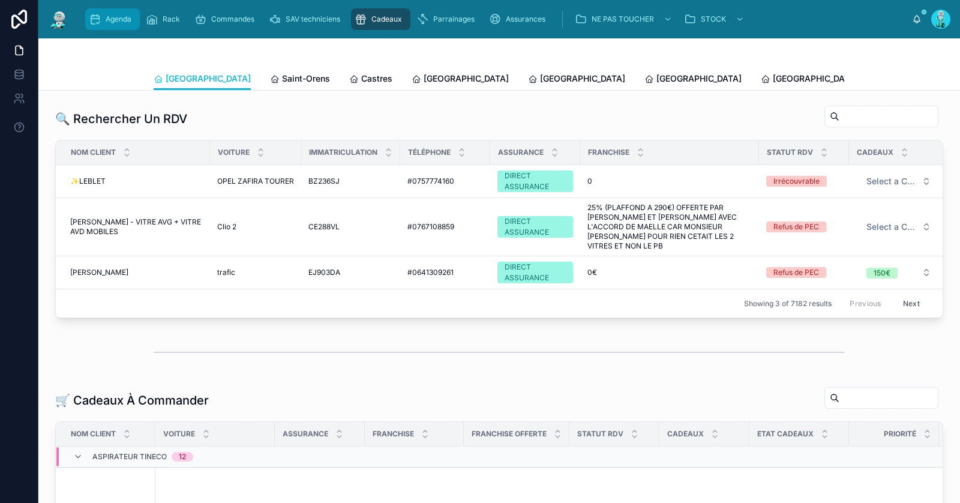
click at [113, 13] on div "Agenda" at bounding box center [112, 19] width 47 height 19
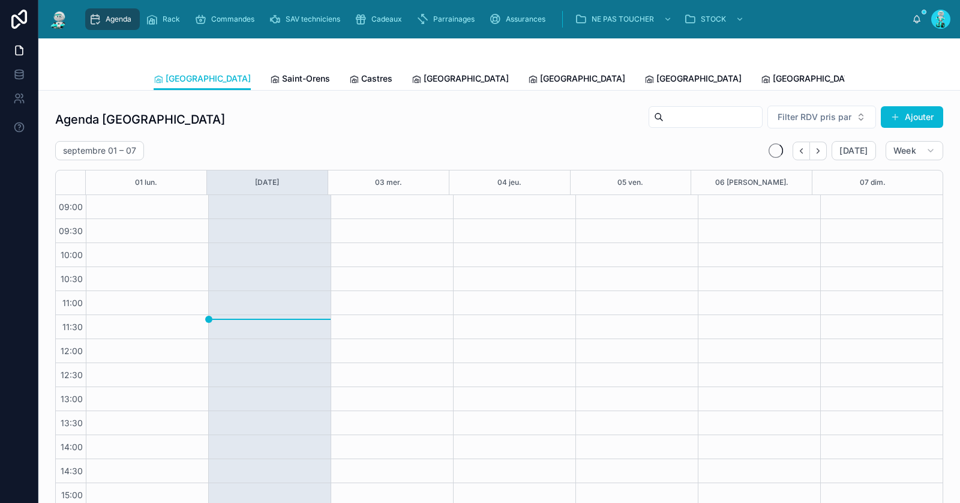
scroll to position [104, 0]
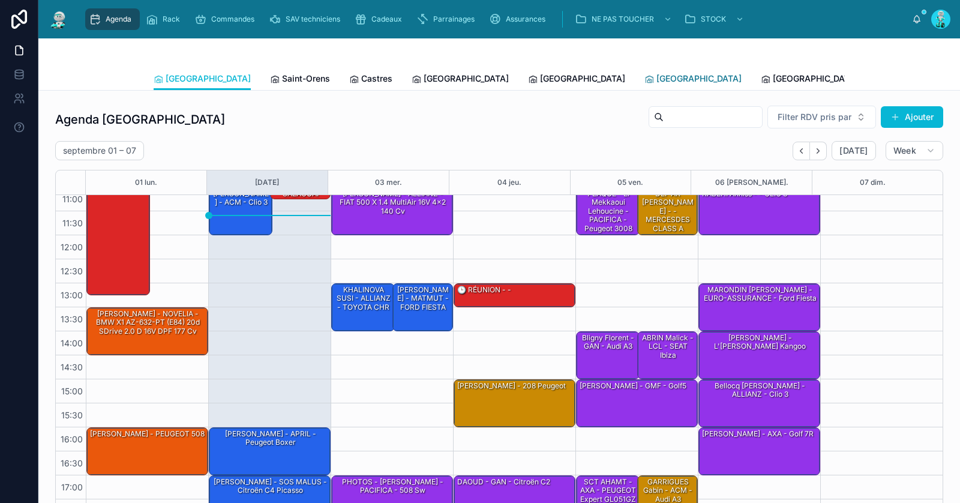
click at [656, 73] on span "[GEOGRAPHIC_DATA]" at bounding box center [698, 79] width 85 height 12
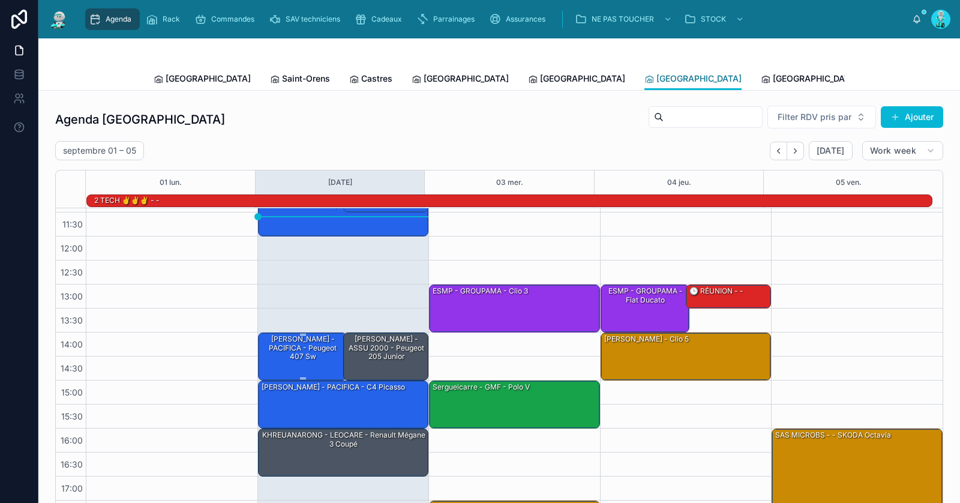
scroll to position [116, 0]
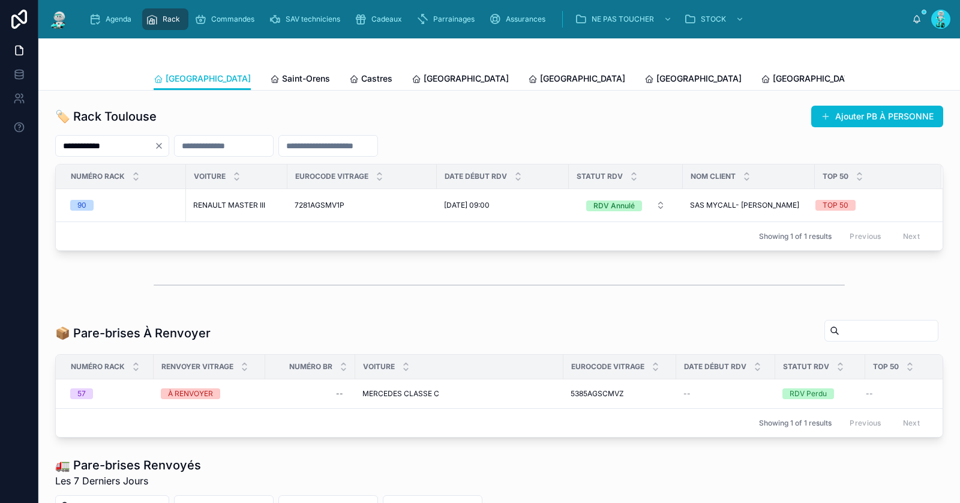
click at [164, 145] on icon "Clear" at bounding box center [159, 146] width 10 height 10
click at [167, 146] on div at bounding box center [499, 146] width 888 height 22
click at [128, 145] on input "text" at bounding box center [105, 145] width 98 height 17
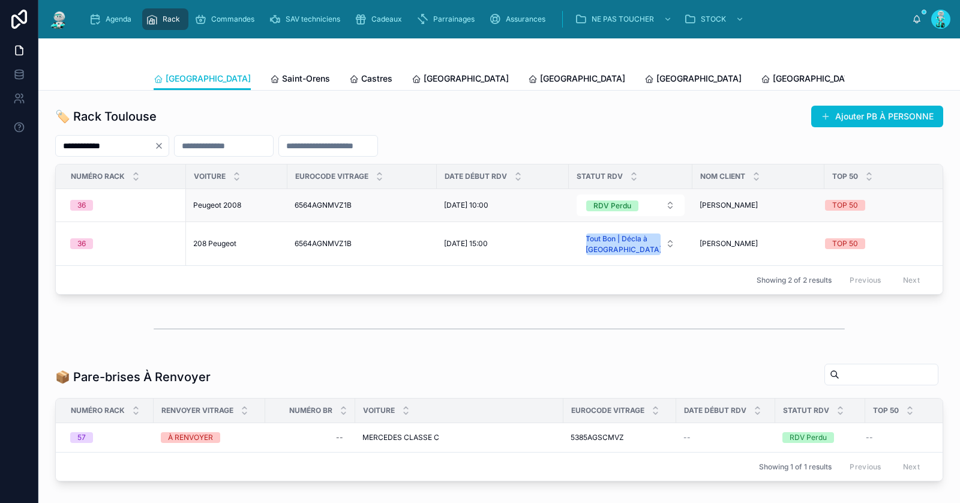
type input "**********"
click at [221, 202] on span "Peugeot 2008" at bounding box center [217, 205] width 48 height 10
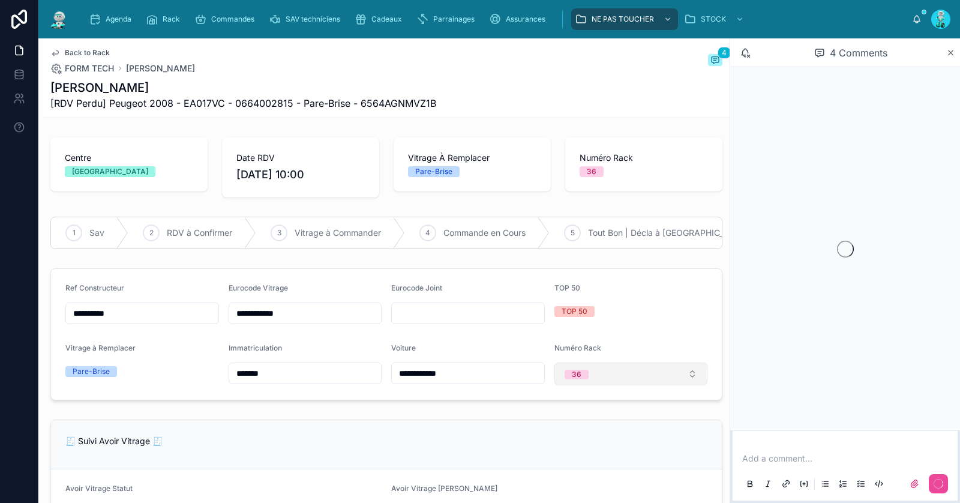
click at [605, 383] on button "36" at bounding box center [631, 373] width 154 height 23
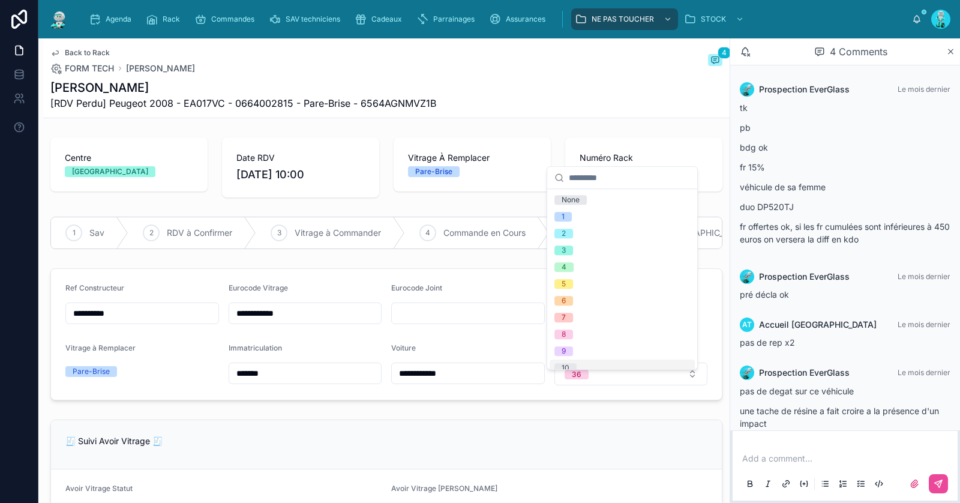
scroll to position [22, 0]
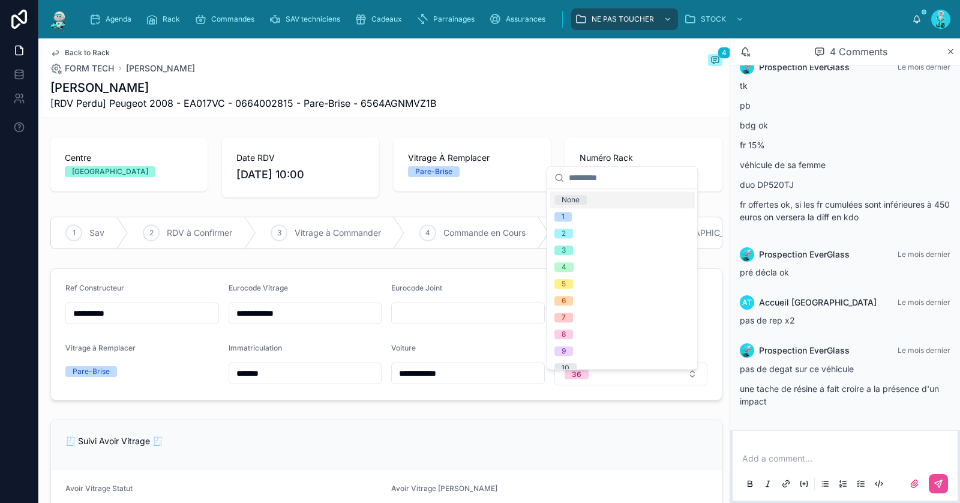
click at [620, 201] on div "None" at bounding box center [622, 199] width 145 height 17
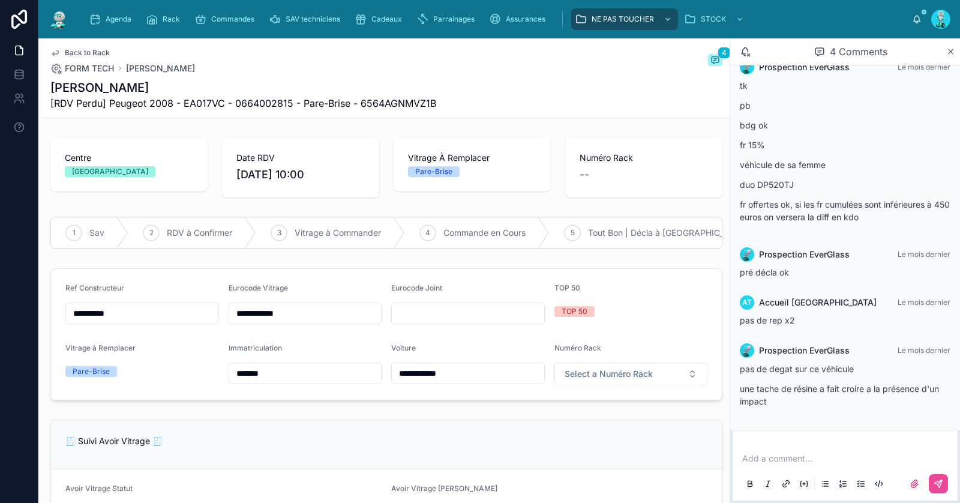
click at [79, 48] on span "Back to Rack" at bounding box center [87, 53] width 45 height 10
